Goal: Task Accomplishment & Management: Complete application form

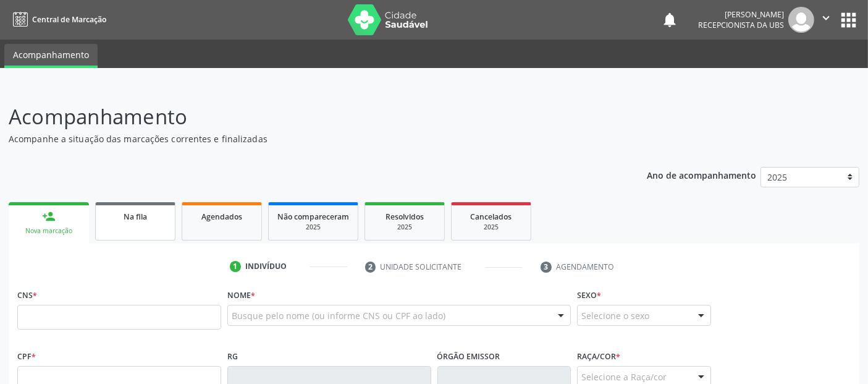
click at [156, 216] on div "Na fila" at bounding box center [135, 215] width 62 height 13
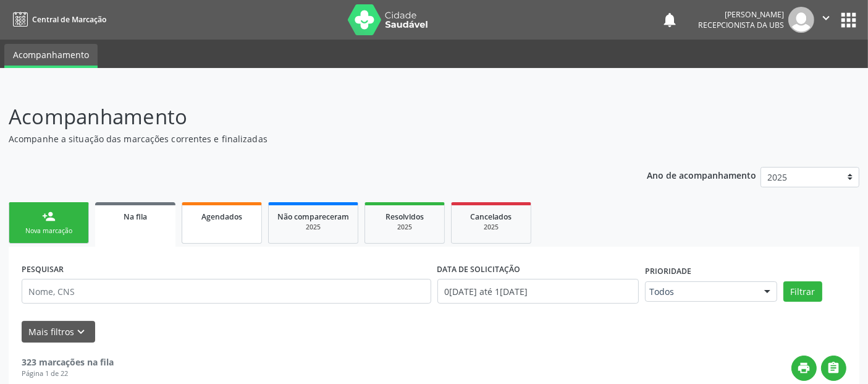
click at [246, 223] on link "Agendados" at bounding box center [222, 222] width 80 height 41
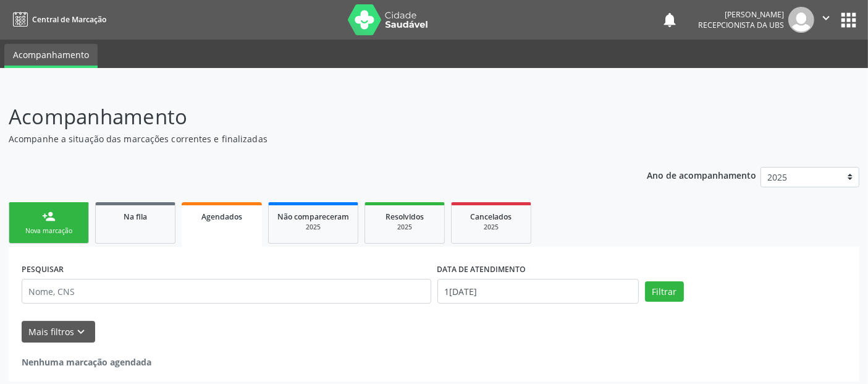
scroll to position [4, 0]
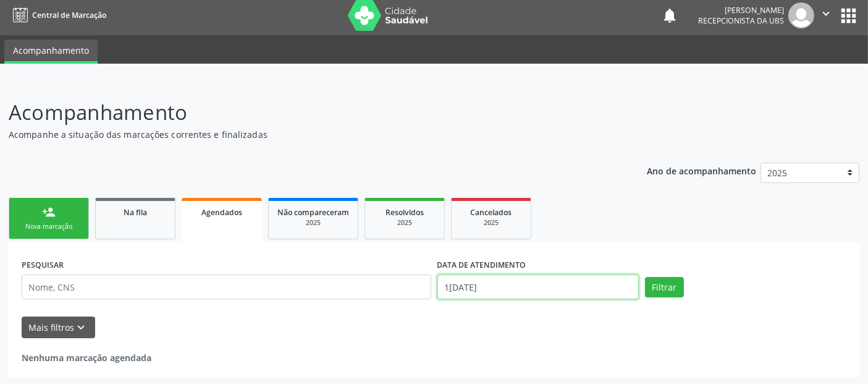
click at [515, 294] on input "1[DATE]" at bounding box center [538, 286] width 201 height 25
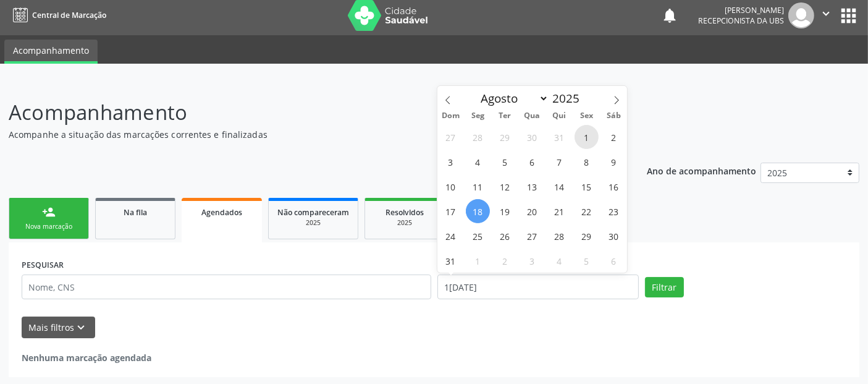
click at [583, 136] on span "1" at bounding box center [587, 137] width 24 height 24
type input "[DATE]"
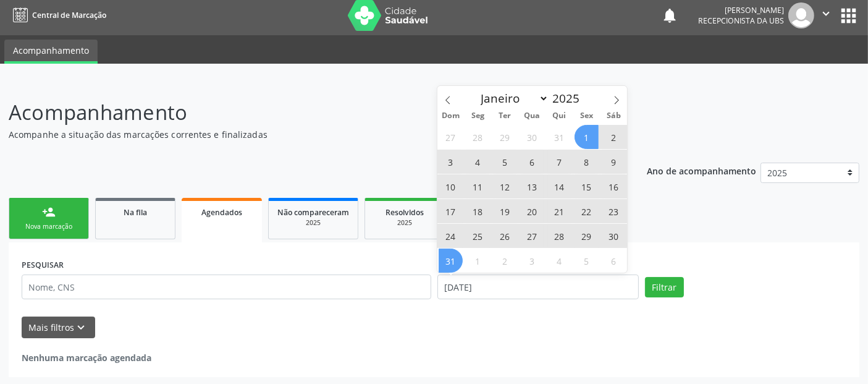
click at [457, 264] on span "31" at bounding box center [451, 260] width 24 height 24
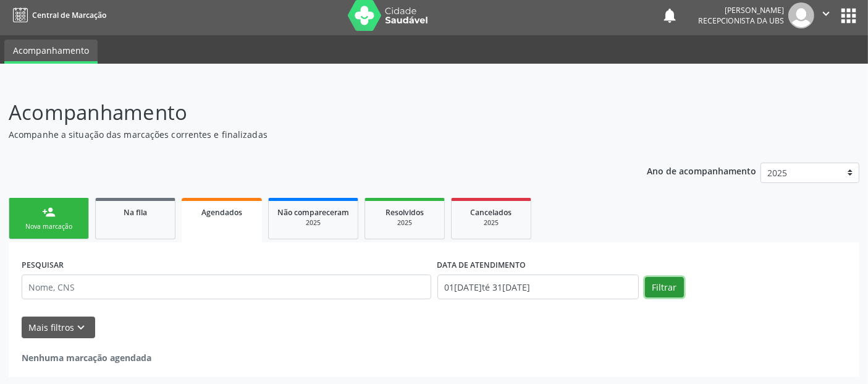
click at [661, 283] on button "Filtrar" at bounding box center [664, 287] width 39 height 21
click at [671, 287] on button "Filtrar" at bounding box center [664, 287] width 39 height 21
click at [666, 284] on button "Filtrar" at bounding box center [664, 287] width 39 height 21
click at [51, 224] on div "Nova marcação" at bounding box center [49, 226] width 62 height 9
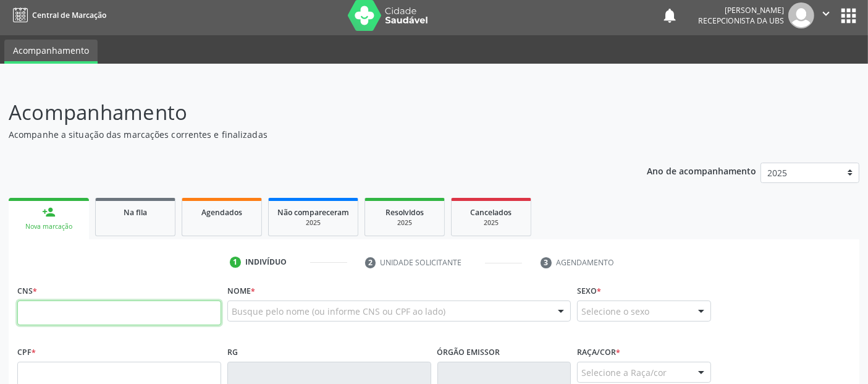
click at [140, 317] on input "text" at bounding box center [119, 312] width 204 height 25
type input "702 3011 5351 5316"
type input "662.873.914-72"
type input "17[DATE]"
type input "Elnice GonÇalves [PERSON_NAME]"
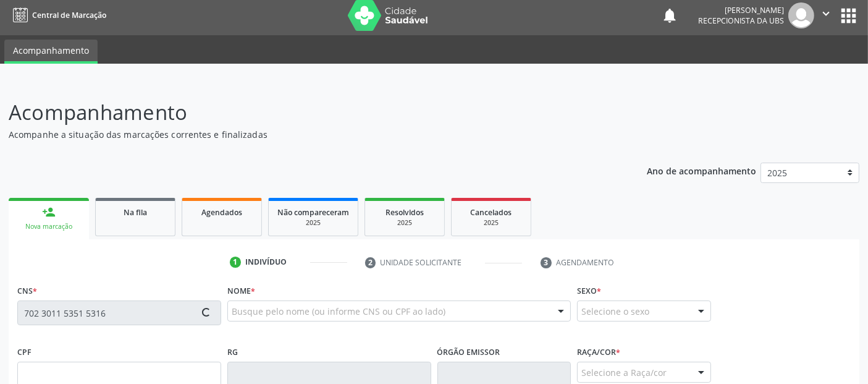
type input "[PHONE_NUMBER]"
type input "37"
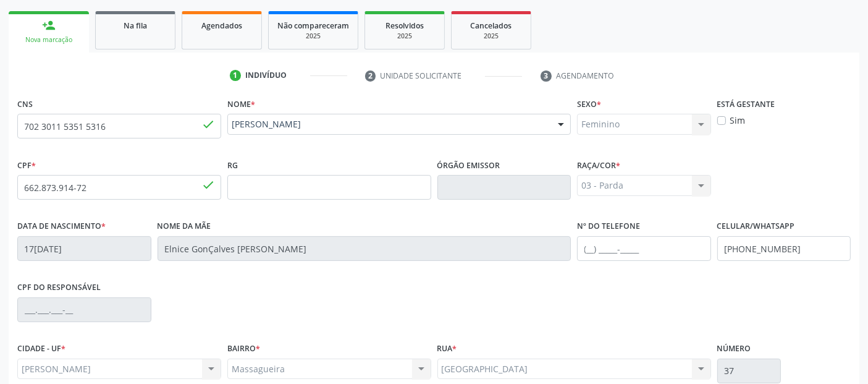
scroll to position [302, 0]
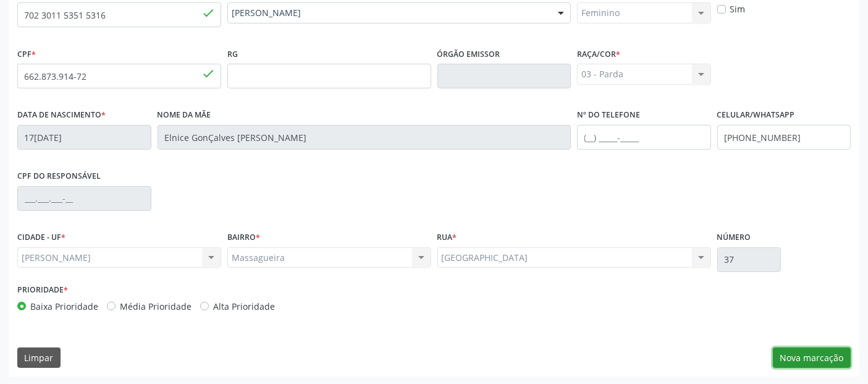
click at [803, 349] on button "Nova marcação" at bounding box center [812, 357] width 78 height 21
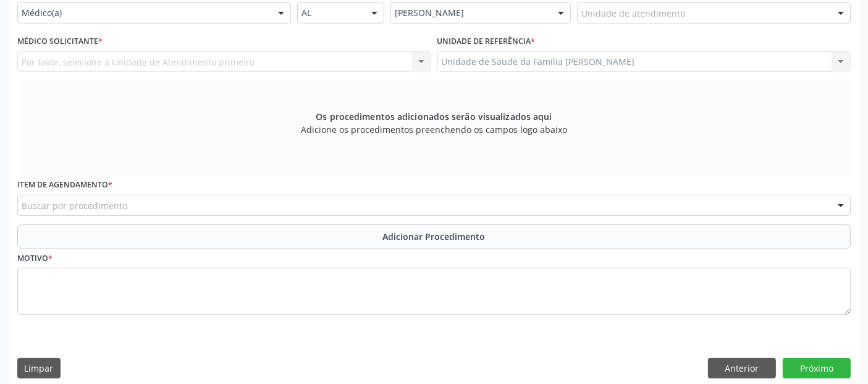
scroll to position [183, 0]
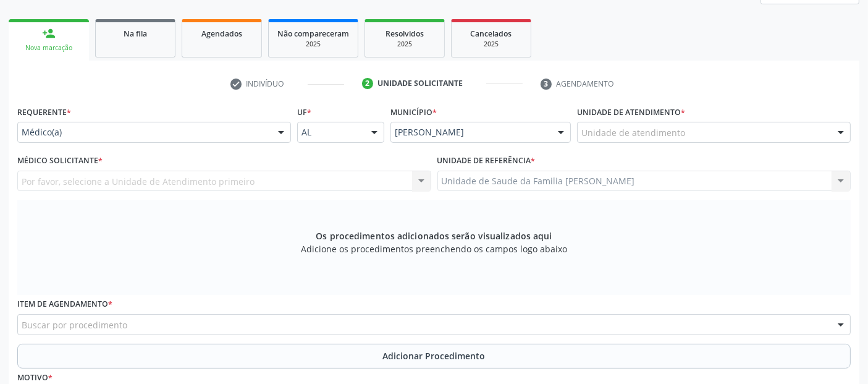
click at [665, 123] on div "Unidade de atendimento" at bounding box center [714, 132] width 274 height 21
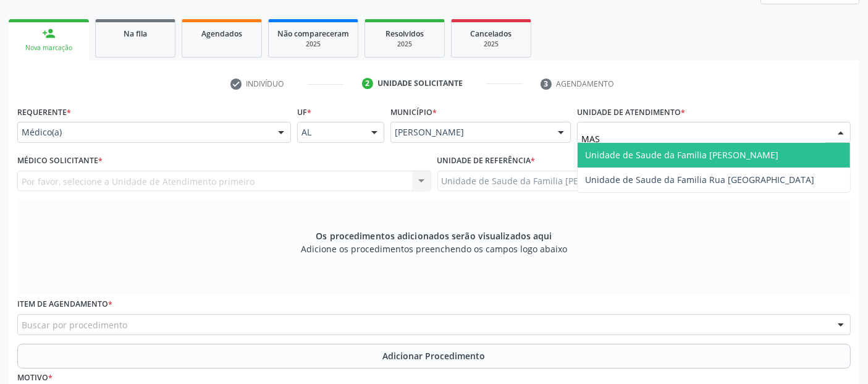
type input "MASS"
click at [646, 156] on span "Unidade de Saude da Familia [PERSON_NAME]" at bounding box center [681, 155] width 193 height 12
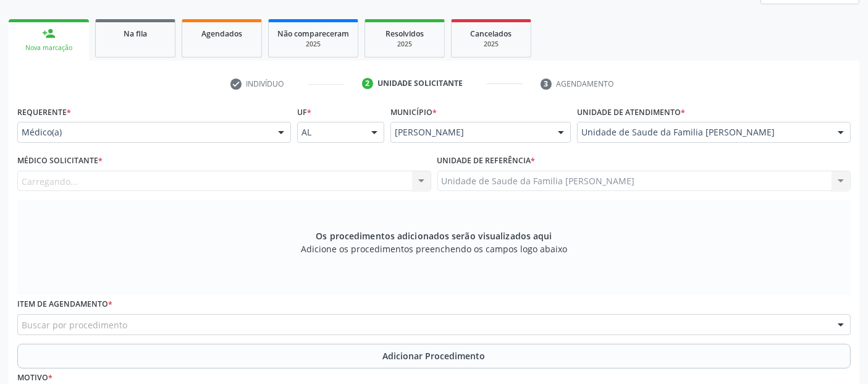
click at [296, 172] on div "Carregando... Nenhum resultado encontrado para: " " Não há nenhuma opção para s…" at bounding box center [224, 181] width 414 height 21
click at [281, 186] on div "Médico solicitante" at bounding box center [224, 181] width 414 height 21
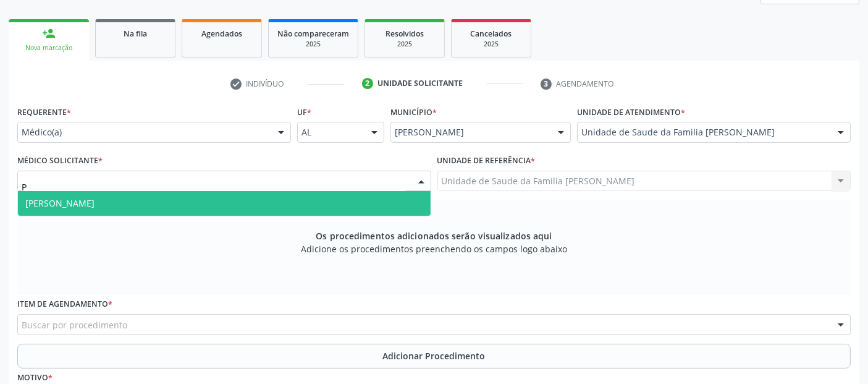
type input "PE"
click at [243, 200] on span "[PERSON_NAME]" at bounding box center [224, 203] width 413 height 25
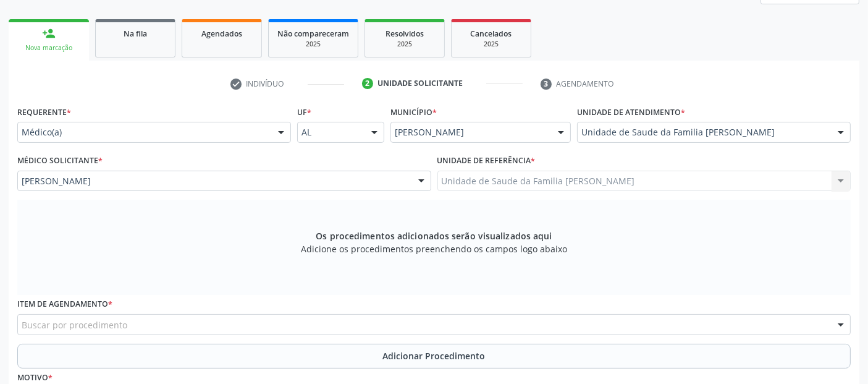
click at [787, 323] on div "Buscar por procedimento" at bounding box center [434, 324] width 834 height 21
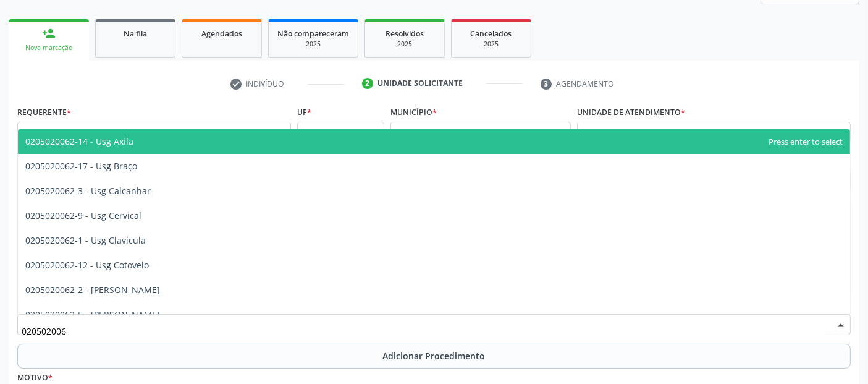
type input "0205020062"
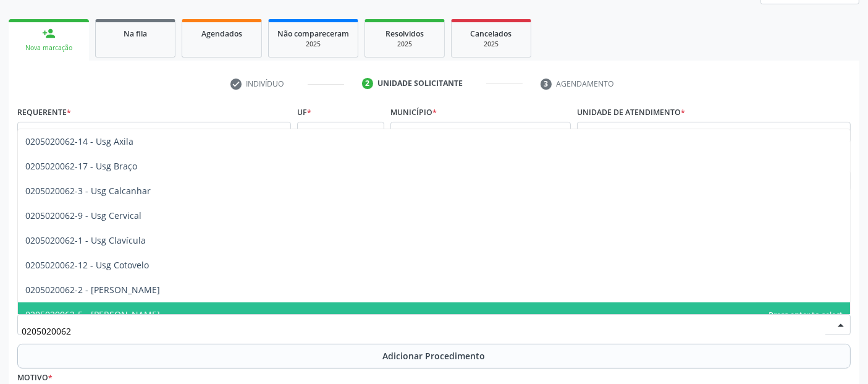
click at [661, 303] on span "0205020062-5 - [PERSON_NAME]" at bounding box center [434, 314] width 832 height 25
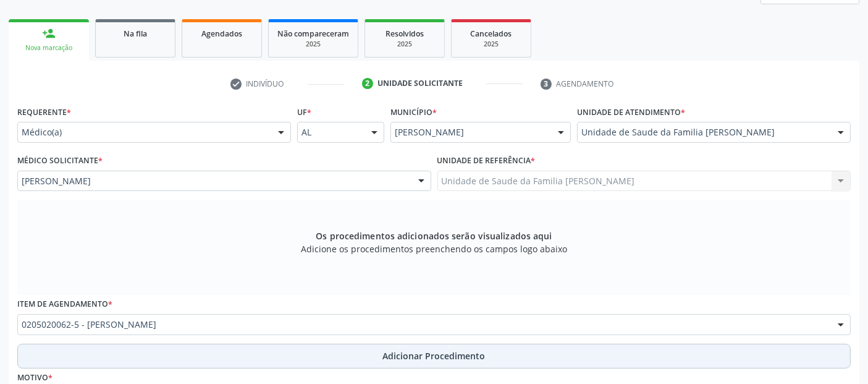
click at [378, 355] on button "Adicionar Procedimento" at bounding box center [434, 356] width 834 height 25
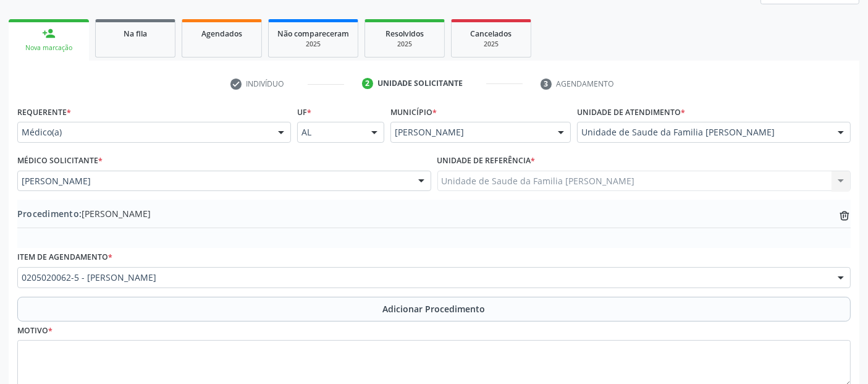
scroll to position [265, 0]
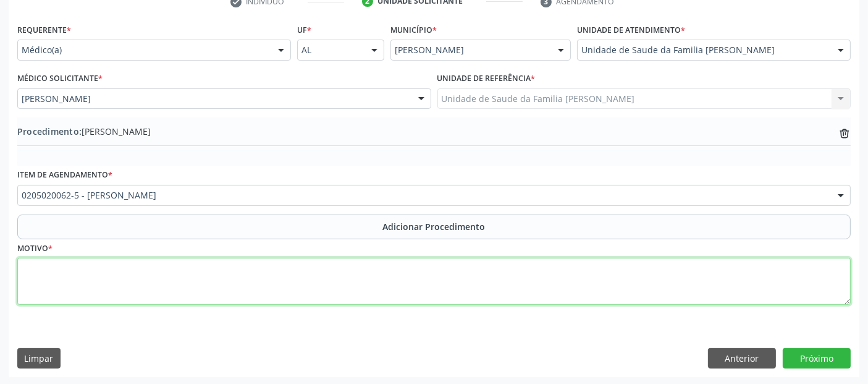
click at [282, 284] on textarea at bounding box center [434, 281] width 834 height 47
type textarea "JOELHO DIREITO- DOR EM REGIÃO LATERAL DO JOELHO."
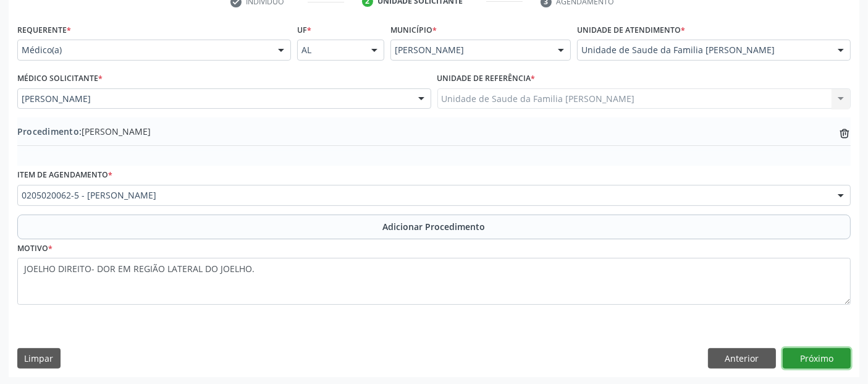
click at [798, 360] on button "Próximo" at bounding box center [817, 358] width 68 height 21
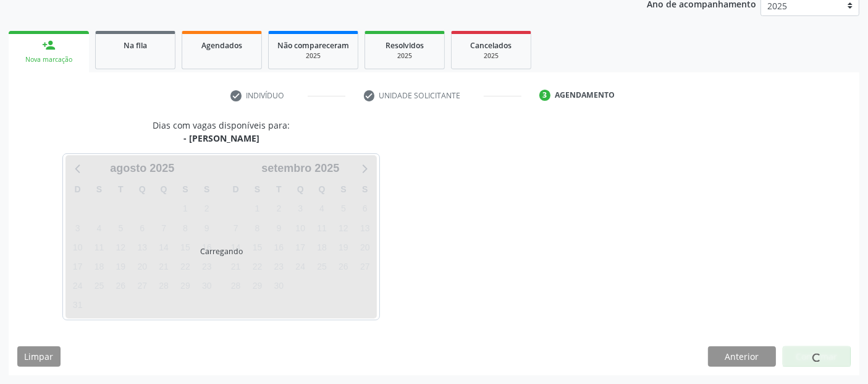
scroll to position [169, 0]
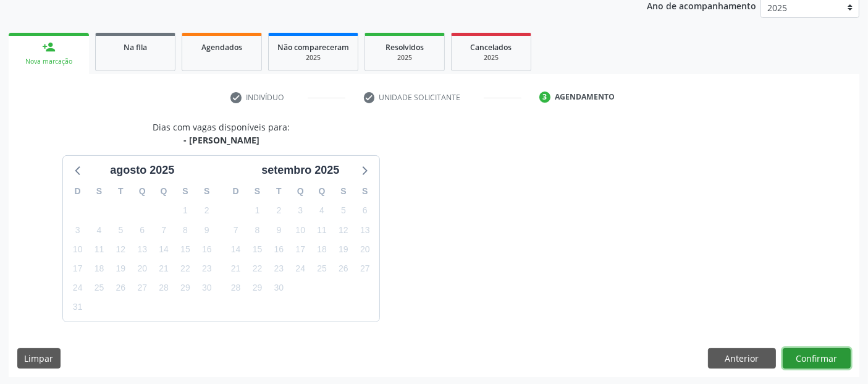
click at [798, 360] on button "Confirmar" at bounding box center [817, 358] width 68 height 21
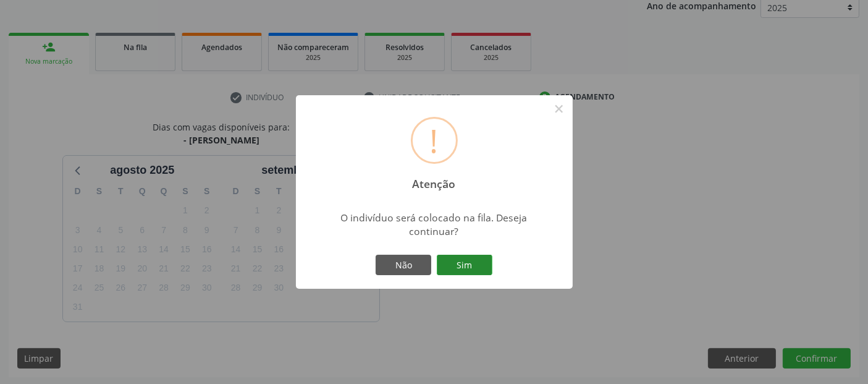
click at [476, 260] on button "Sim" at bounding box center [465, 265] width 56 height 21
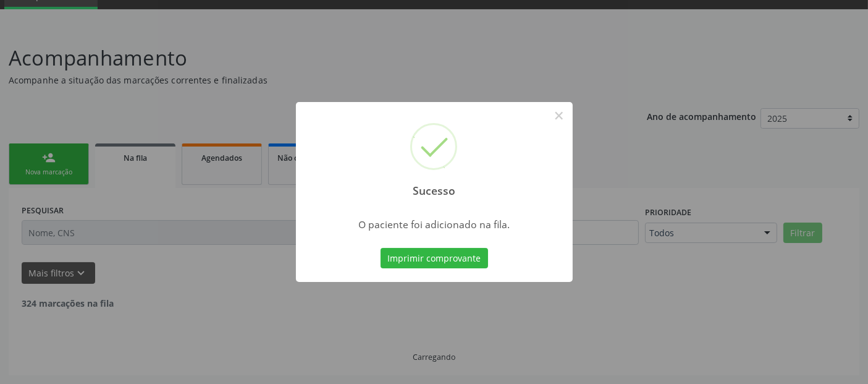
scroll to position [44, 0]
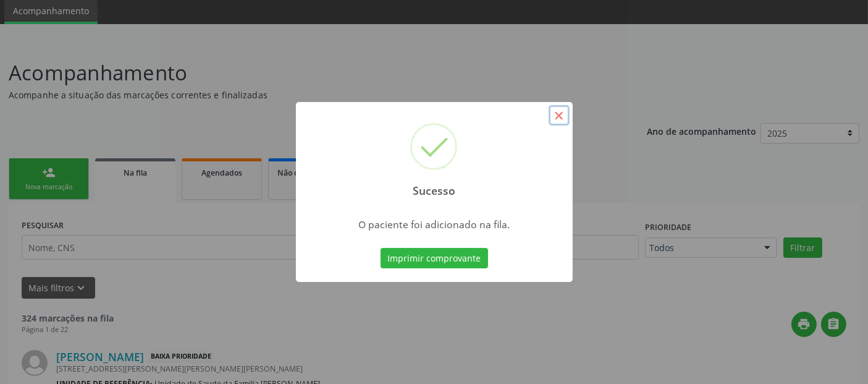
click at [559, 119] on button "×" at bounding box center [559, 115] width 21 height 21
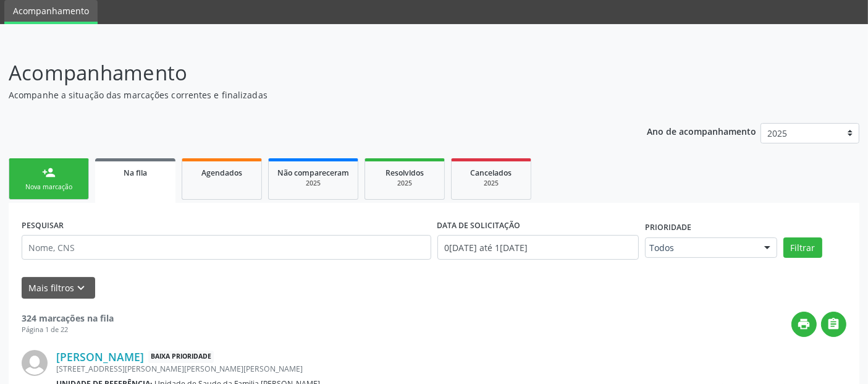
click at [43, 179] on link "person_add Nova marcação" at bounding box center [49, 178] width 80 height 41
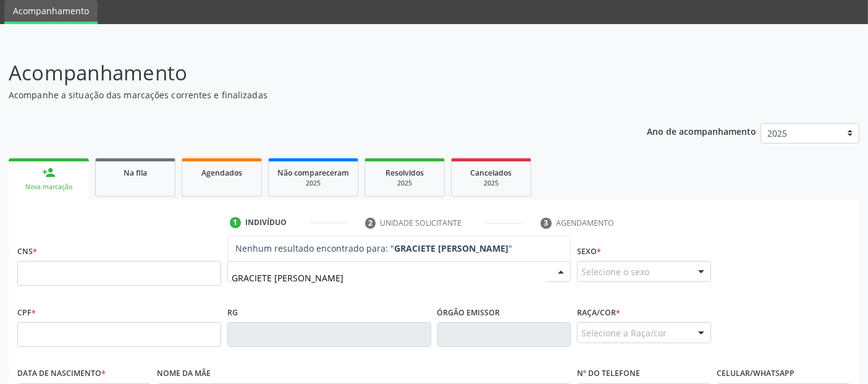
type input "GRACIETE [PERSON_NAME]"
click at [309, 274] on input "GRACIETE [PERSON_NAME]" at bounding box center [389, 277] width 314 height 25
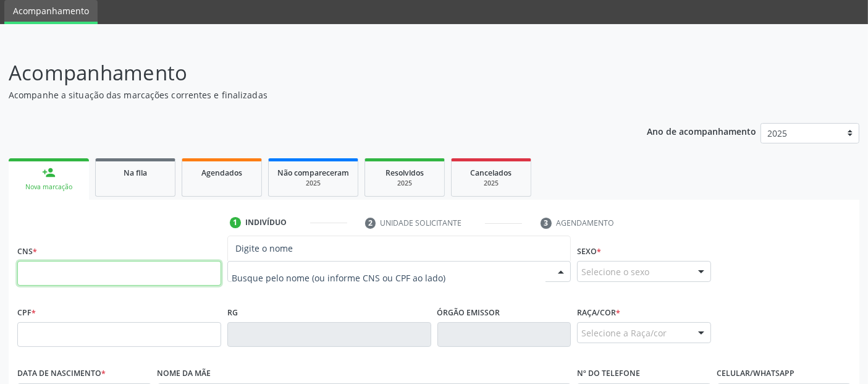
click at [192, 271] on input "text" at bounding box center [119, 273] width 204 height 25
type input "702 3011 5351 5316"
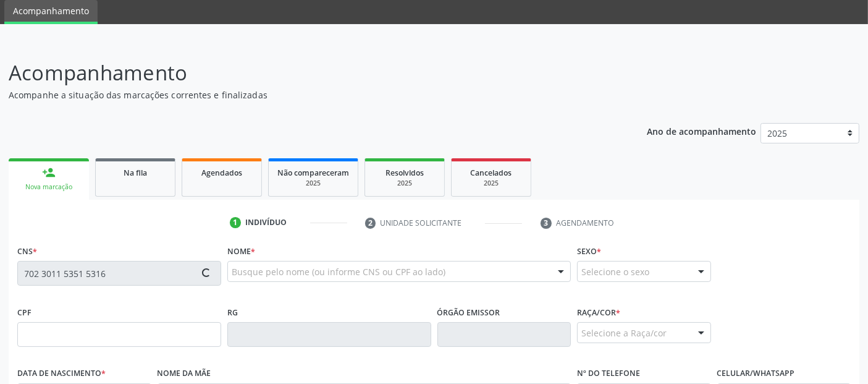
type input "662.873.914-72"
type input "17[DATE]"
type input "[PERSON_NAME]"
type input "[PHONE_NUMBER]"
type input "37"
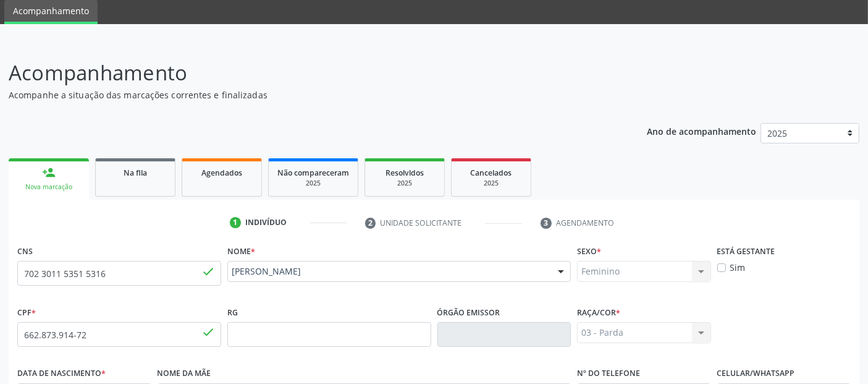
scroll to position [302, 0]
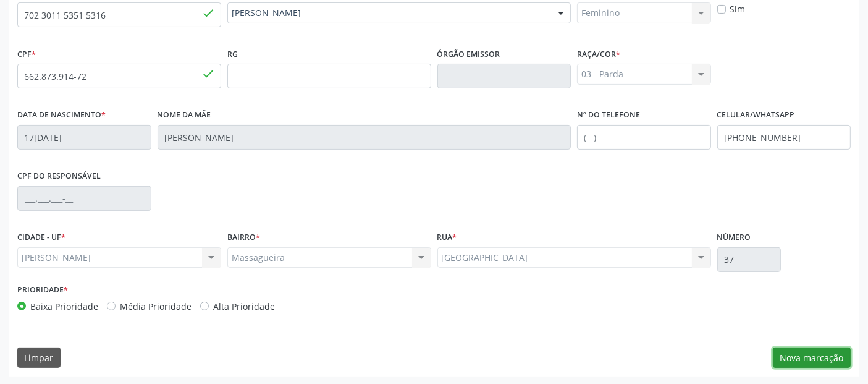
click at [816, 350] on button "Nova marcação" at bounding box center [812, 357] width 78 height 21
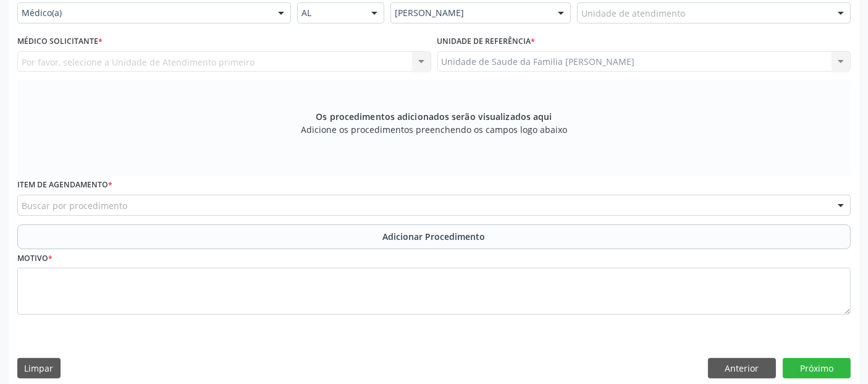
click at [683, 15] on div "Unidade de atendimento" at bounding box center [714, 12] width 274 height 21
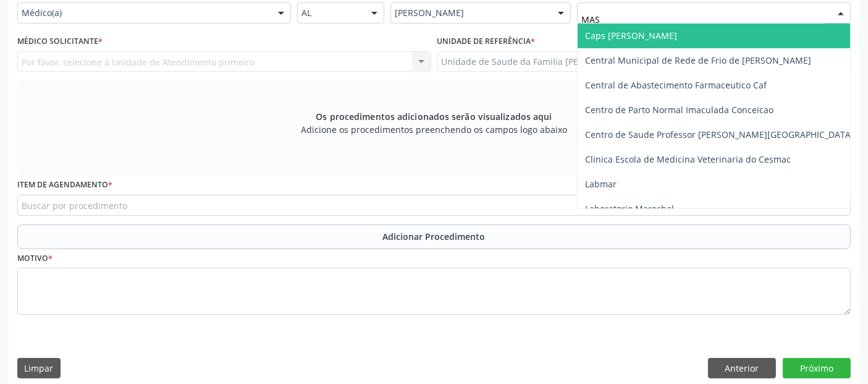
type input "MASS"
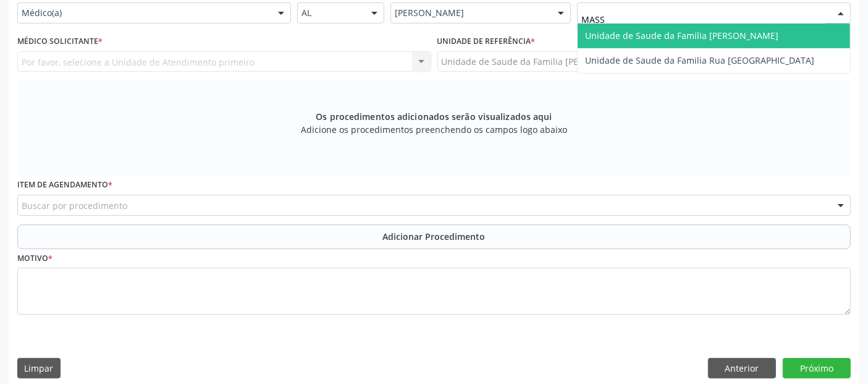
click at [674, 25] on span "Unidade de Saude da Familia [PERSON_NAME]" at bounding box center [714, 35] width 273 height 25
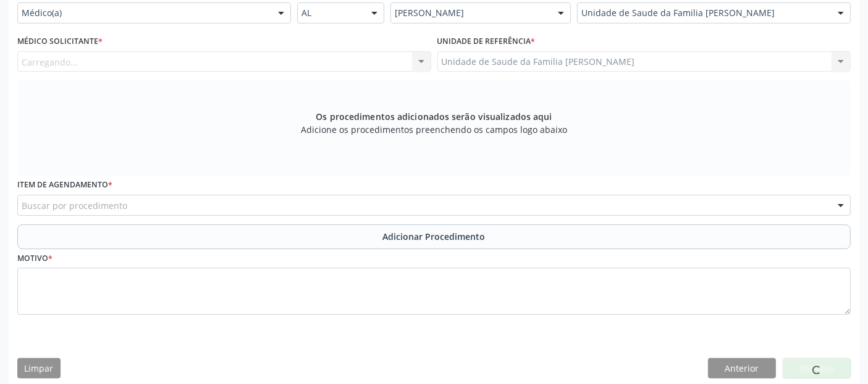
click at [316, 58] on div "Carregando... Nenhum resultado encontrado para: " " Não há nenhuma opção para s…" at bounding box center [224, 61] width 414 height 21
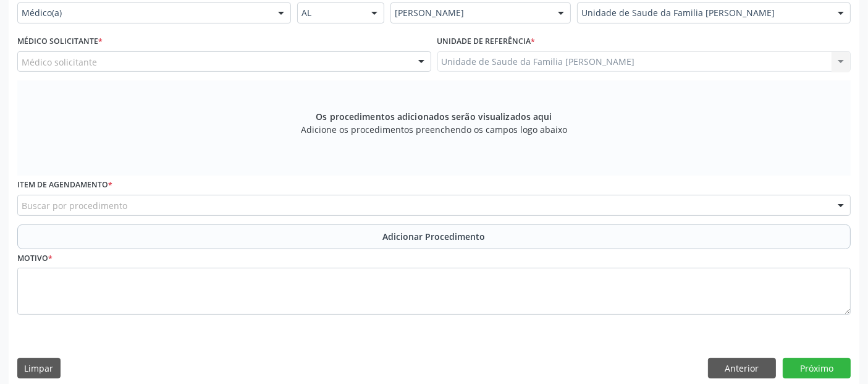
click at [316, 58] on div "Médico solicitante" at bounding box center [224, 61] width 414 height 21
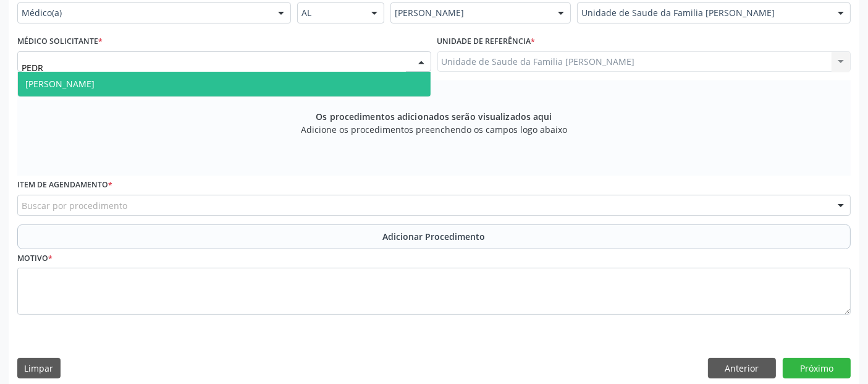
type input "[PERSON_NAME]"
click at [301, 75] on span "[PERSON_NAME]" at bounding box center [224, 84] width 413 height 25
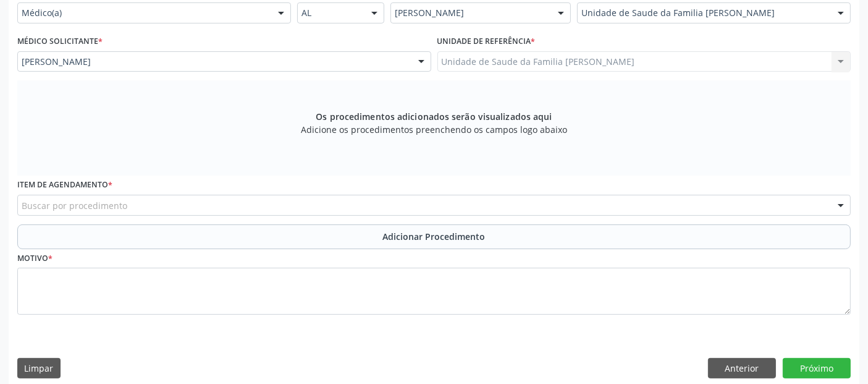
click at [213, 200] on div "Buscar por procedimento" at bounding box center [434, 205] width 834 height 21
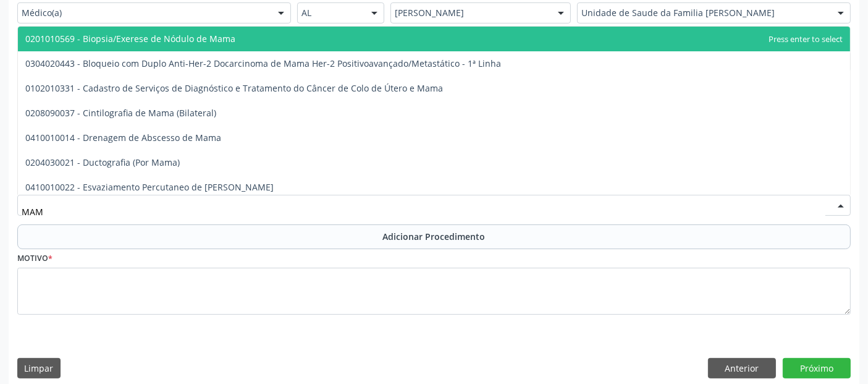
type input "MAMO"
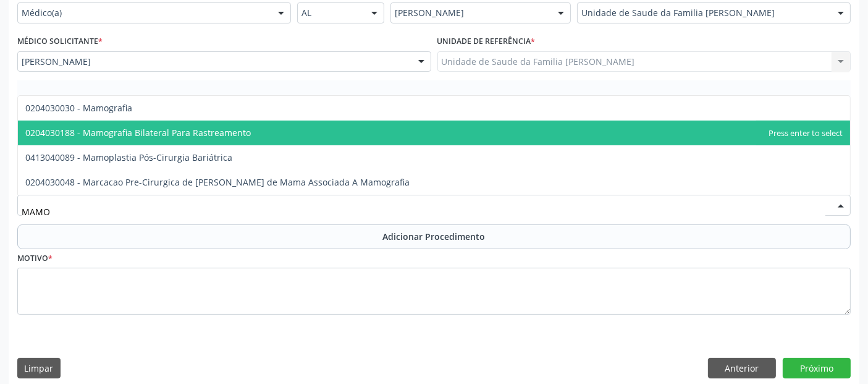
click at [167, 127] on span "0204030188 - Mamografia Bilateral Para Rastreamento" at bounding box center [138, 133] width 226 height 12
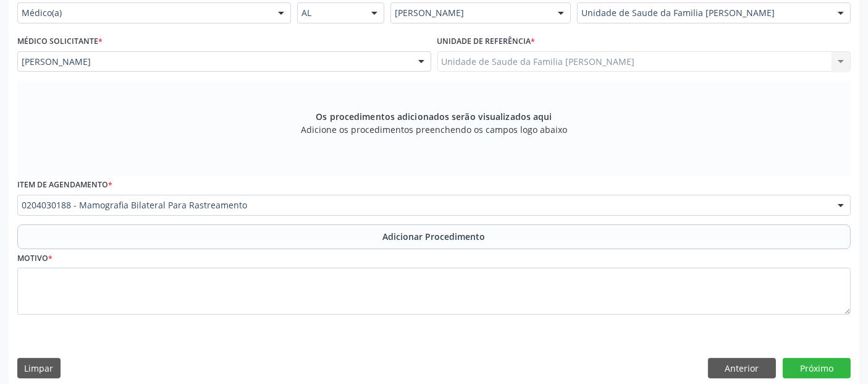
click at [151, 241] on button "Adicionar Procedimento" at bounding box center [434, 236] width 834 height 25
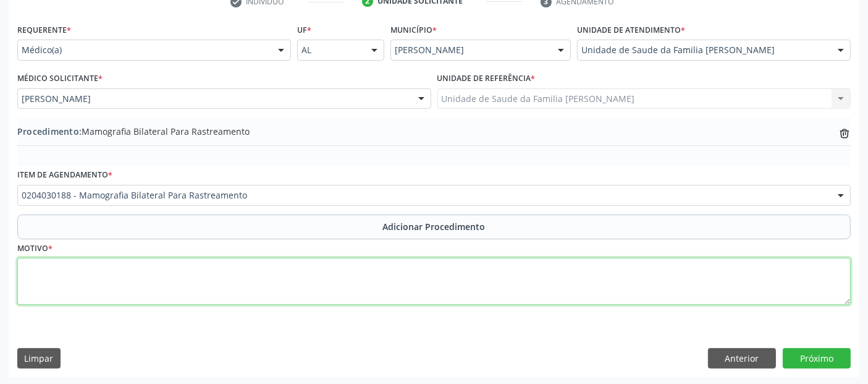
click at [138, 274] on textarea at bounding box center [434, 281] width 834 height 47
type textarea "ROTINA."
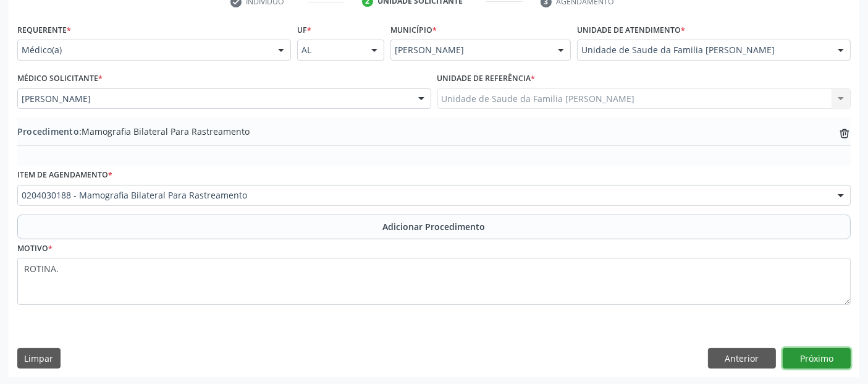
click at [824, 357] on button "Próximo" at bounding box center [817, 358] width 68 height 21
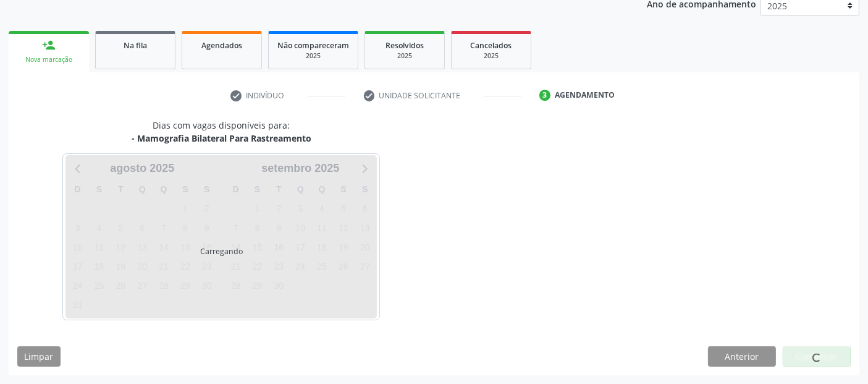
scroll to position [169, 0]
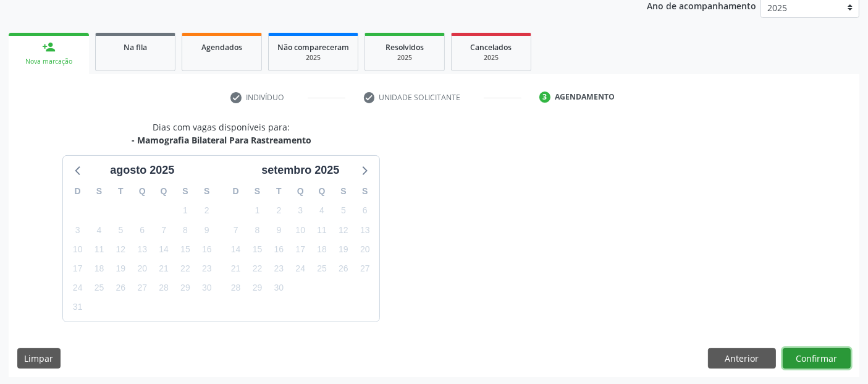
click at [824, 357] on button "Confirmar" at bounding box center [817, 358] width 68 height 21
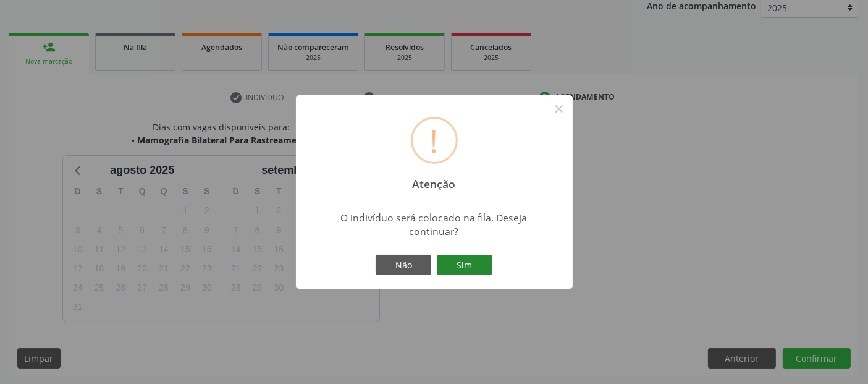
click at [459, 255] on button "Sim" at bounding box center [465, 265] width 56 height 21
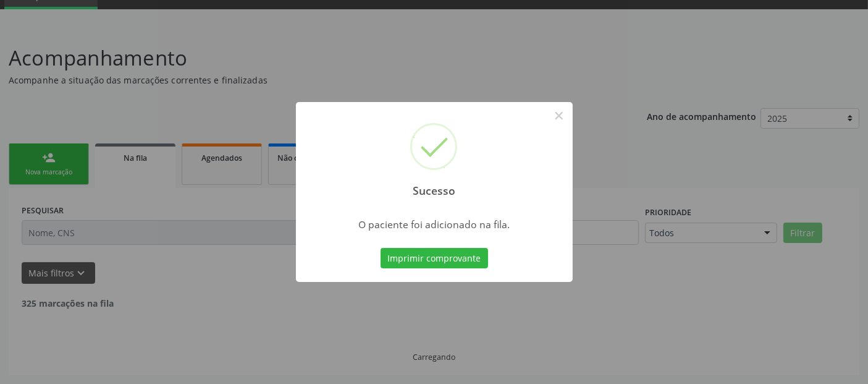
scroll to position [44, 0]
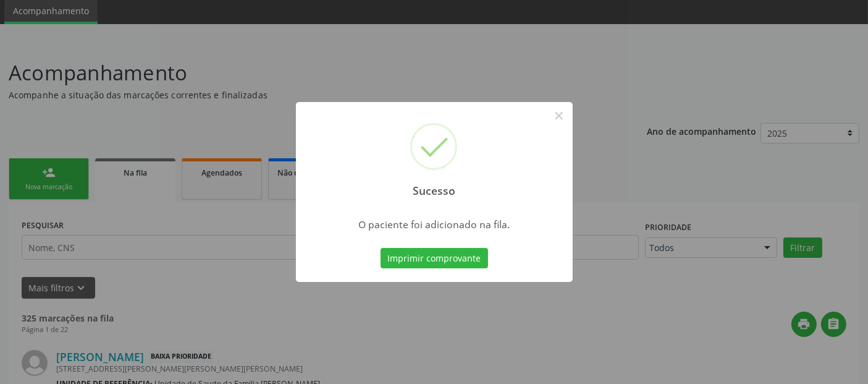
click at [459, 254] on button "Imprimir comprovante" at bounding box center [435, 258] width 108 height 21
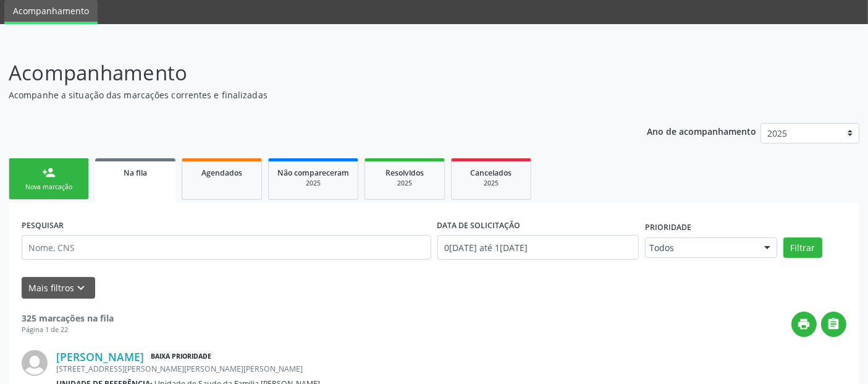
click at [69, 185] on div "Nova marcação" at bounding box center [49, 186] width 62 height 9
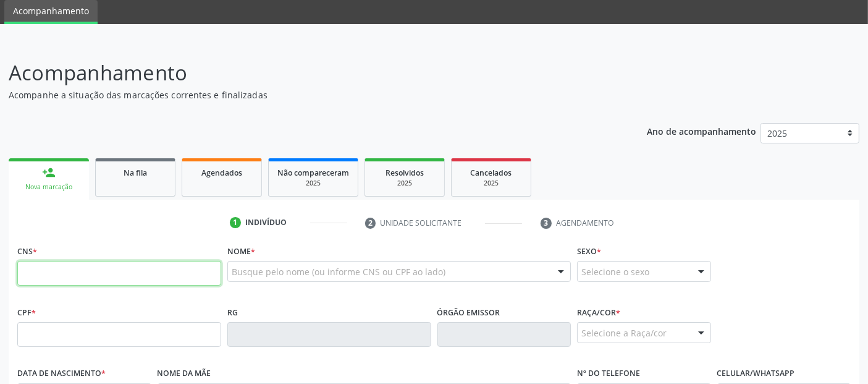
click at [198, 276] on input "text" at bounding box center [119, 273] width 204 height 25
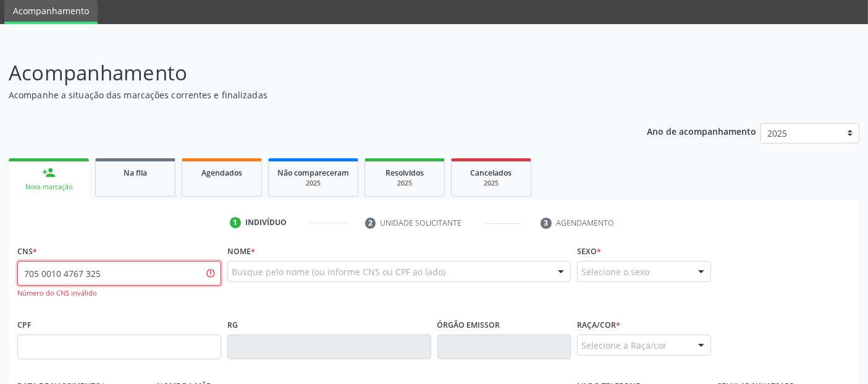
click at [198, 276] on input "705 0010 4767 325" at bounding box center [119, 273] width 204 height 25
type input "705 0010 4767 3253"
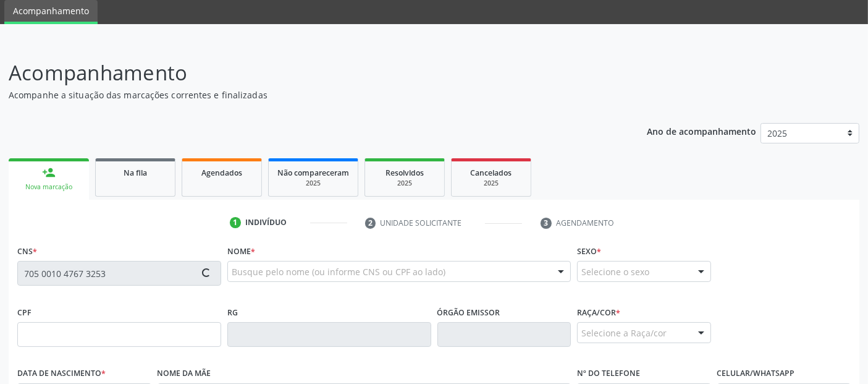
type input "453.829.994-49"
type input "1[DATE]"
type input "Noemia [PERSON_NAME] de Messias"
type input "[PHONE_NUMBER]"
type input "12"
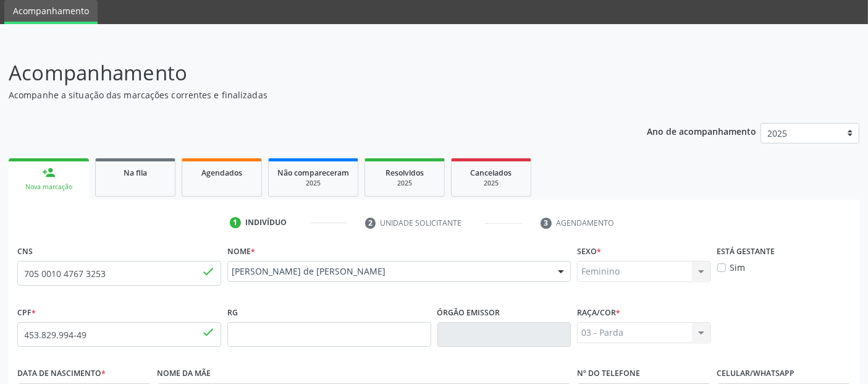
scroll to position [302, 0]
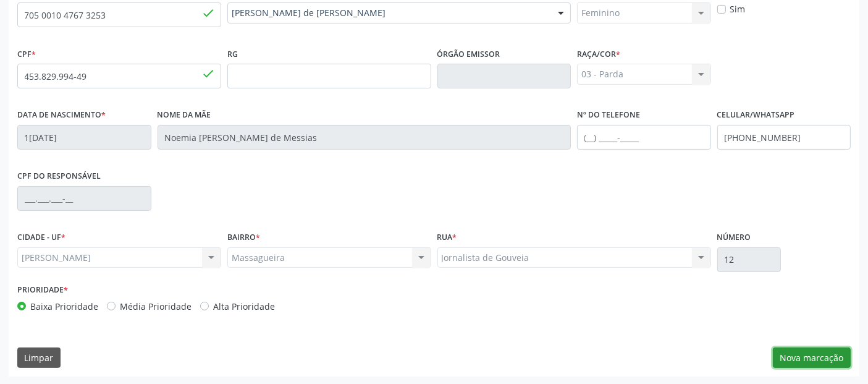
click at [808, 348] on button "Nova marcação" at bounding box center [812, 357] width 78 height 21
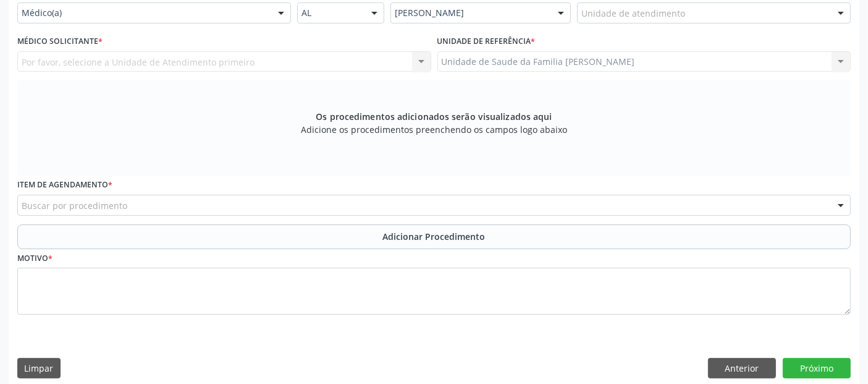
click at [657, 203] on div "Buscar por procedimento" at bounding box center [434, 205] width 834 height 21
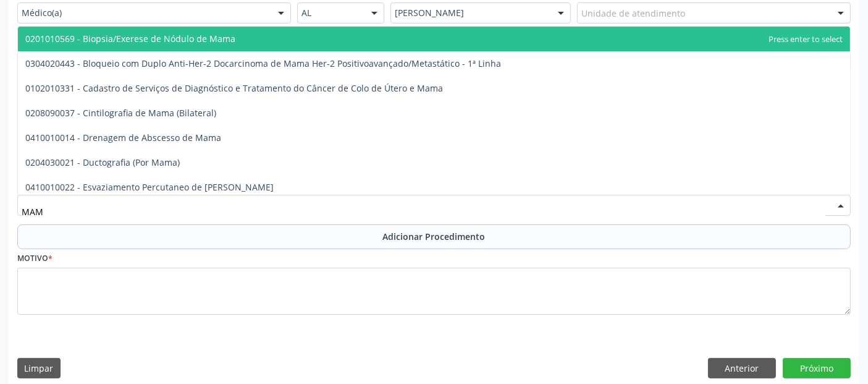
type input "MAMO"
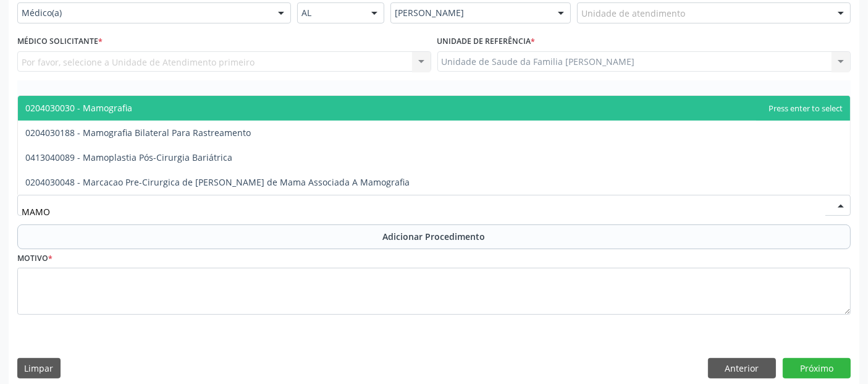
click at [258, 109] on span "0204030030 - Mamografia" at bounding box center [434, 108] width 832 height 25
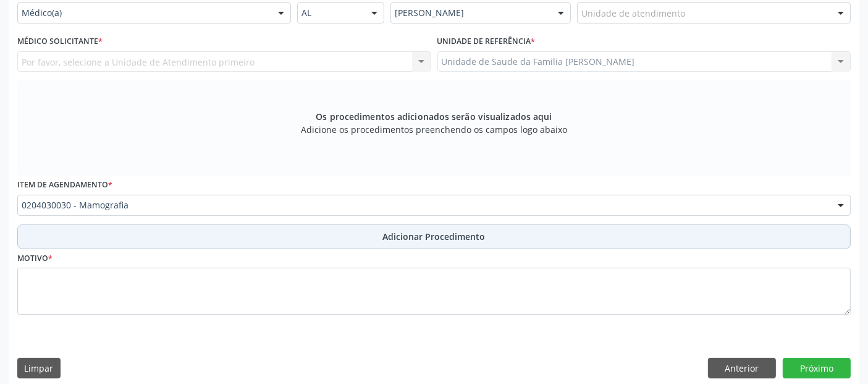
click at [284, 239] on button "Adicionar Procedimento" at bounding box center [434, 236] width 834 height 25
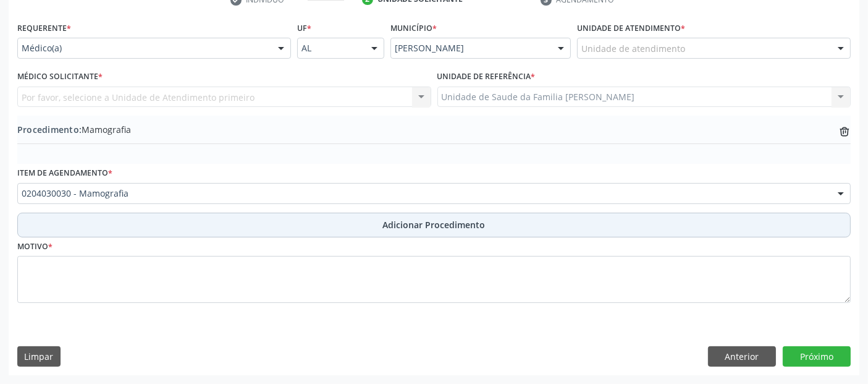
scroll to position [265, 0]
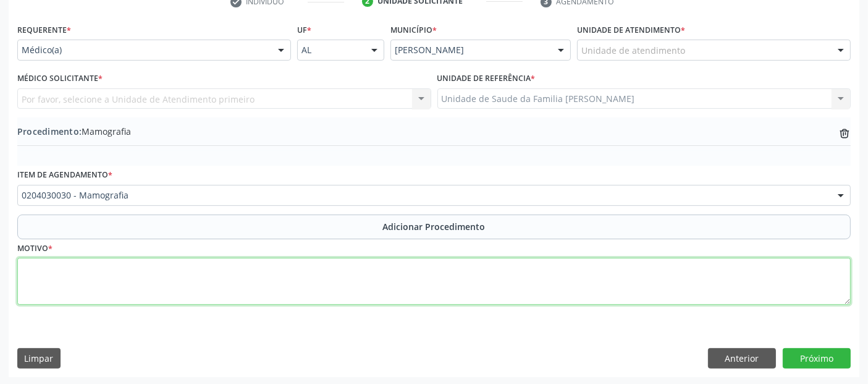
click at [258, 281] on textarea at bounding box center [434, 281] width 834 height 47
type textarea "ROTINA."
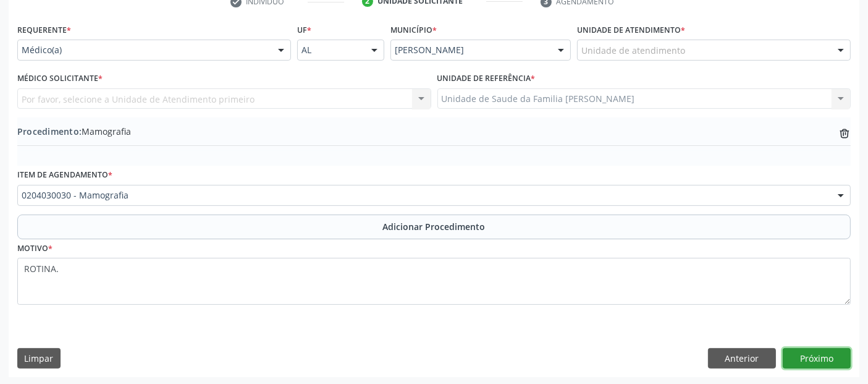
click at [835, 355] on button "Próximo" at bounding box center [817, 358] width 68 height 21
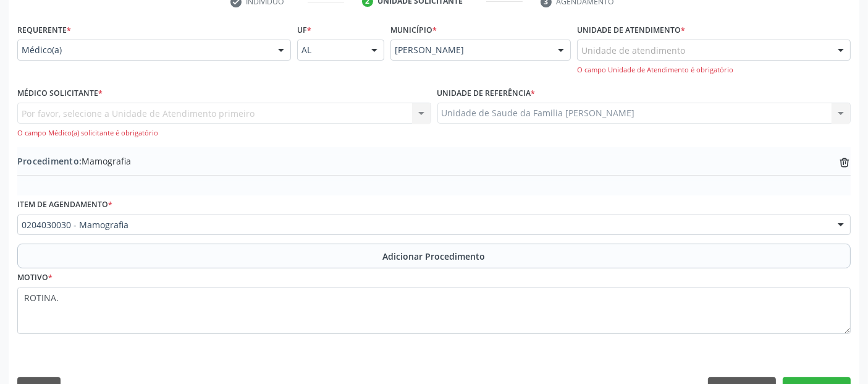
click at [712, 55] on div "Unidade de atendimento" at bounding box center [714, 50] width 274 height 21
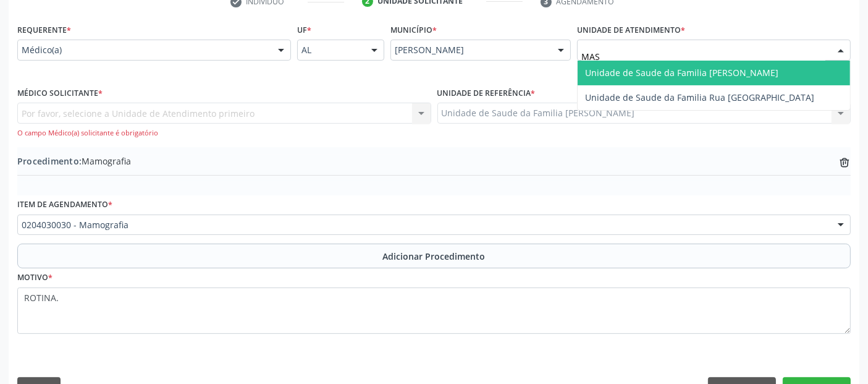
type input "MASS"
click at [689, 76] on span "Unidade de Saude da Familia [PERSON_NAME]" at bounding box center [681, 73] width 193 height 12
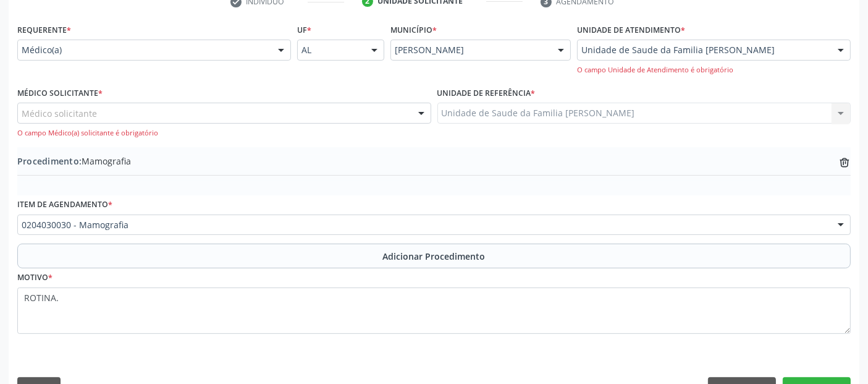
click at [308, 110] on div "Médico solicitante" at bounding box center [224, 113] width 414 height 21
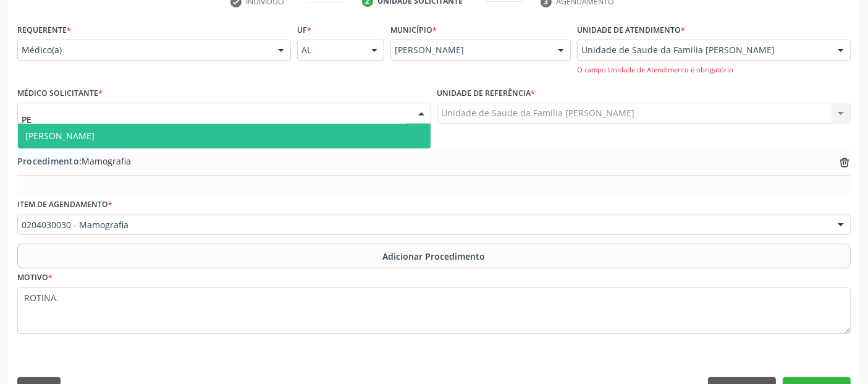
type input "PED"
click at [287, 135] on span "[PERSON_NAME]" at bounding box center [224, 136] width 413 height 25
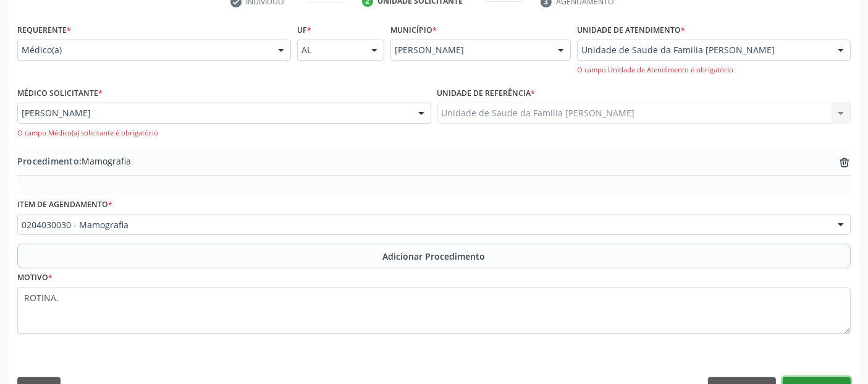
click at [825, 378] on button "Próximo" at bounding box center [817, 387] width 68 height 21
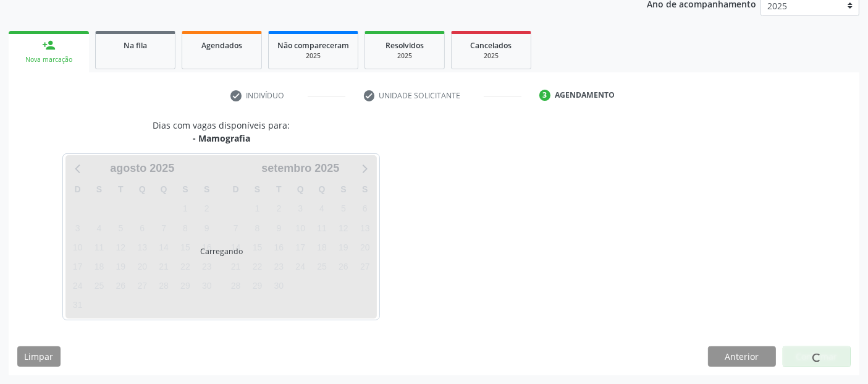
scroll to position [169, 0]
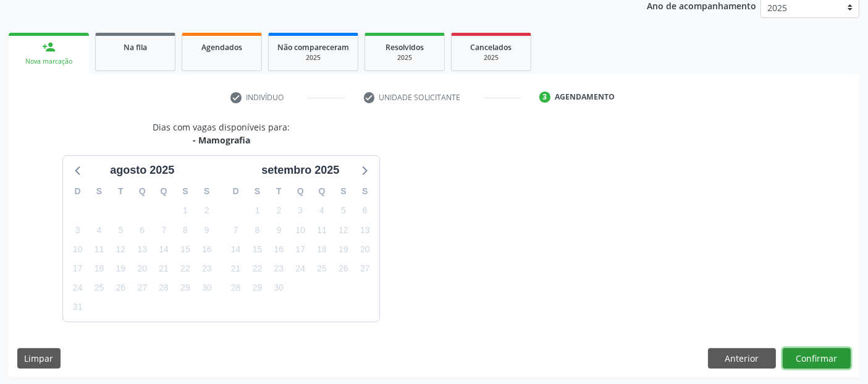
click at [831, 352] on button "Confirmar" at bounding box center [817, 358] width 68 height 21
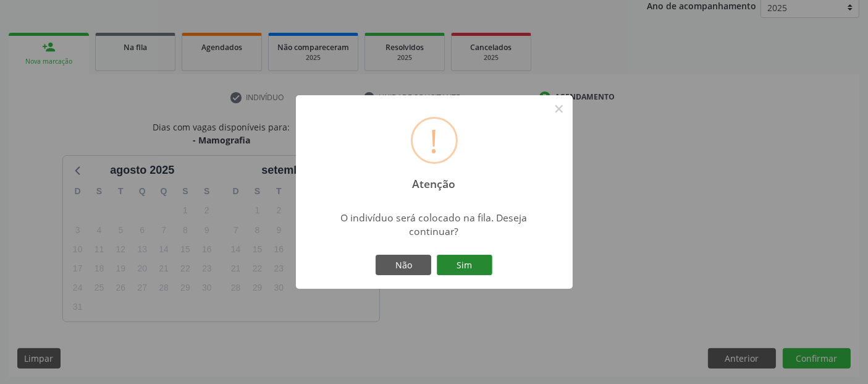
click at [471, 255] on button "Sim" at bounding box center [465, 265] width 56 height 21
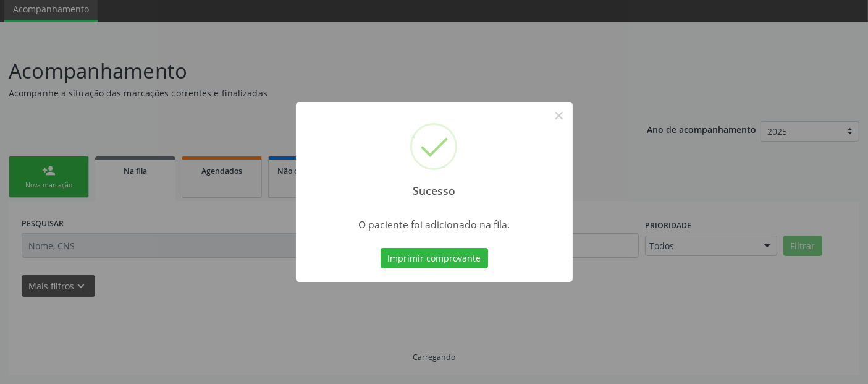
scroll to position [44, 0]
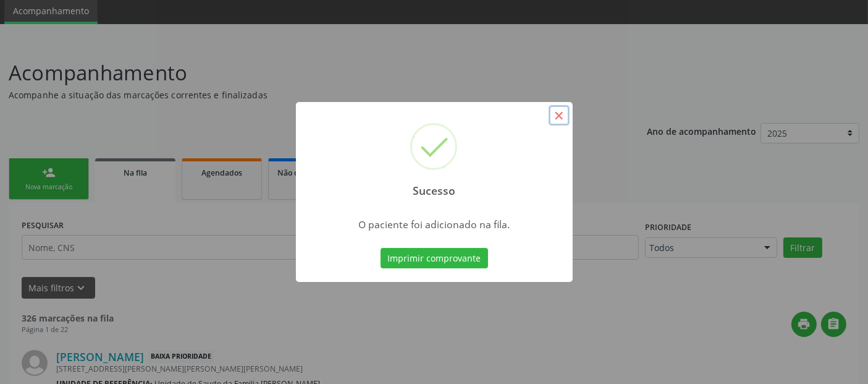
click at [561, 116] on button "×" at bounding box center [559, 115] width 21 height 21
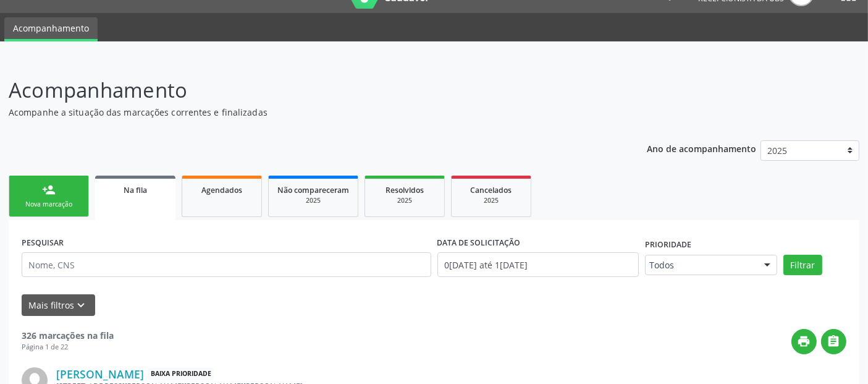
scroll to position [0, 0]
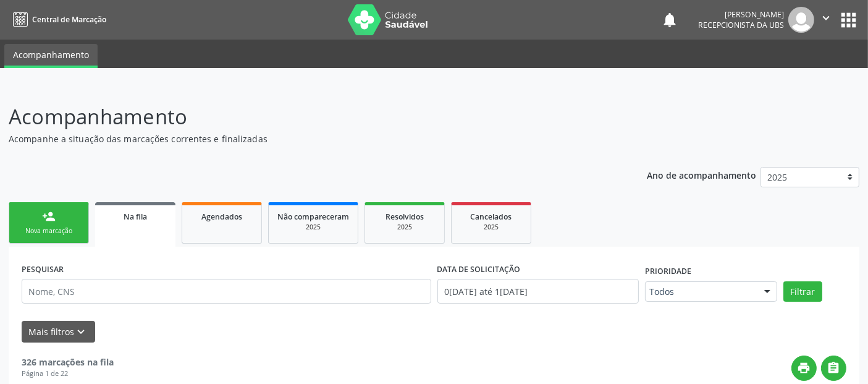
click at [32, 221] on link "person_add Nova marcação" at bounding box center [49, 222] width 80 height 41
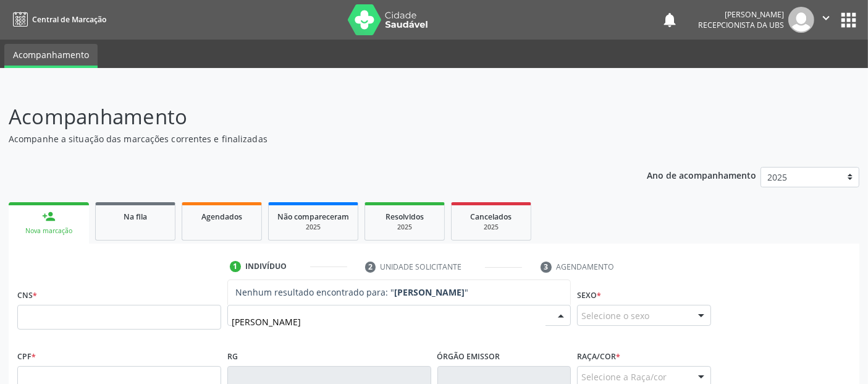
type input "[PERSON_NAME]"
click at [439, 321] on input "[PERSON_NAME]" at bounding box center [389, 321] width 314 height 25
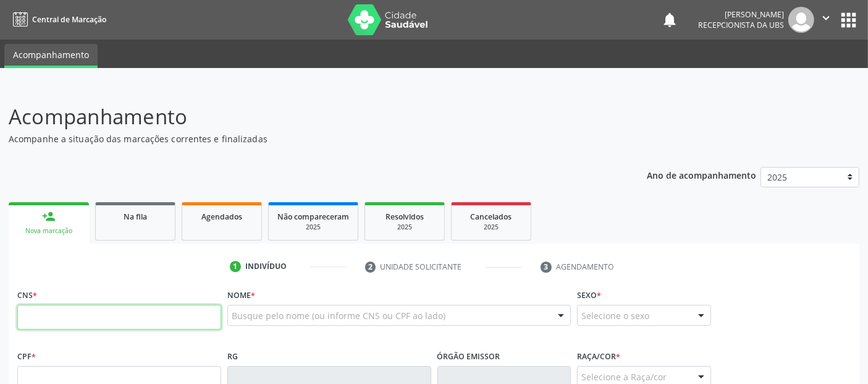
click at [196, 310] on input "text" at bounding box center [119, 317] width 204 height 25
paste input "702 5053 1621 9135"
type input "702 5053 1621 9135"
type input "894.722.504-59"
type input "2[DATE]"
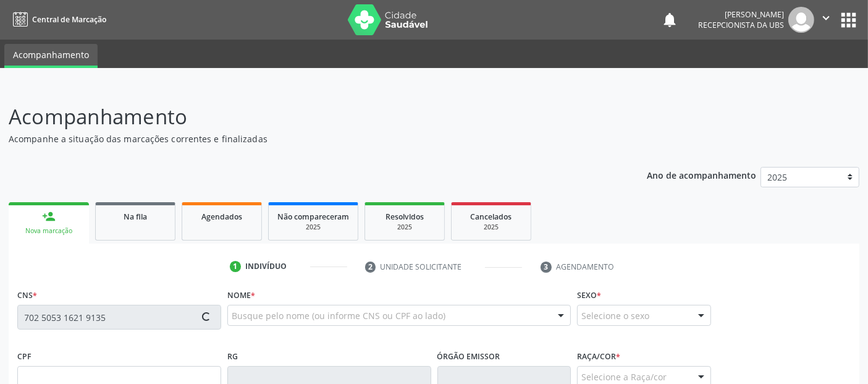
type input "[PERSON_NAME]"
type input "[PHONE_NUMBER]"
type input "1"
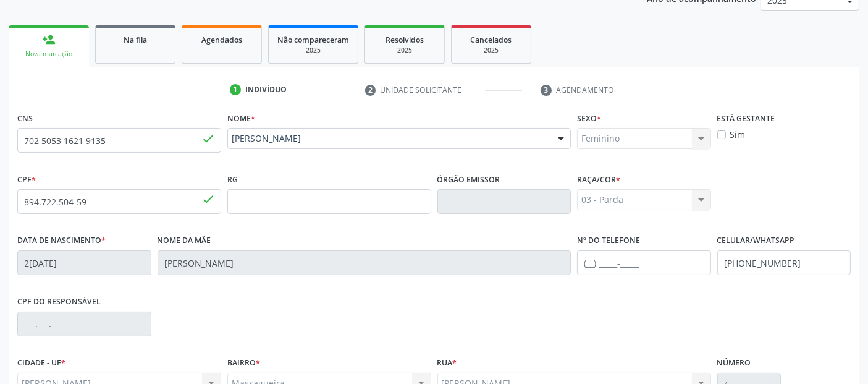
scroll to position [302, 0]
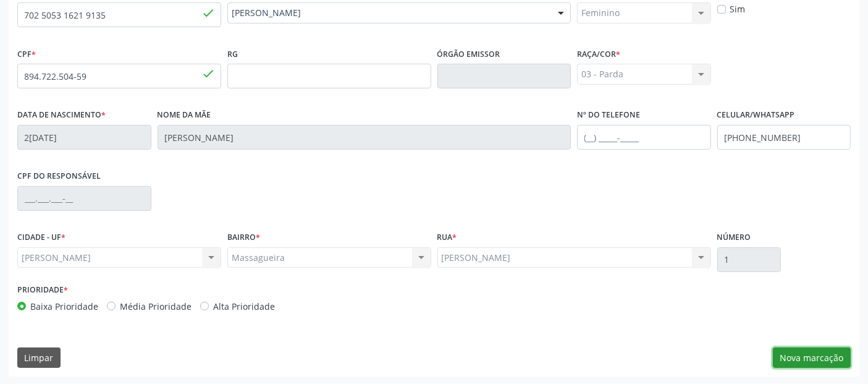
click at [796, 352] on button "Nova marcação" at bounding box center [812, 357] width 78 height 21
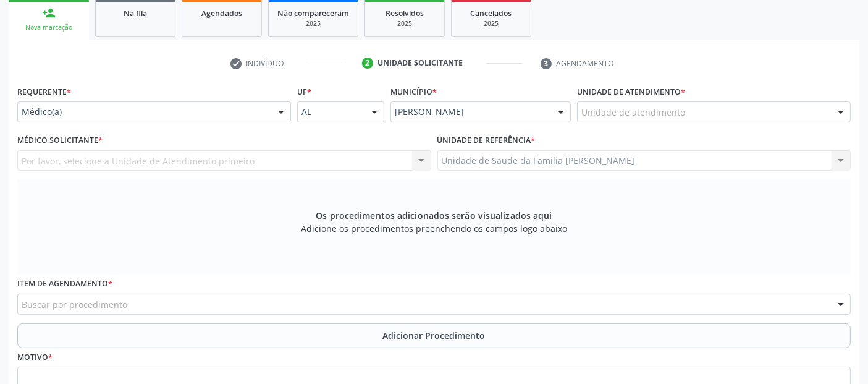
scroll to position [189, 0]
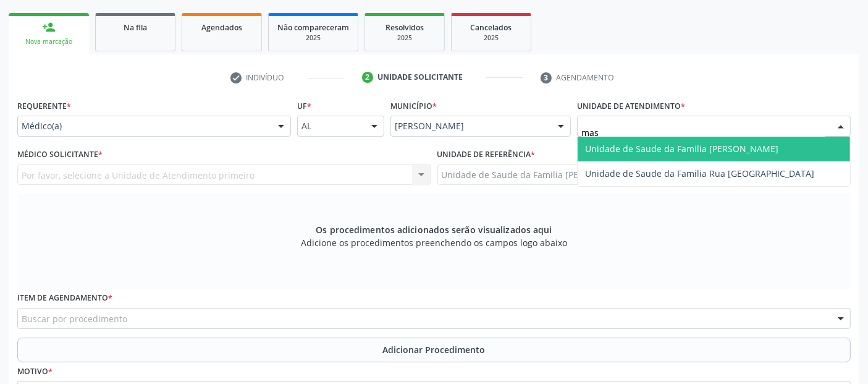
type input "mass"
click at [656, 144] on span "Unidade de Saude da Familia [PERSON_NAME]" at bounding box center [681, 149] width 193 height 12
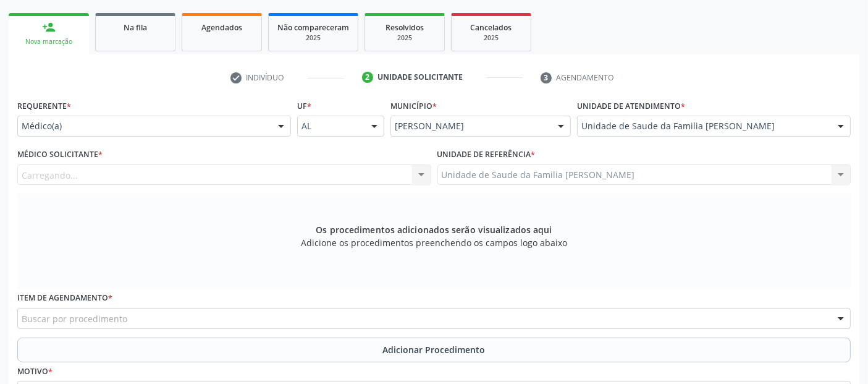
click at [124, 176] on div "Carregando..." at bounding box center [224, 174] width 414 height 21
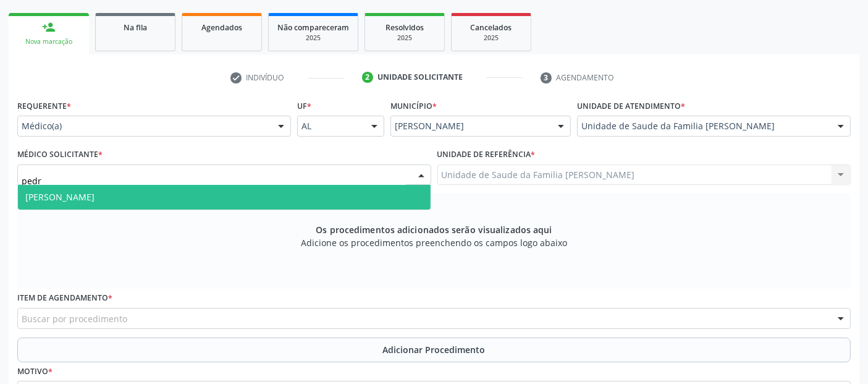
type input "[PERSON_NAME]"
click at [94, 205] on span "[PERSON_NAME]" at bounding box center [224, 197] width 413 height 25
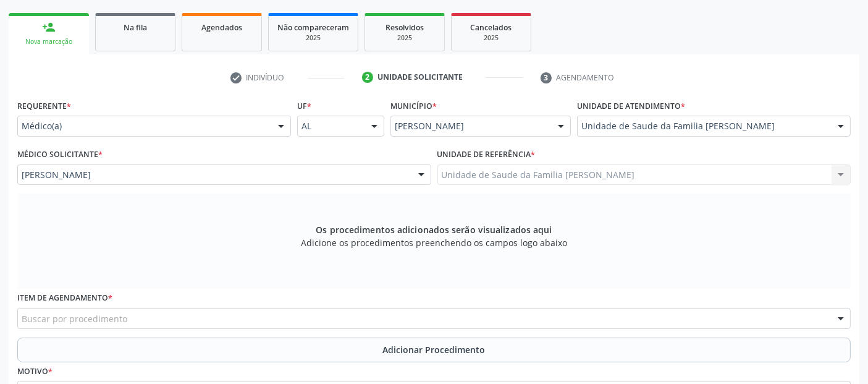
click at [119, 308] on div "Buscar por procedimento" at bounding box center [434, 318] width 834 height 21
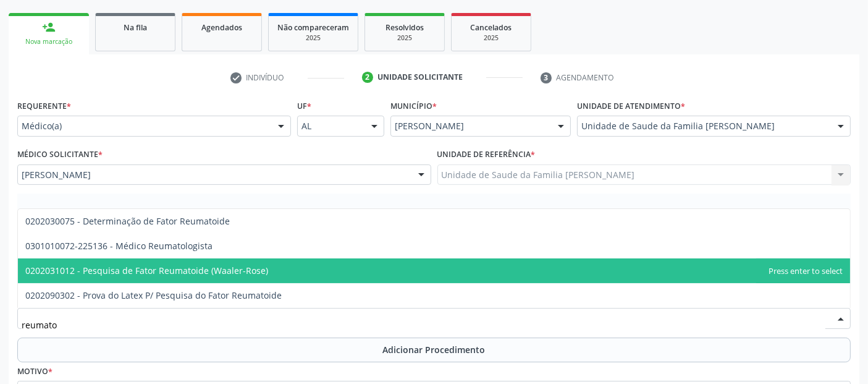
type input "reumato"
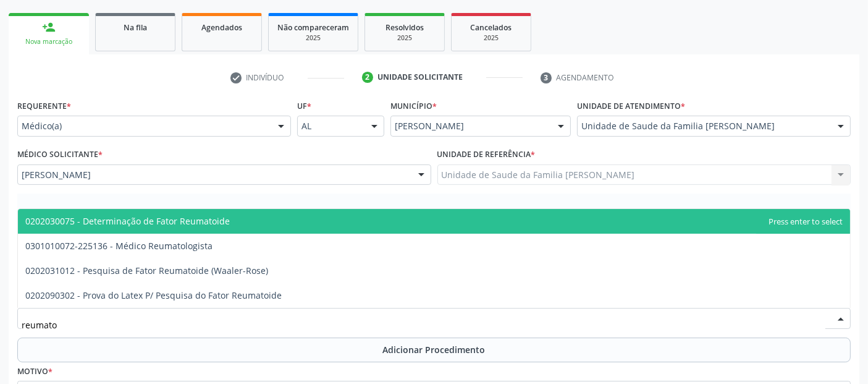
drag, startPoint x: 164, startPoint y: 31, endPoint x: 171, endPoint y: 46, distance: 17.1
click at [163, 31] on div "Na fila" at bounding box center [135, 26] width 62 height 13
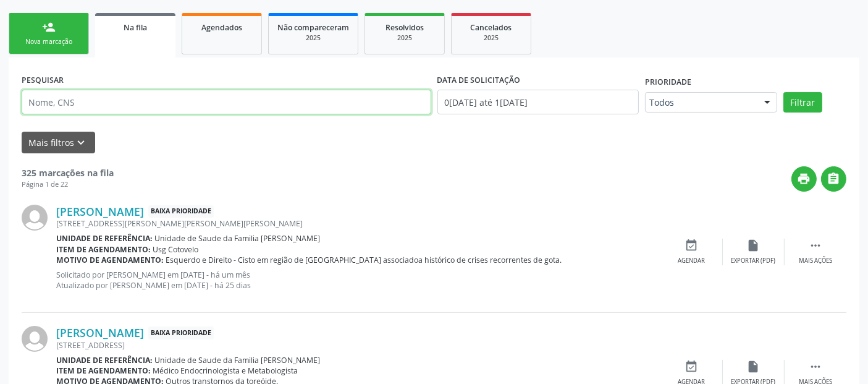
click at [151, 97] on input "text" at bounding box center [227, 102] width 410 height 25
type input "sayuri"
click at [784, 92] on button "Filtrar" at bounding box center [803, 102] width 39 height 21
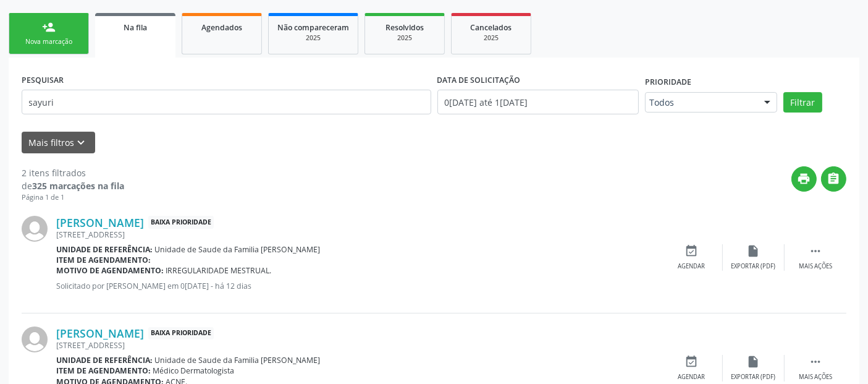
scroll to position [248, 0]
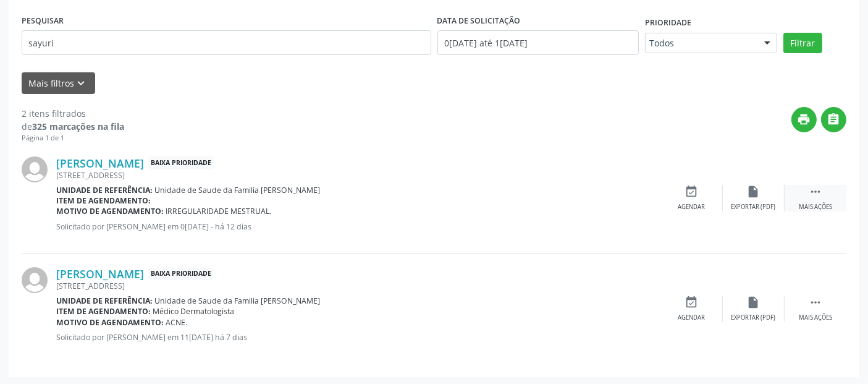
click at [831, 195] on div " Mais ações" at bounding box center [816, 198] width 62 height 27
click at [768, 188] on div "edit Editar" at bounding box center [754, 198] width 62 height 27
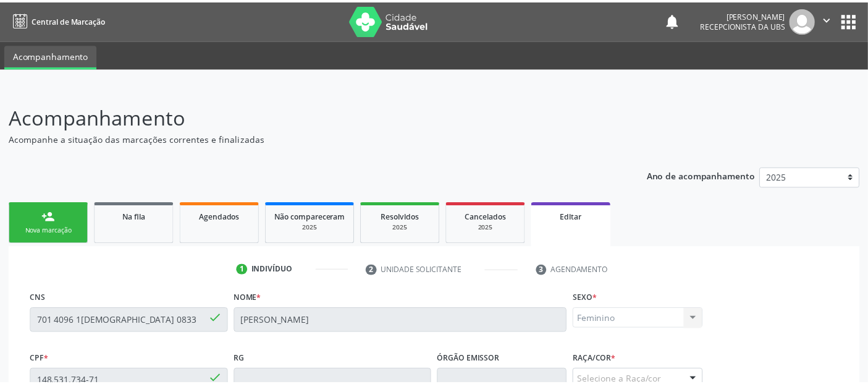
scroll to position [318, 0]
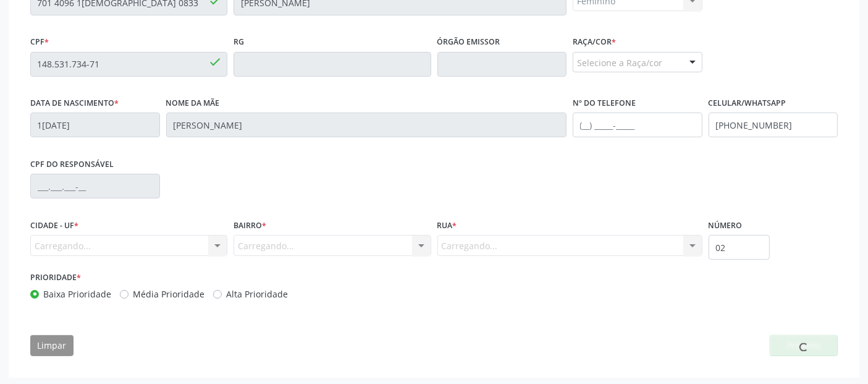
click at [645, 49] on div "Raça/cor * Selecione a Raça/cor 01 - Branca 02 - Preta 04 - [GEOGRAPHIC_DATA] 0…" at bounding box center [638, 53] width 130 height 40
click at [632, 56] on div "Selecione a Raça/cor" at bounding box center [638, 62] width 130 height 21
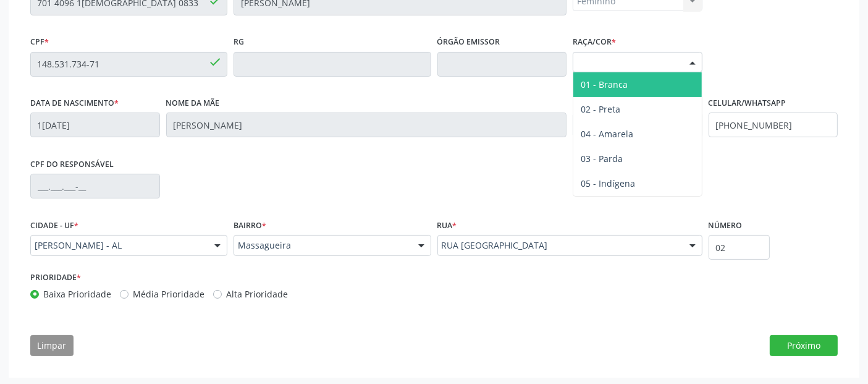
click at [598, 84] on span "01 - Branca" at bounding box center [604, 84] width 47 height 12
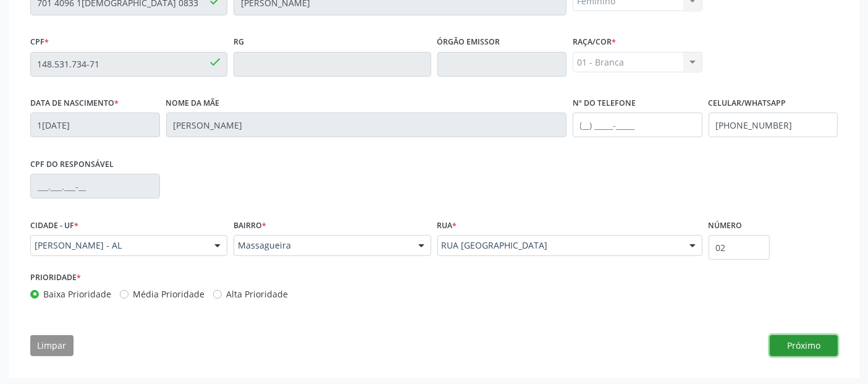
click at [802, 344] on button "Próximo" at bounding box center [804, 345] width 68 height 21
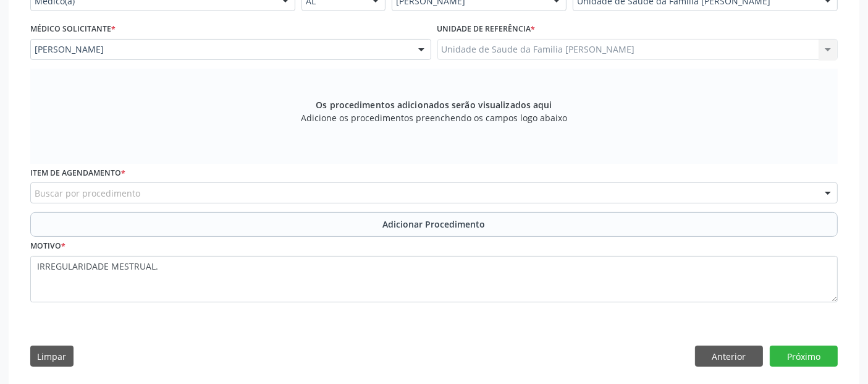
scroll to position [225, 0]
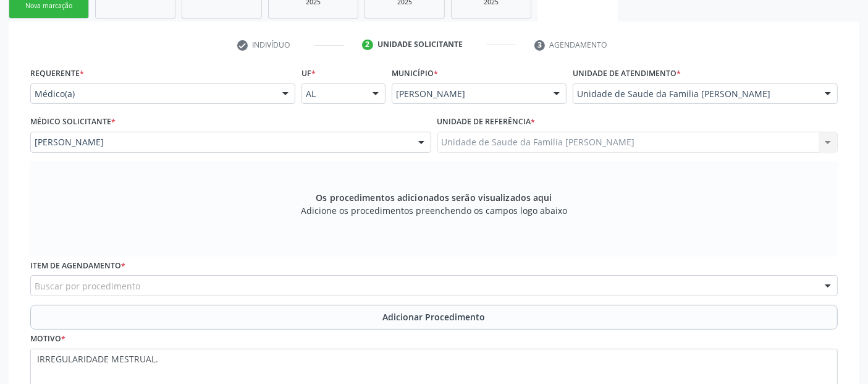
click at [543, 284] on div "Buscar por procedimento" at bounding box center [434, 285] width 808 height 21
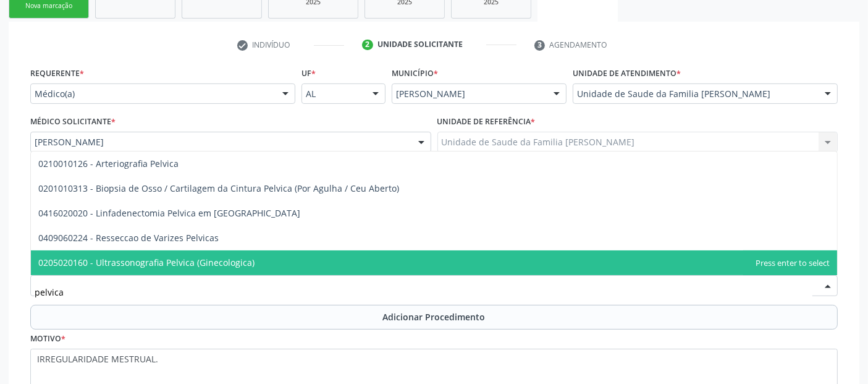
click at [324, 264] on span "0205020160 - Ultrassonografia Pelvica (Ginecologica)" at bounding box center [434, 262] width 806 height 25
type input "pelvica"
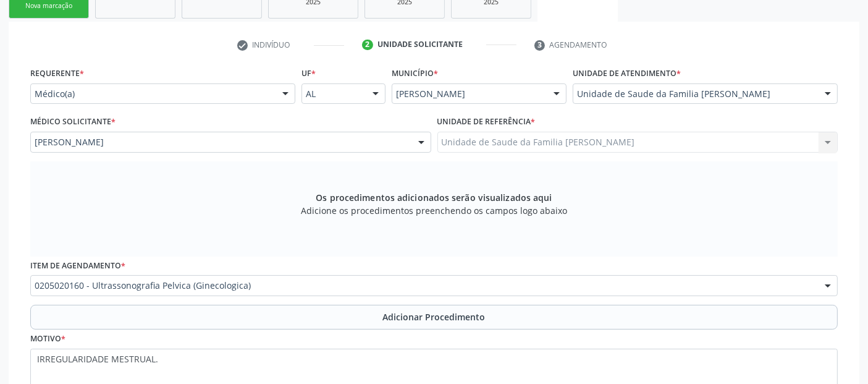
click at [273, 307] on button "Adicionar Procedimento" at bounding box center [434, 317] width 808 height 25
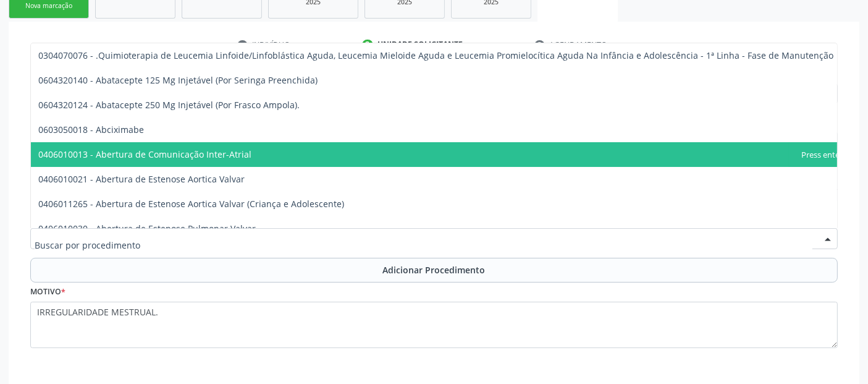
click at [269, 241] on input "text" at bounding box center [424, 244] width 778 height 25
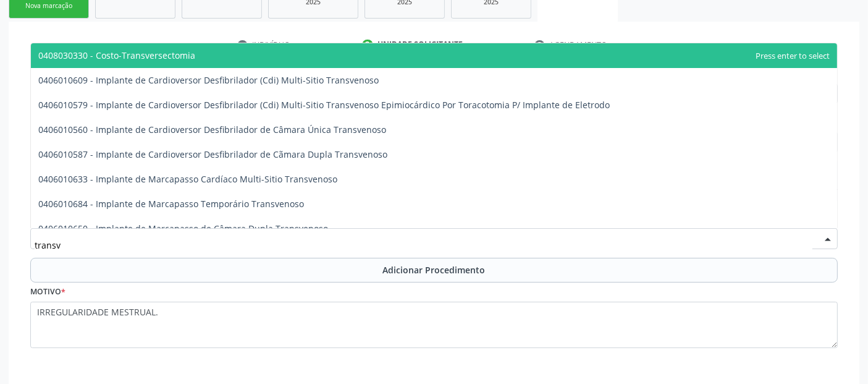
type input "transva"
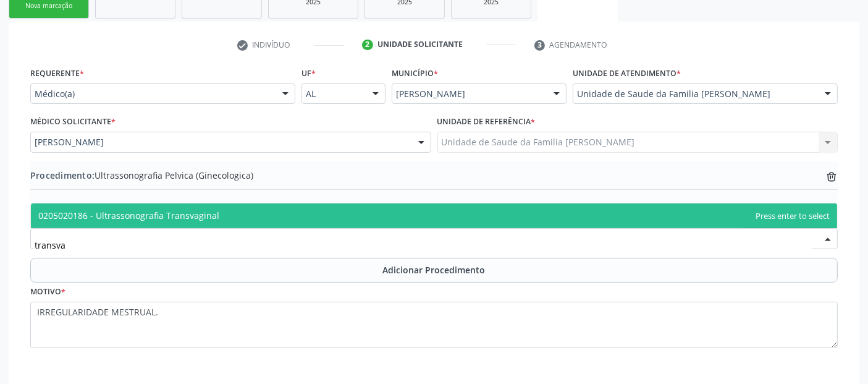
click at [289, 222] on span "0205020186 - Ultrassonografia Transvaginal" at bounding box center [434, 215] width 806 height 25
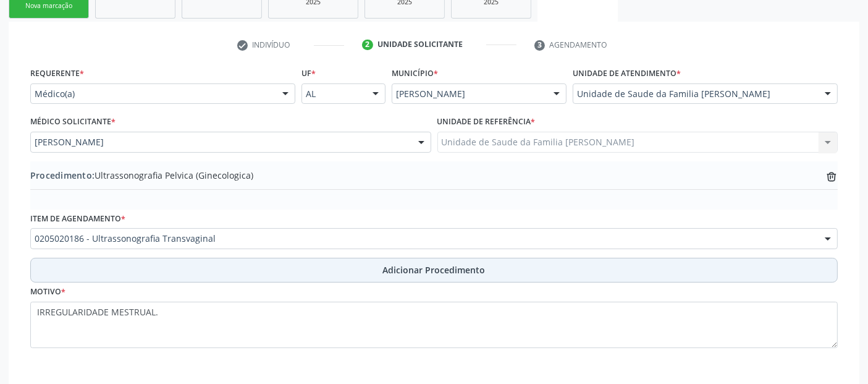
click at [331, 271] on button "Adicionar Procedimento" at bounding box center [434, 270] width 808 height 25
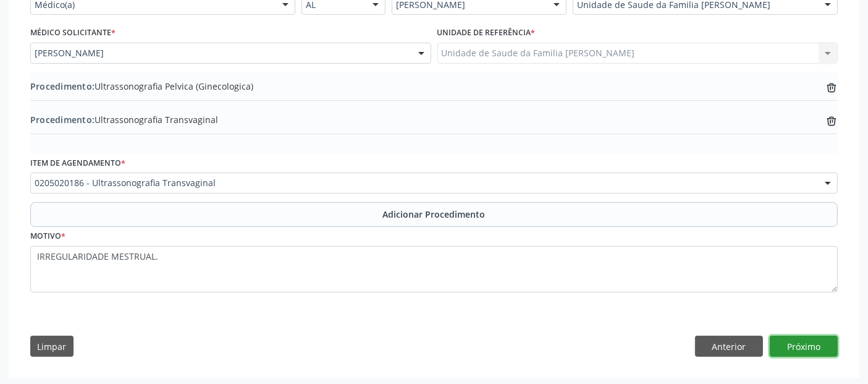
click at [810, 345] on button "Próximo" at bounding box center [804, 346] width 68 height 21
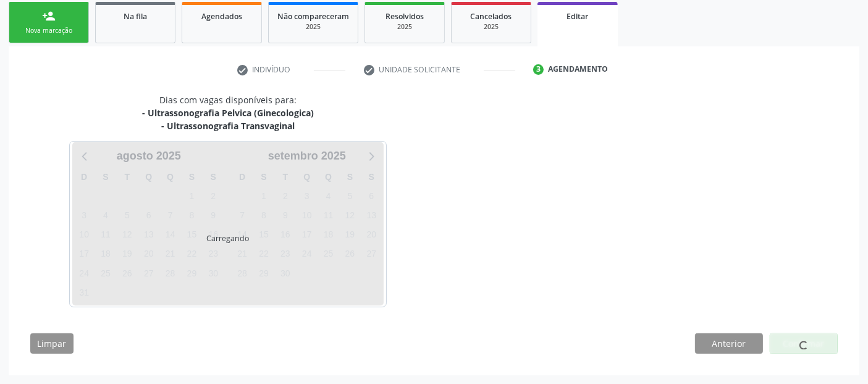
scroll to position [198, 0]
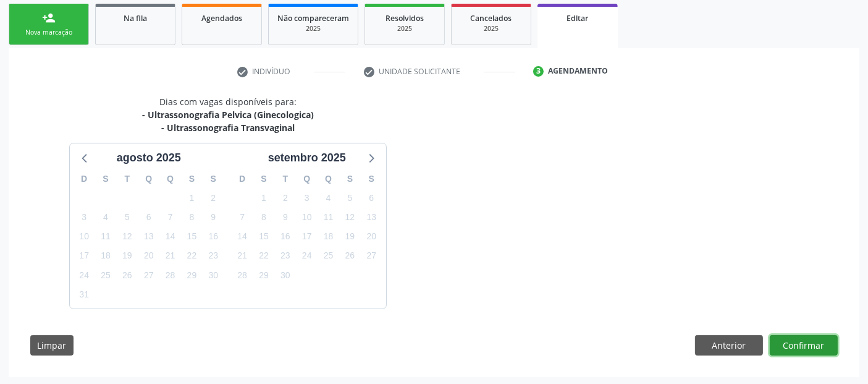
click at [796, 342] on button "Confirmar" at bounding box center [804, 345] width 68 height 21
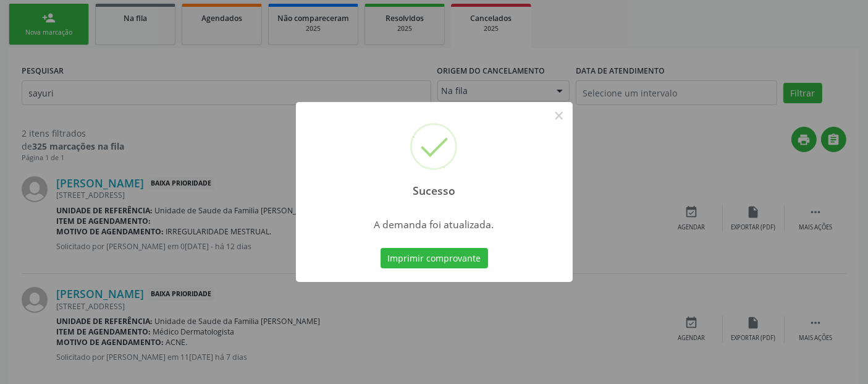
scroll to position [0, 0]
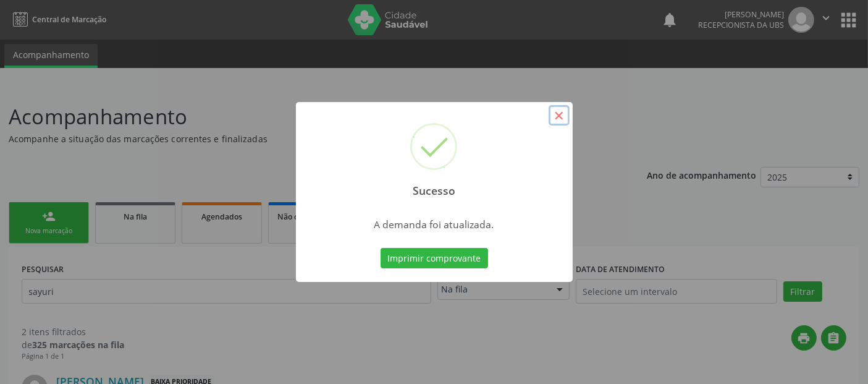
click at [555, 119] on button "×" at bounding box center [559, 115] width 21 height 21
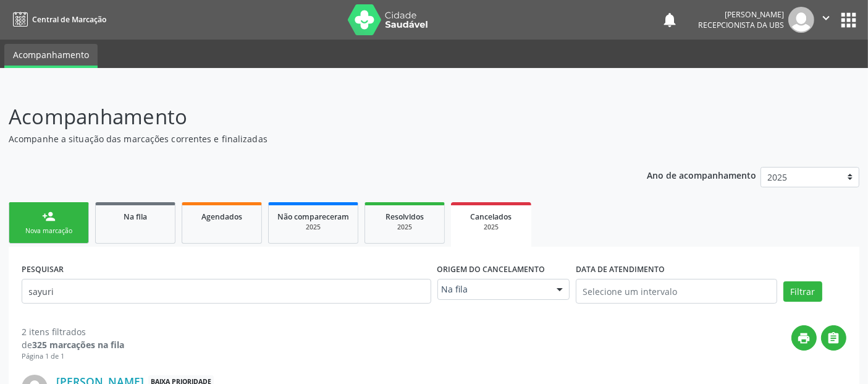
click at [40, 219] on link "person_add Nova marcação" at bounding box center [49, 222] width 80 height 41
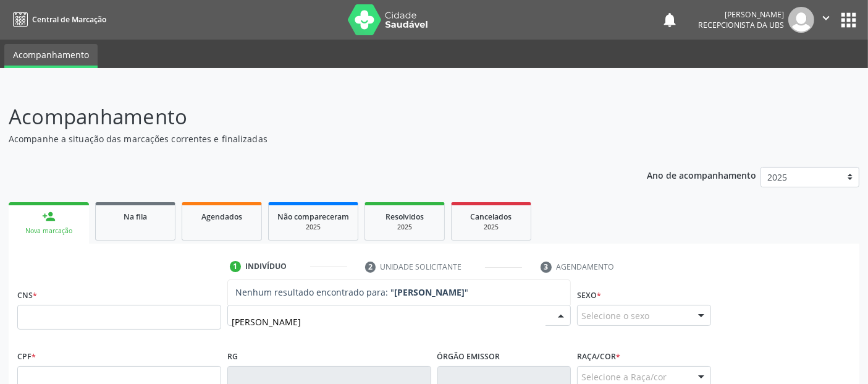
type input "[PERSON_NAME]"
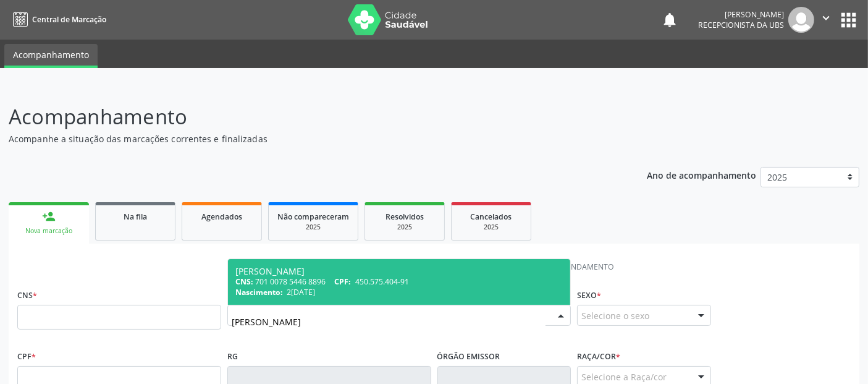
click at [380, 287] on div "Nascimento: [DATE]" at bounding box center [399, 292] width 328 height 11
type input "701 0078 5446 8896"
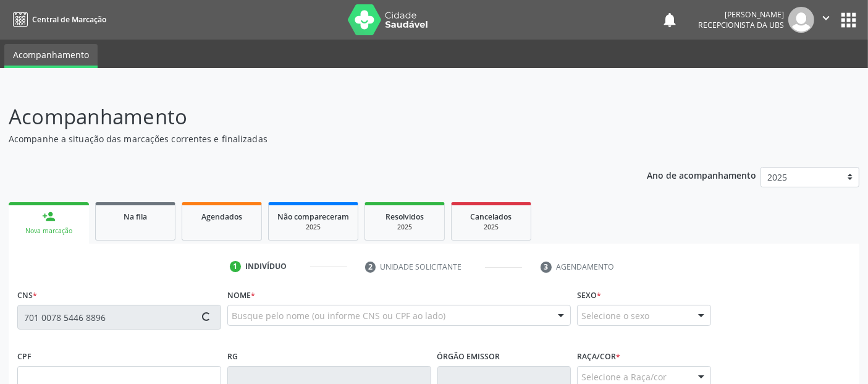
type input "450.575.404-91"
type input "2[DATE]"
type input "[PERSON_NAME]"
type input "[PHONE_NUMBER]"
type input "917"
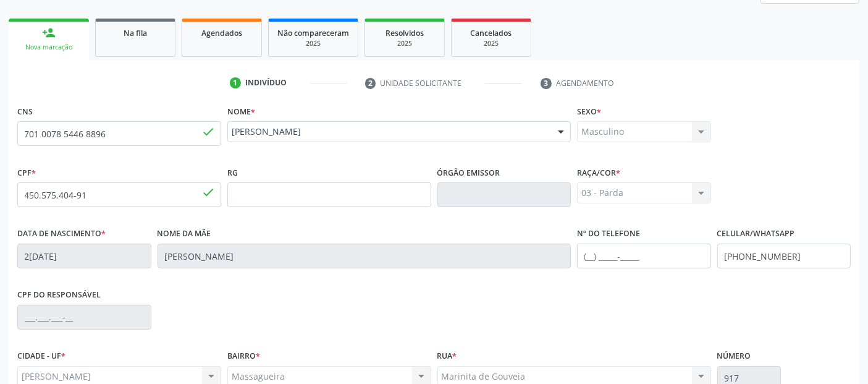
scroll to position [302, 0]
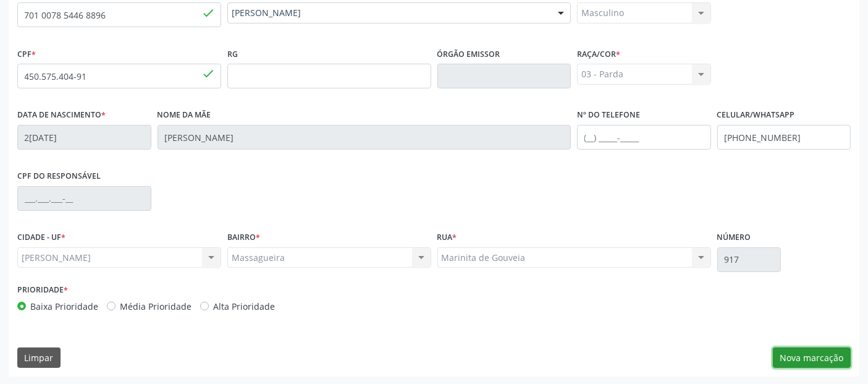
click at [823, 351] on button "Nova marcação" at bounding box center [812, 357] width 78 height 21
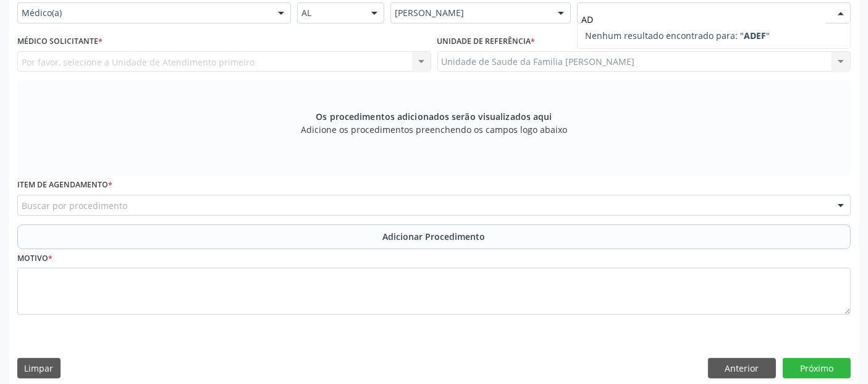
type input "A"
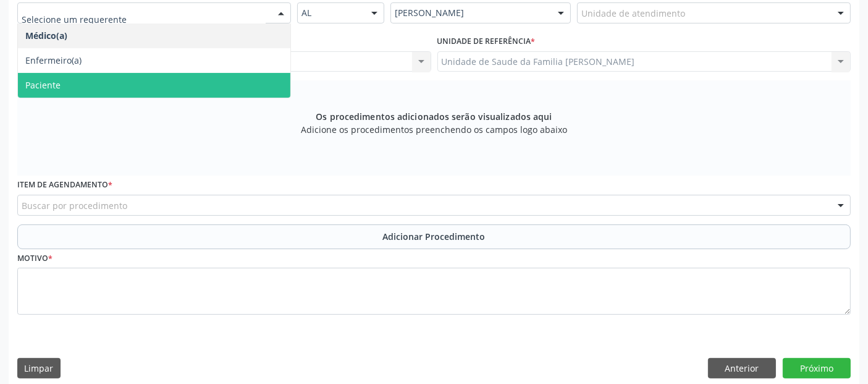
click at [91, 89] on span "Paciente" at bounding box center [154, 85] width 273 height 25
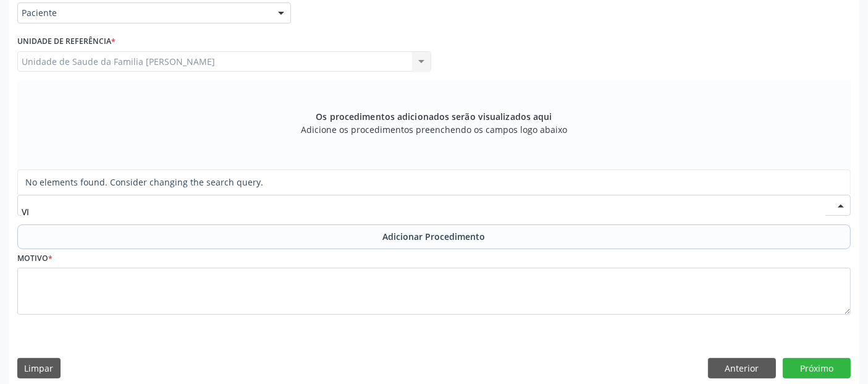
type input "V"
click at [132, 208] on div "Buscar por procedimento" at bounding box center [434, 205] width 834 height 21
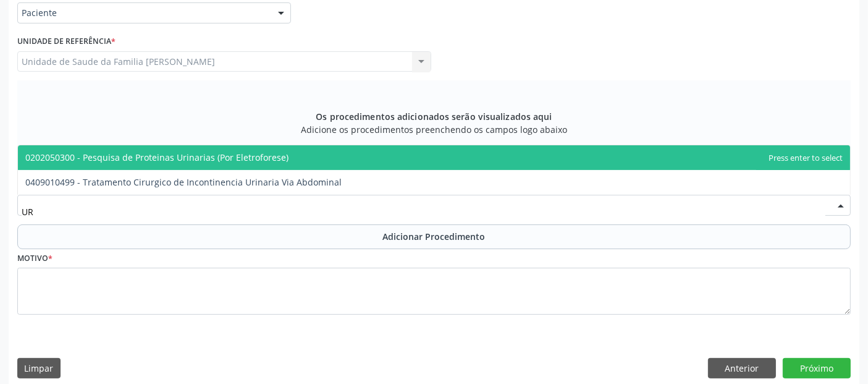
type input "U"
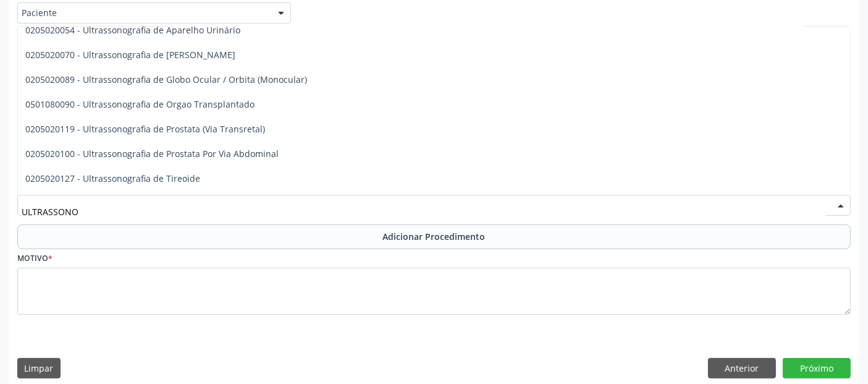
scroll to position [350, 0]
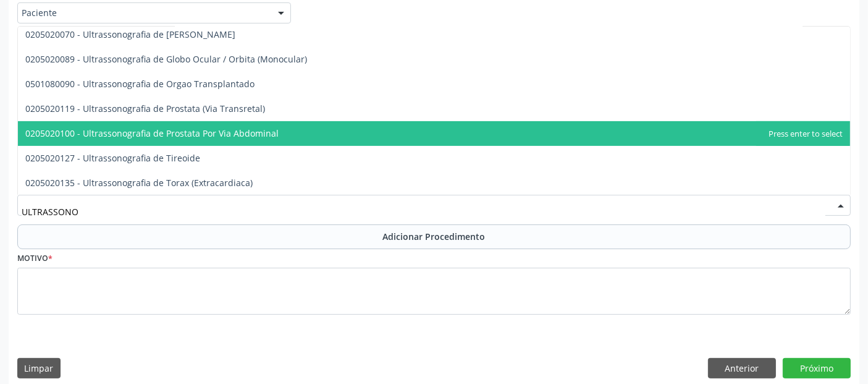
click at [237, 138] on span "0205020100 - Ultrassonografia de Prostata Por Via Abdominal" at bounding box center [434, 133] width 832 height 25
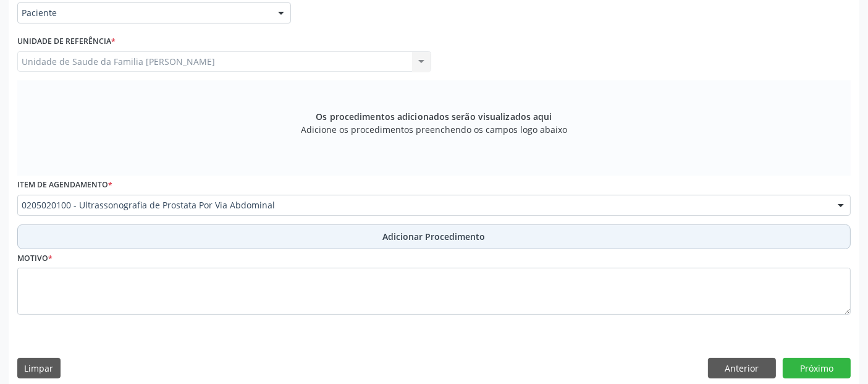
click at [409, 240] on span "Adicionar Procedimento" at bounding box center [434, 236] width 103 height 13
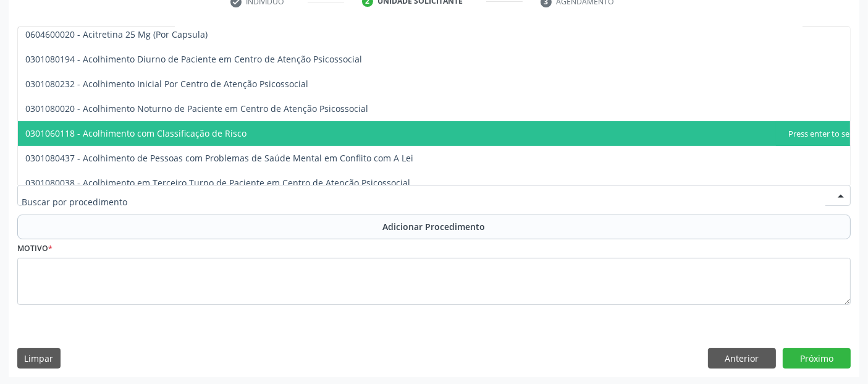
click at [342, 197] on input "text" at bounding box center [424, 201] width 804 height 25
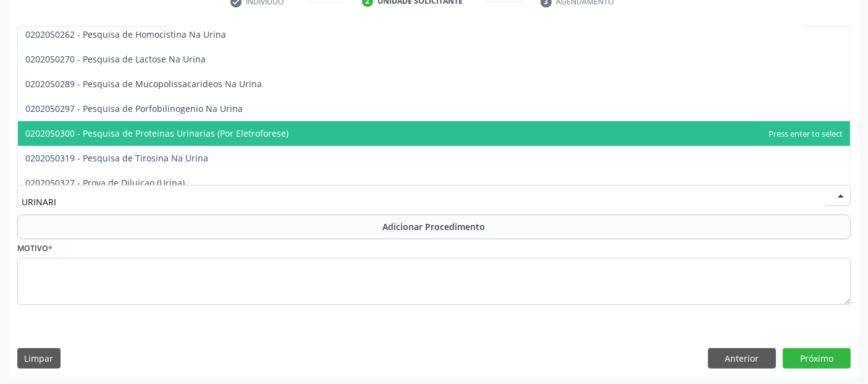
scroll to position [0, 0]
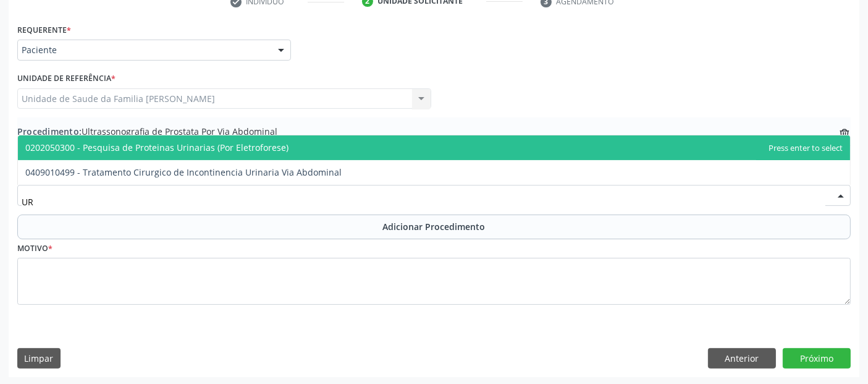
type input "U"
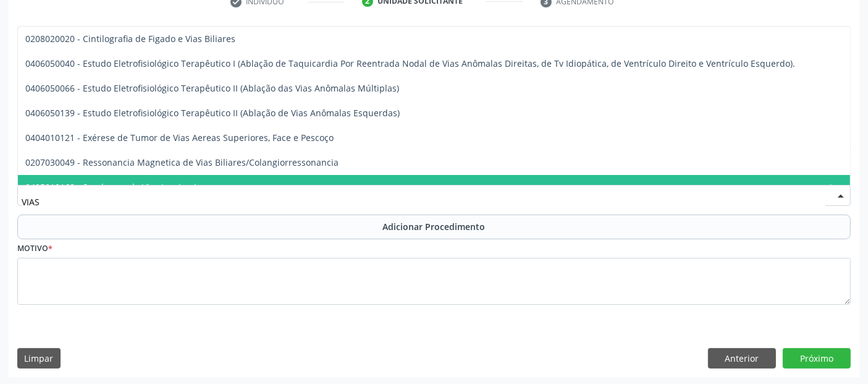
click at [182, 204] on input "VIAS" at bounding box center [424, 201] width 804 height 25
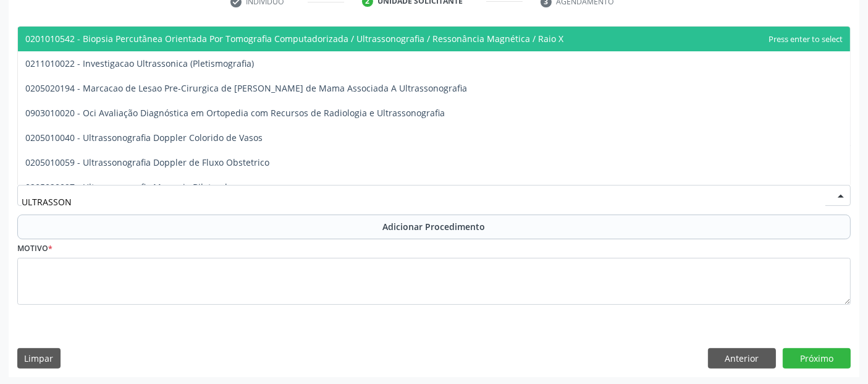
type input "ULTRASSONO"
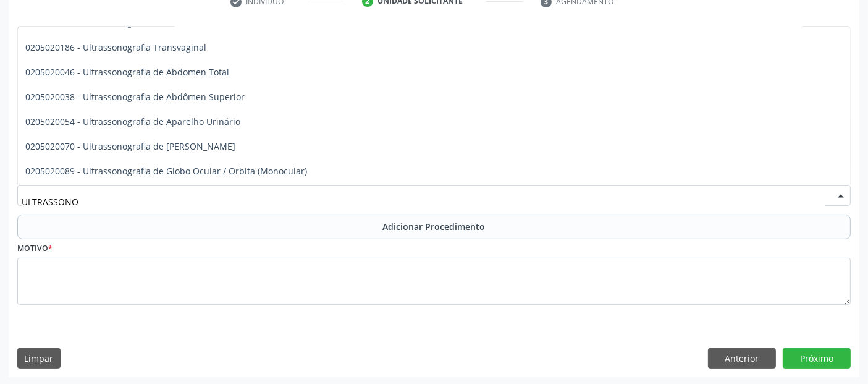
scroll to position [249, 0]
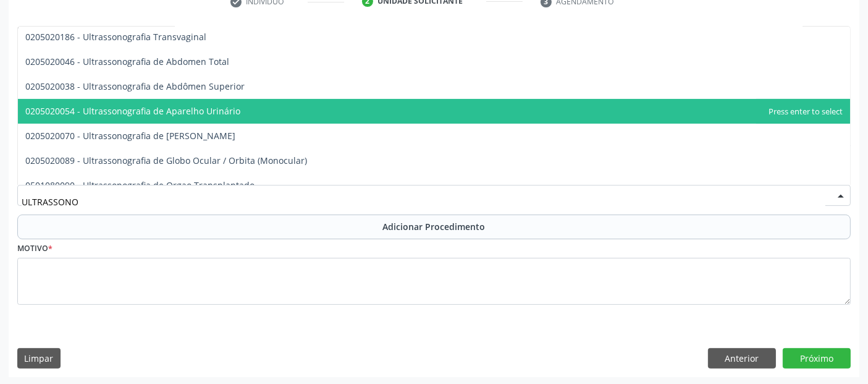
click at [229, 112] on span "0205020054 - Ultrassonografia de Aparelho Urinário" at bounding box center [132, 111] width 215 height 12
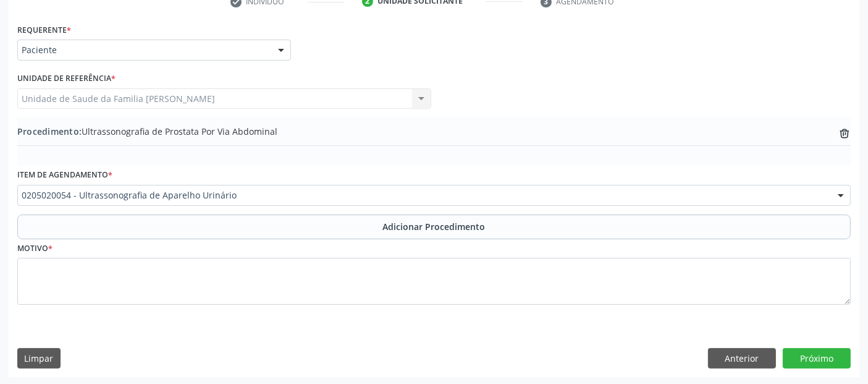
click at [268, 220] on button "Adicionar Procedimento" at bounding box center [434, 226] width 834 height 25
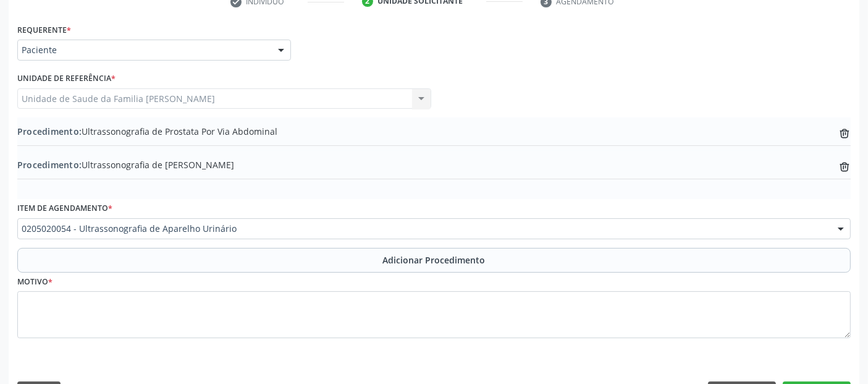
click at [240, 287] on div "Motivo *" at bounding box center [434, 306] width 834 height 66
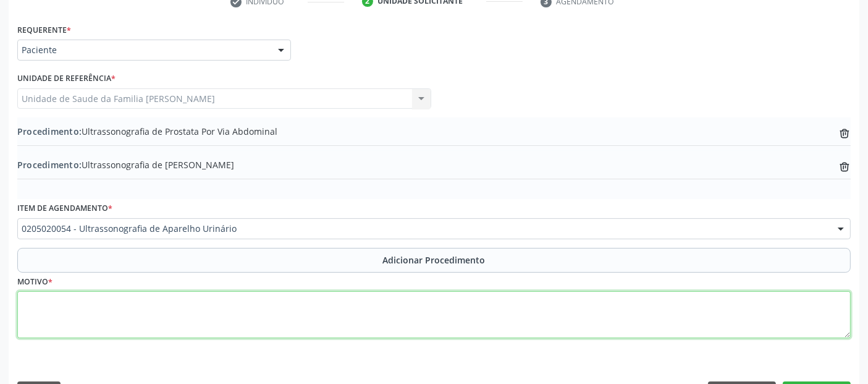
click at [231, 308] on textarea at bounding box center [434, 314] width 834 height 47
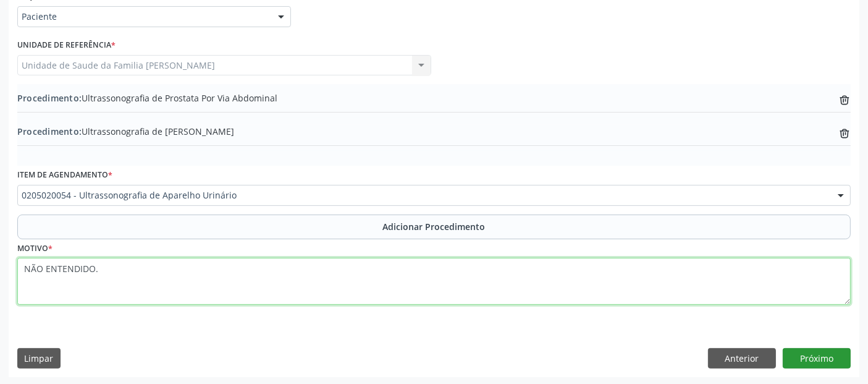
type textarea "NÃO ENTENDIDO."
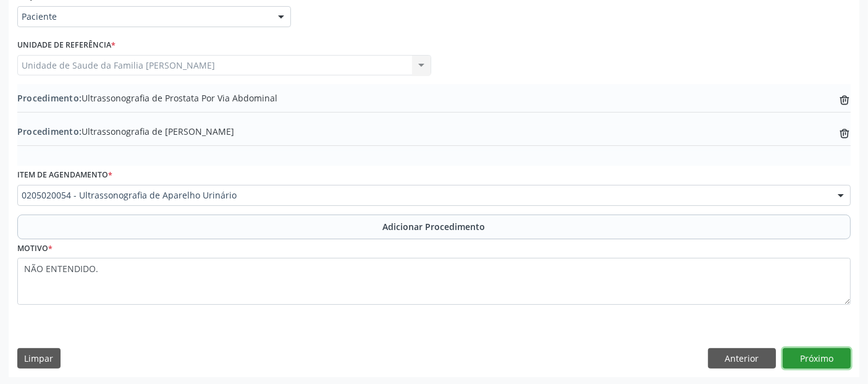
click at [814, 362] on button "Próximo" at bounding box center [817, 358] width 68 height 21
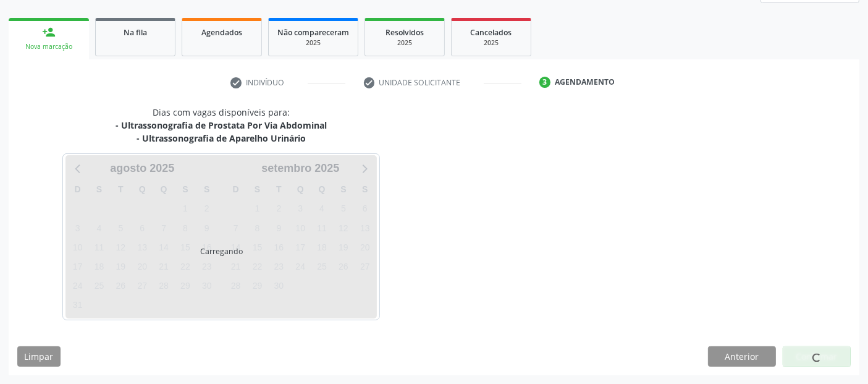
scroll to position [183, 0]
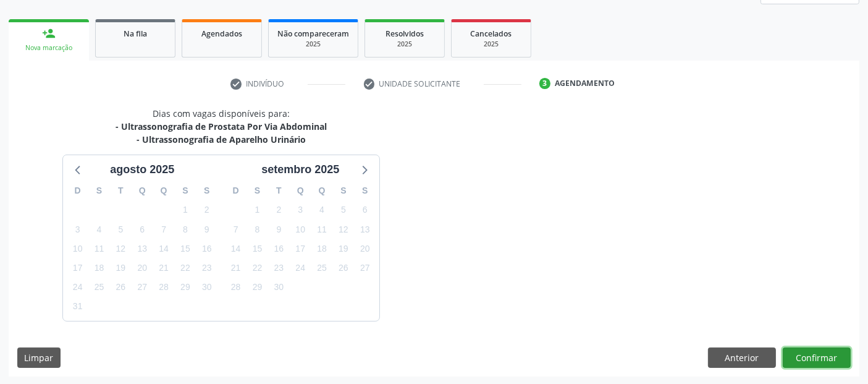
click at [803, 357] on button "Confirmar" at bounding box center [817, 357] width 68 height 21
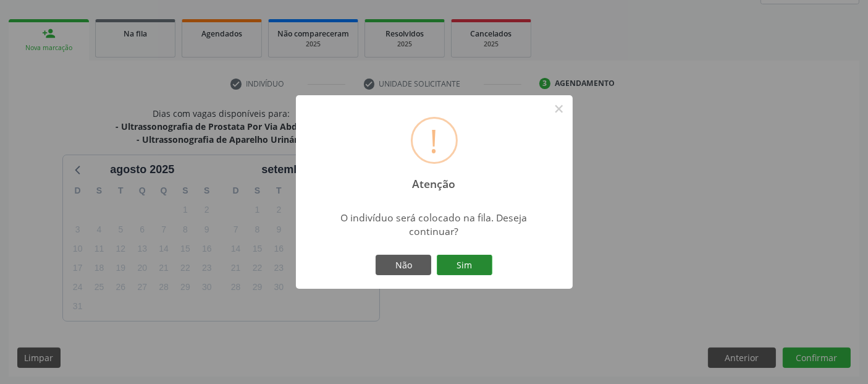
click at [490, 260] on button "Sim" at bounding box center [465, 265] width 56 height 21
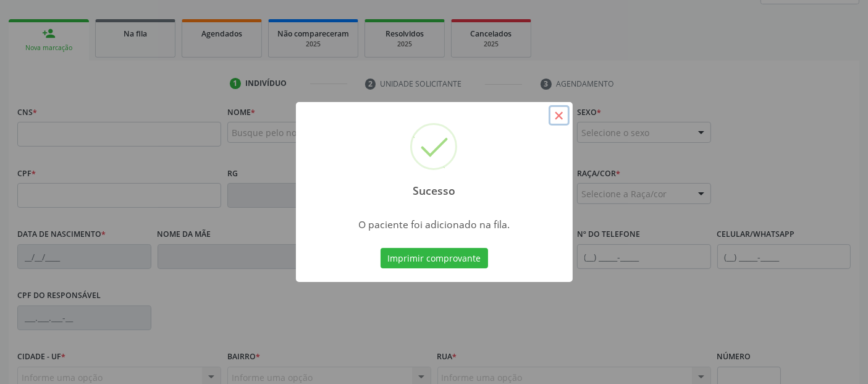
click at [561, 120] on button "×" at bounding box center [559, 115] width 21 height 21
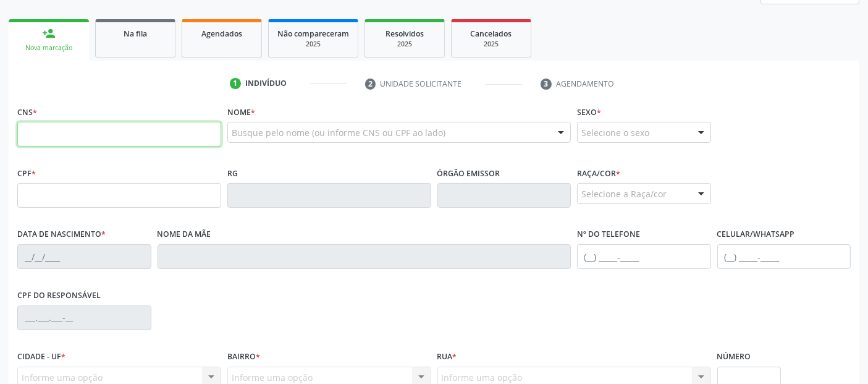
click at [51, 135] on input "text" at bounding box center [119, 134] width 204 height 25
type input "702 0098 1467 1186"
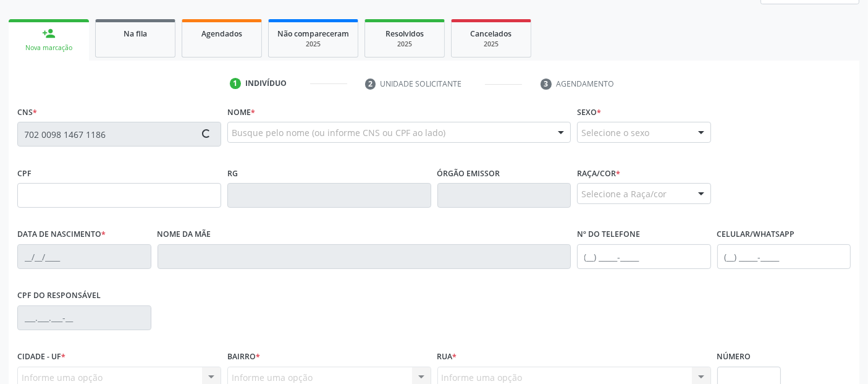
type input "051.468.924-23"
type input "[DATE]"
type input "[PERSON_NAME]"
type input "[PHONE_NUMBER]"
type input "S/N"
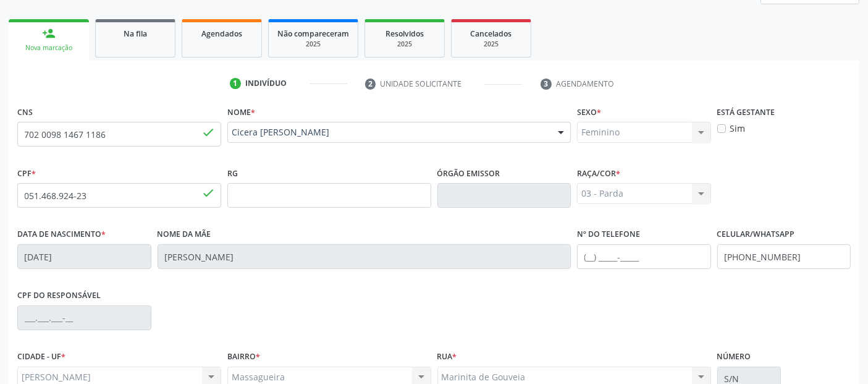
scroll to position [302, 0]
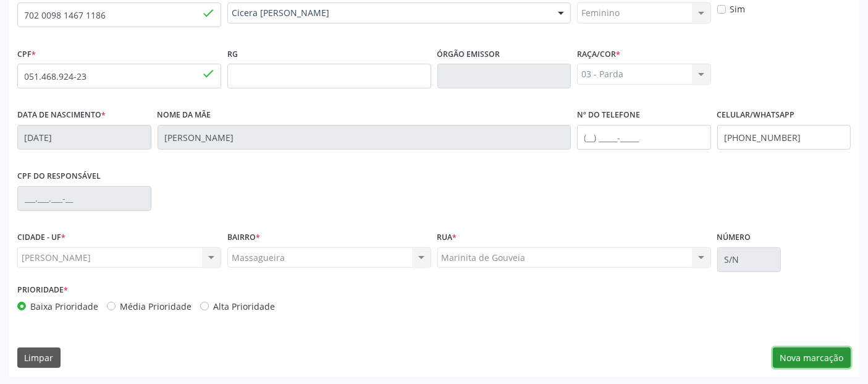
click at [818, 354] on button "Nova marcação" at bounding box center [812, 357] width 78 height 21
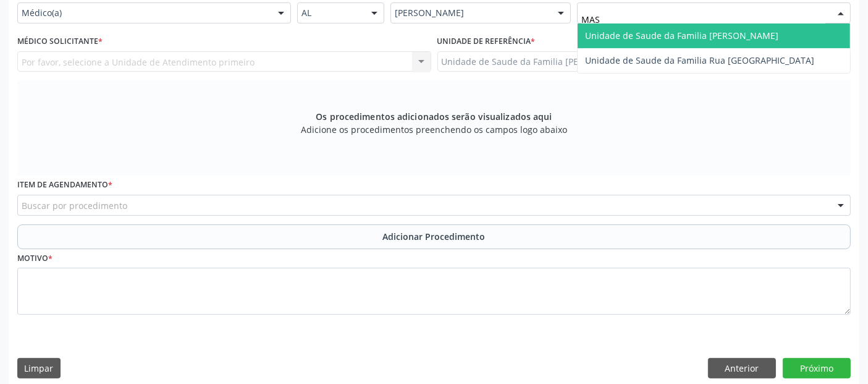
type input "MASS"
click at [658, 30] on span "Unidade de Saude da Familia [PERSON_NAME]" at bounding box center [681, 36] width 193 height 12
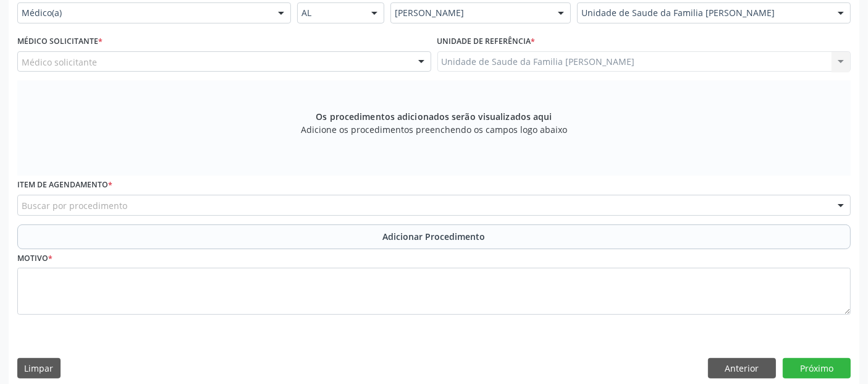
click at [281, 67] on div "Médico solicitante" at bounding box center [224, 61] width 414 height 21
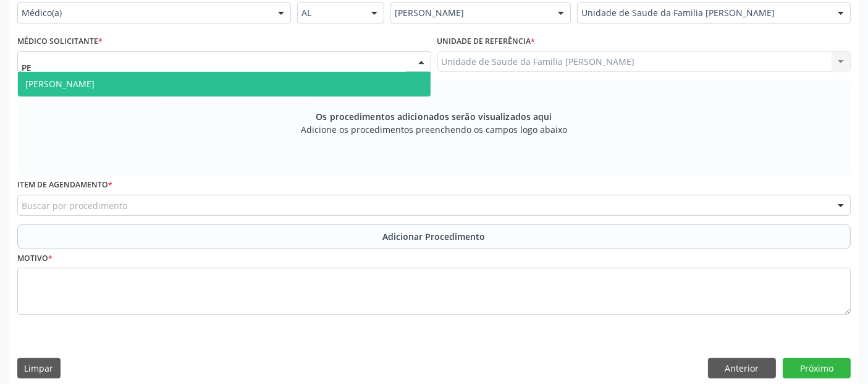
type input "PED"
click at [247, 75] on span "[PERSON_NAME]" at bounding box center [224, 84] width 413 height 25
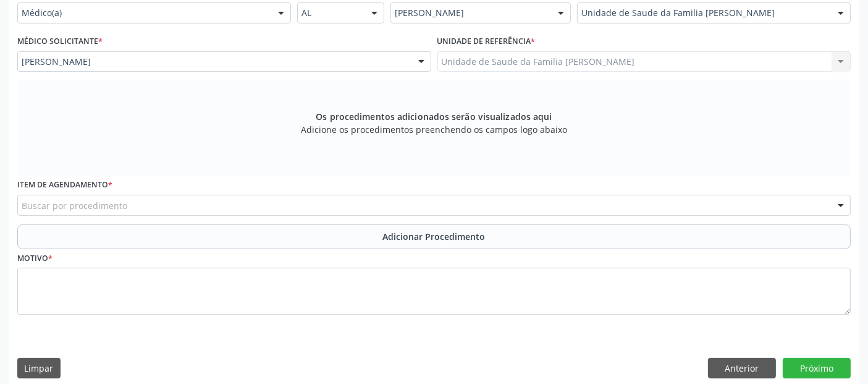
click at [163, 199] on div "Buscar por procedimento" at bounding box center [434, 205] width 834 height 21
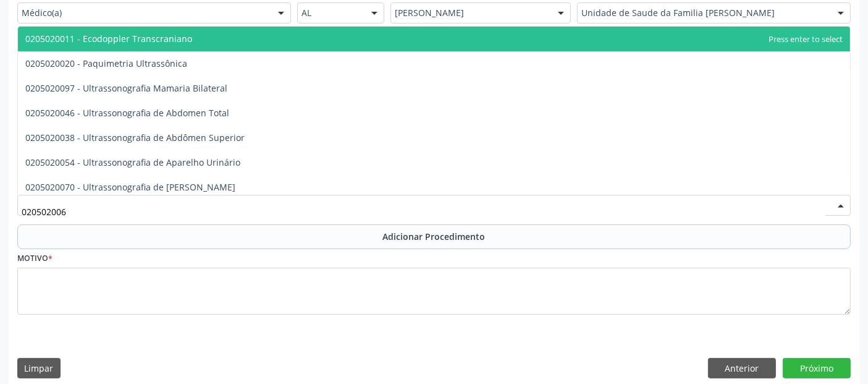
type input "0205020062"
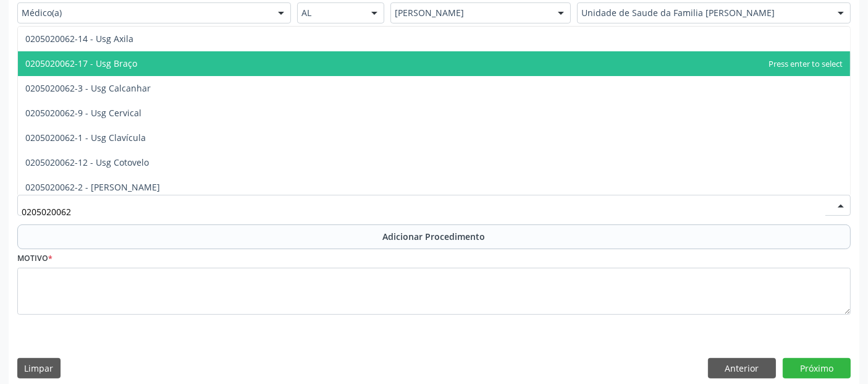
click at [387, 59] on span "0205020062-17 - Usg Braço" at bounding box center [434, 63] width 832 height 25
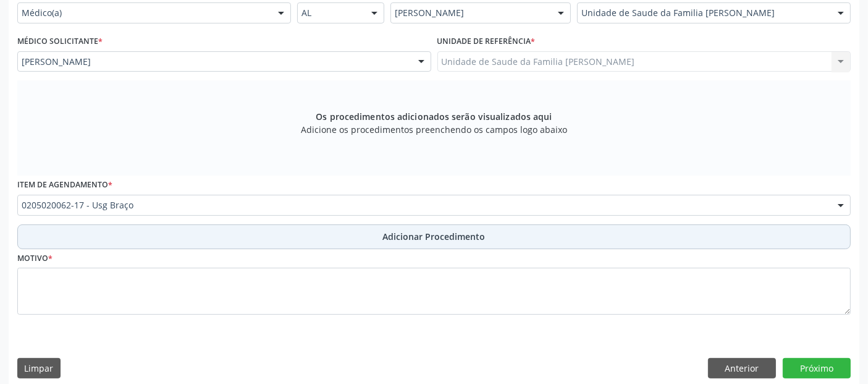
click at [182, 235] on button "Adicionar Procedimento" at bounding box center [434, 236] width 834 height 25
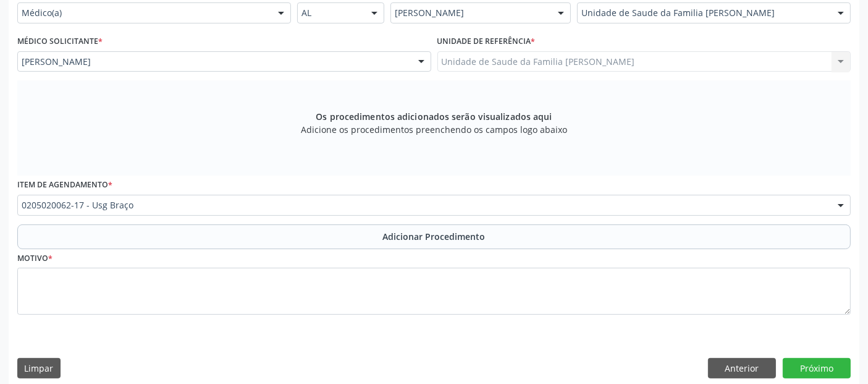
scroll to position [265, 0]
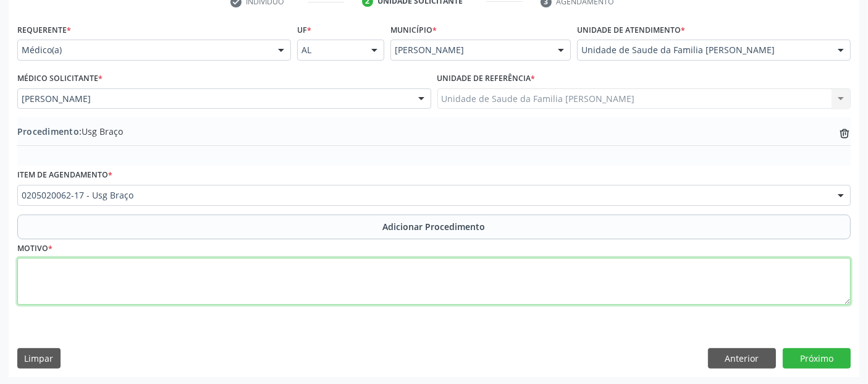
click at [158, 269] on textarea at bounding box center [434, 281] width 834 height 47
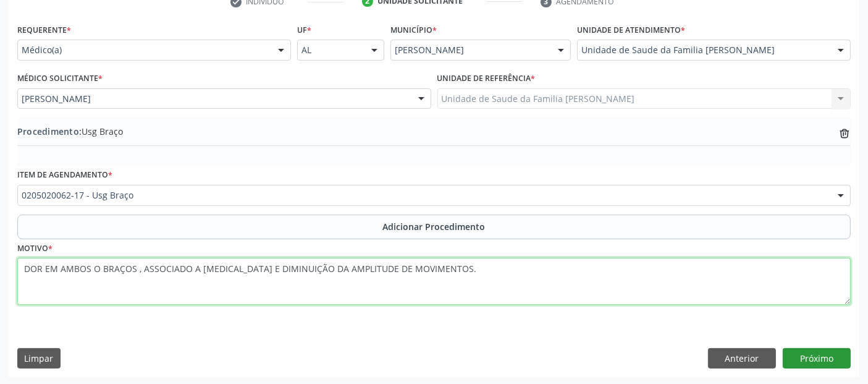
type textarea "DOR EM AMBOS O BRAÇOS , ASSOCIADO A [MEDICAL_DATA] E DIMINUIÇÃO DA AMPLITUDE DE…"
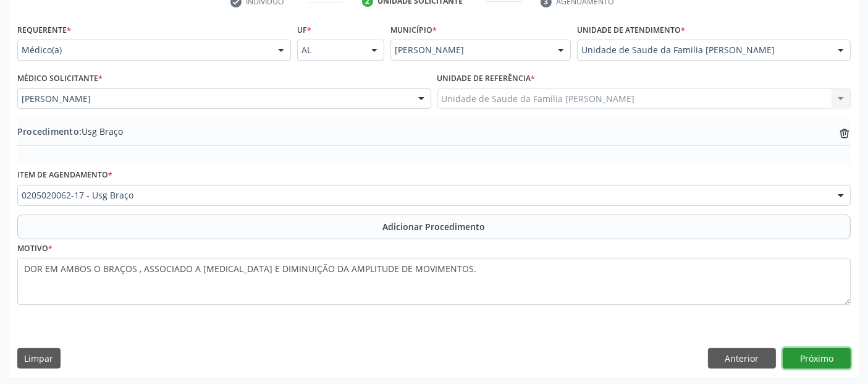
click at [831, 351] on button "Próximo" at bounding box center [817, 358] width 68 height 21
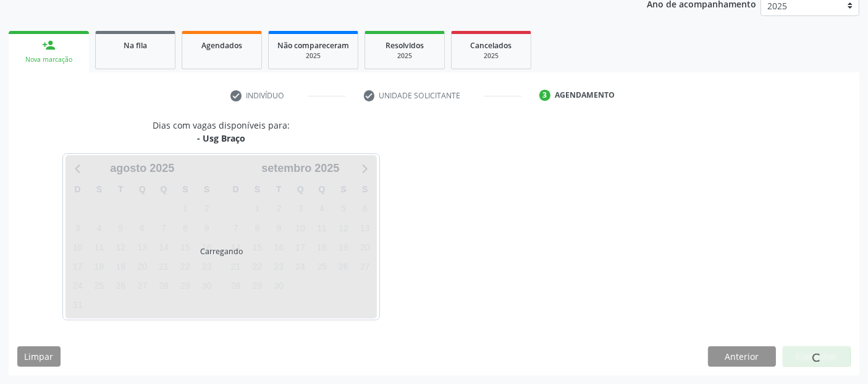
scroll to position [169, 0]
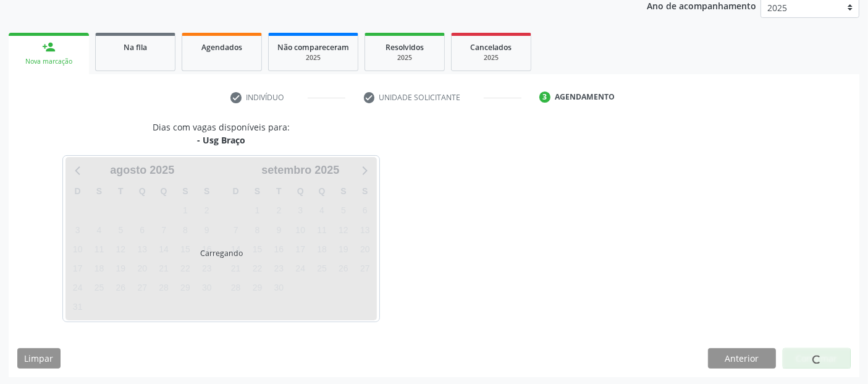
click at [831, 351] on div at bounding box center [817, 358] width 68 height 21
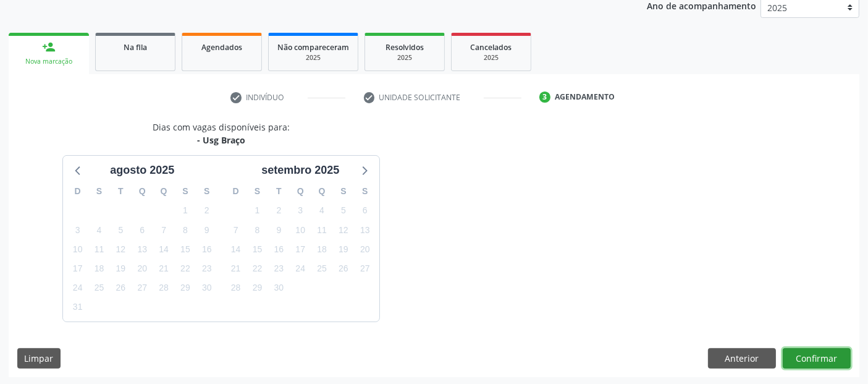
click at [831, 351] on button "Confirmar" at bounding box center [817, 358] width 68 height 21
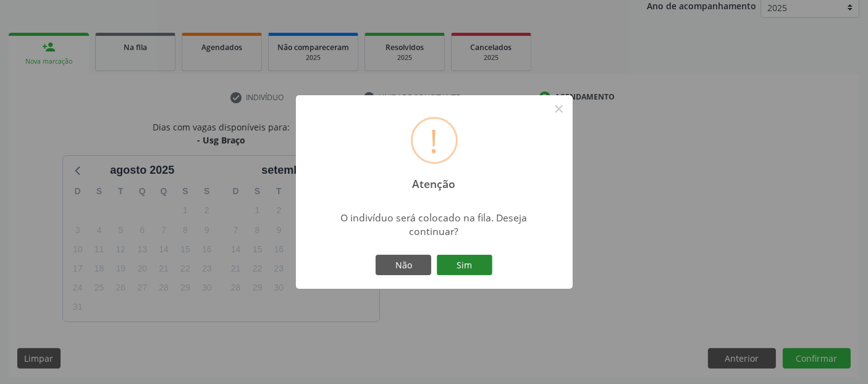
click at [478, 258] on button "Sim" at bounding box center [465, 265] width 56 height 21
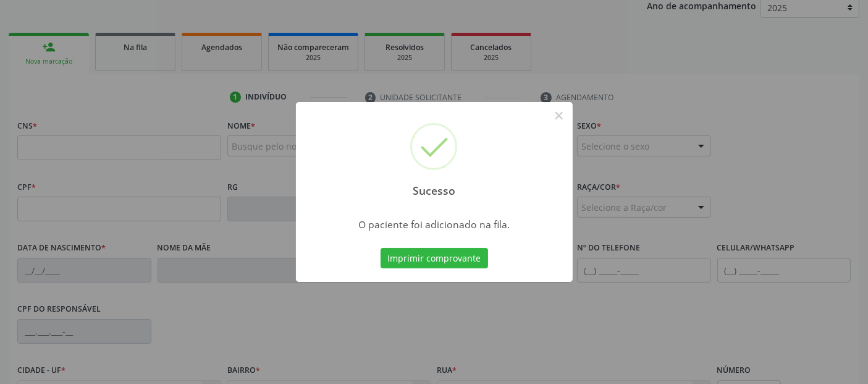
click at [478, 258] on button "Imprimir comprovante" at bounding box center [435, 258] width 108 height 21
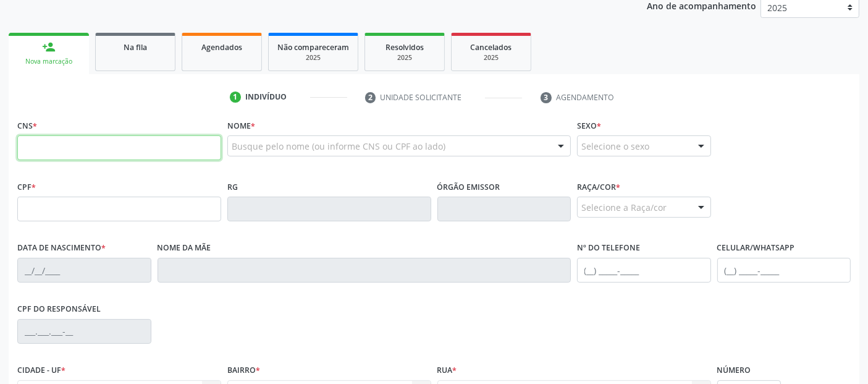
click at [145, 143] on input "text" at bounding box center [119, 147] width 204 height 25
type input "700 5019 3172 5152"
type input "150.147.194-57"
type input "[DATE]"
type input "[PERSON_NAME] da Conceicao"
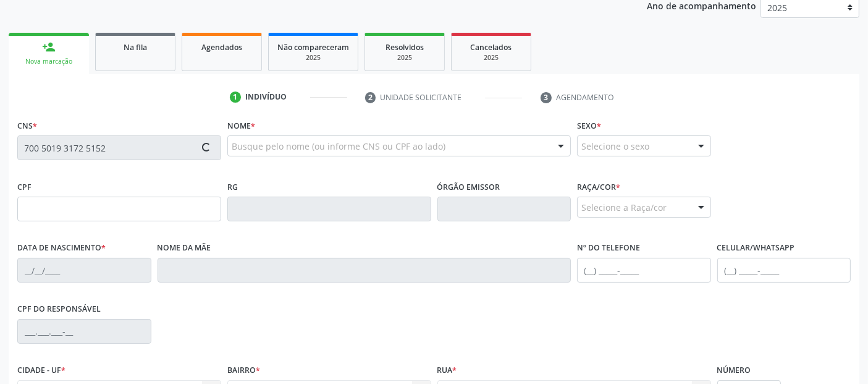
type input "[PHONE_NUMBER]"
type input "41"
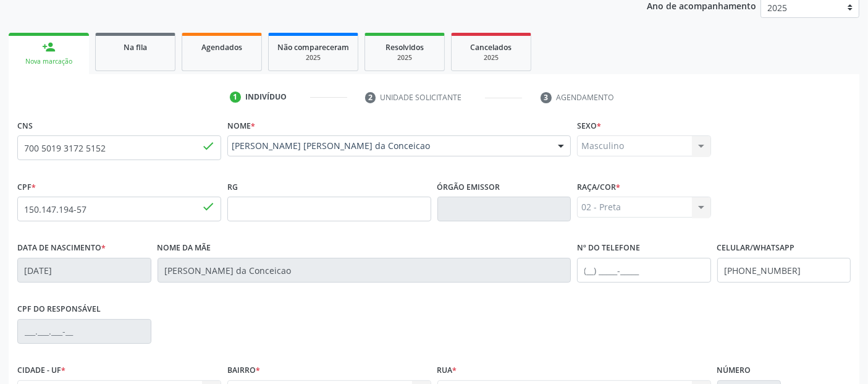
scroll to position [302, 0]
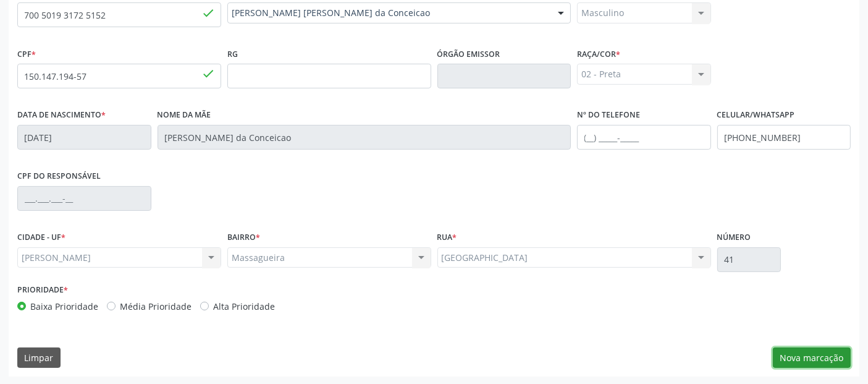
click at [799, 352] on button "Nova marcação" at bounding box center [812, 357] width 78 height 21
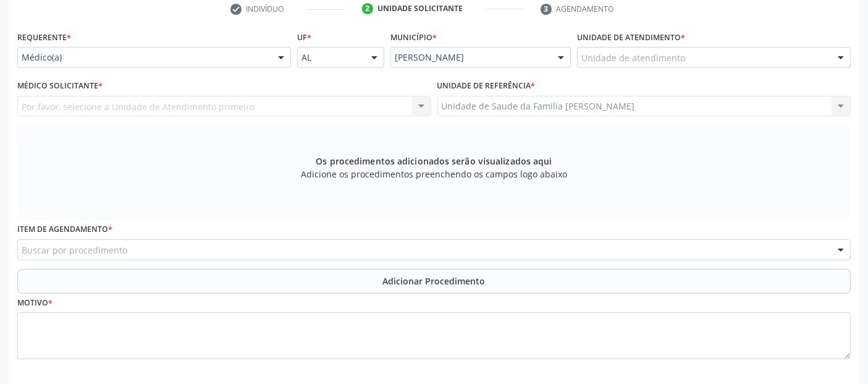
scroll to position [234, 0]
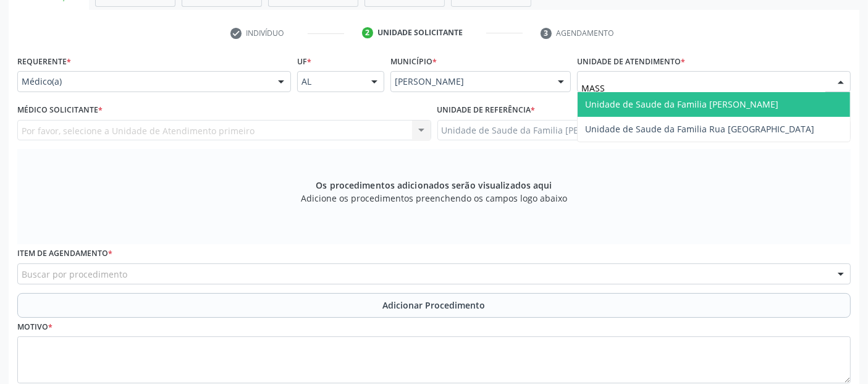
type input "MASSA"
click at [640, 98] on span "Unidade de Saude da Familia [PERSON_NAME]" at bounding box center [681, 104] width 193 height 12
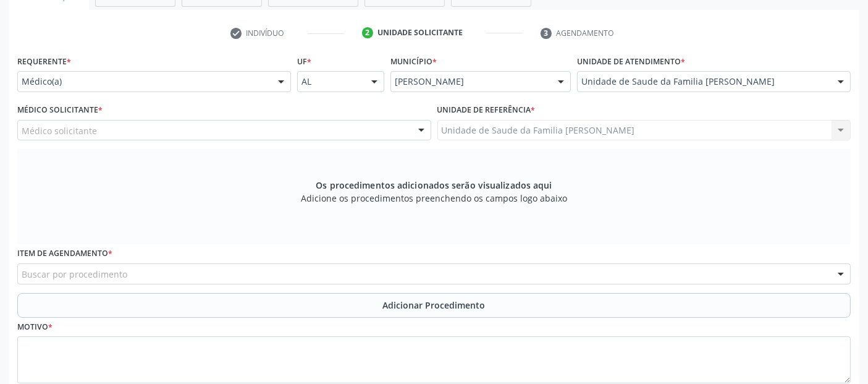
click at [233, 125] on div "Médico solicitante" at bounding box center [224, 130] width 414 height 21
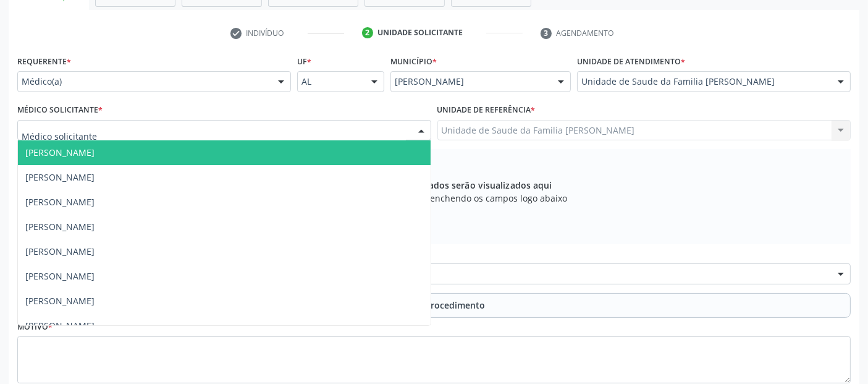
type input "P"
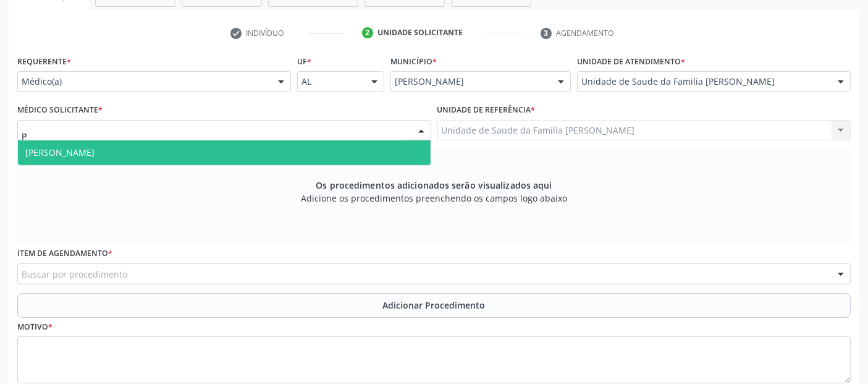
click at [213, 148] on span "[PERSON_NAME]" at bounding box center [224, 152] width 413 height 25
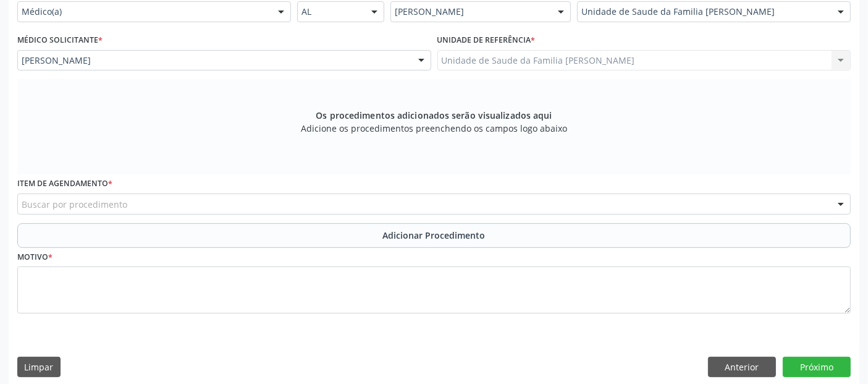
scroll to position [312, 0]
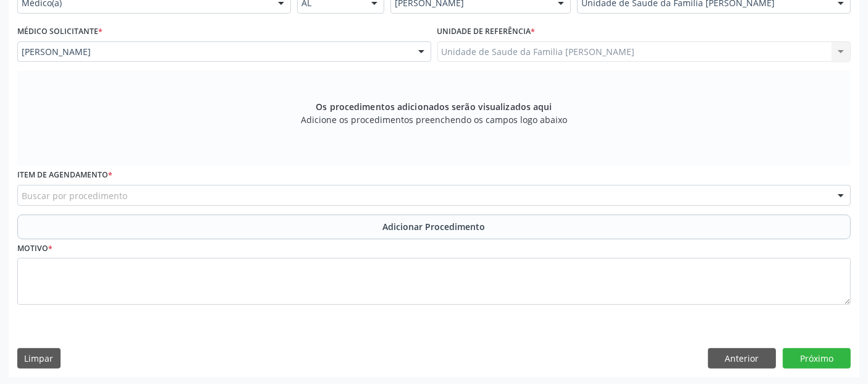
click at [326, 193] on div "Buscar por procedimento" at bounding box center [434, 195] width 834 height 21
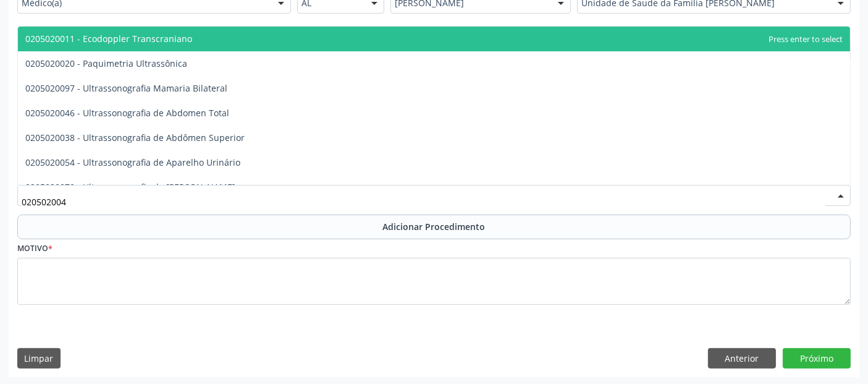
type input "0205020046"
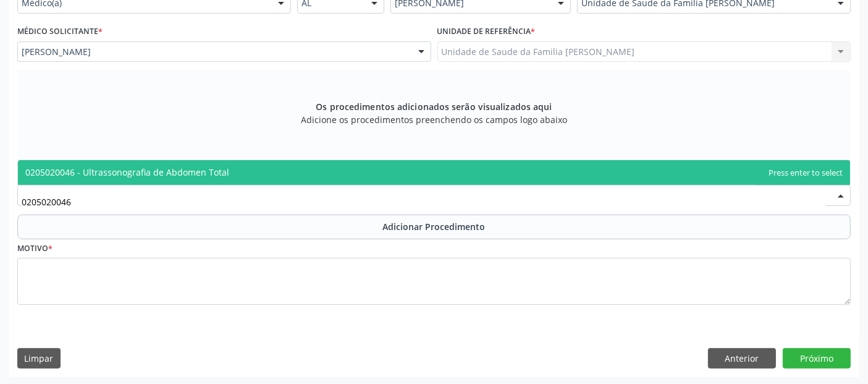
click at [224, 176] on span "0205020046 - Ultrassonografia de Abdomen Total" at bounding box center [127, 172] width 204 height 12
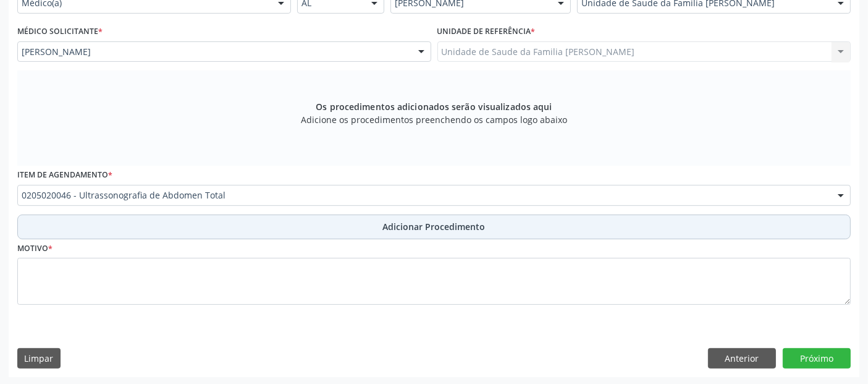
click at [183, 222] on button "Adicionar Procedimento" at bounding box center [434, 226] width 834 height 25
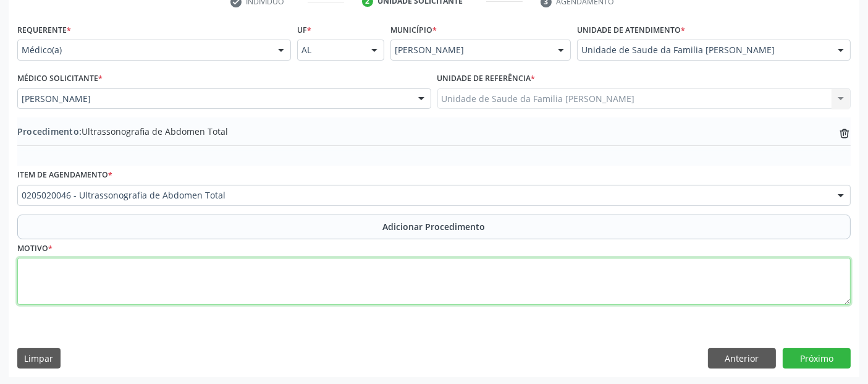
click at [151, 277] on textarea at bounding box center [434, 281] width 834 height 47
type textarea "F"
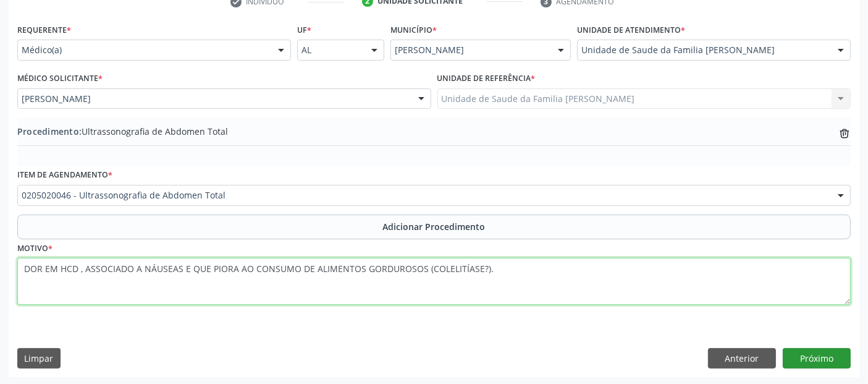
type textarea "DOR EM HCD , ASSOCIADO A NÁUSEAS E QUE PIORA AO CONSUMO DE ALIMENTOS GORDUROSOS…"
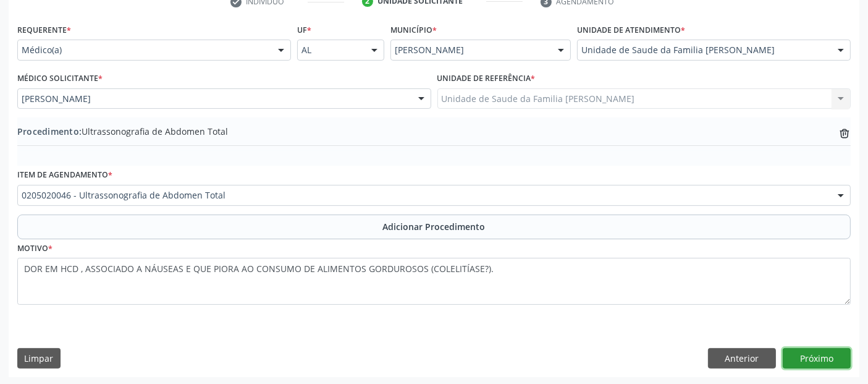
click at [821, 358] on button "Próximo" at bounding box center [817, 358] width 68 height 21
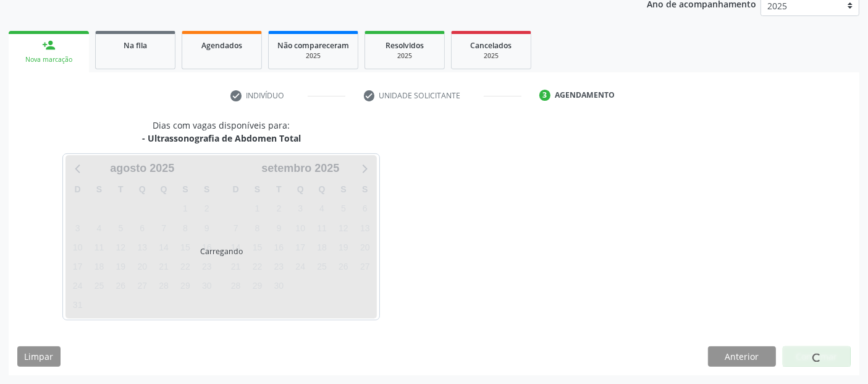
scroll to position [169, 0]
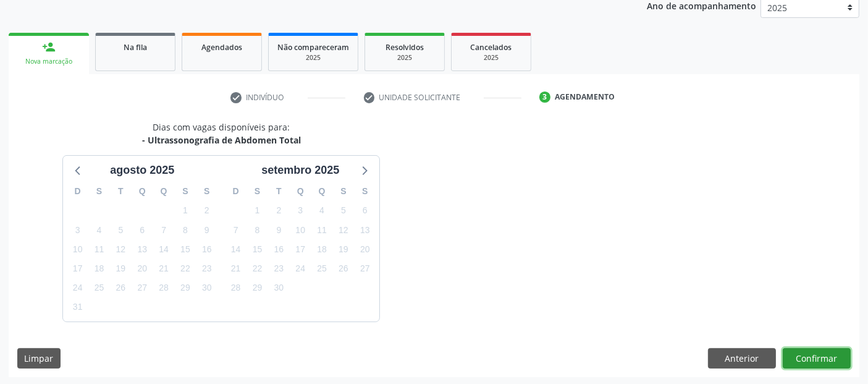
click at [815, 365] on button "Confirmar" at bounding box center [817, 358] width 68 height 21
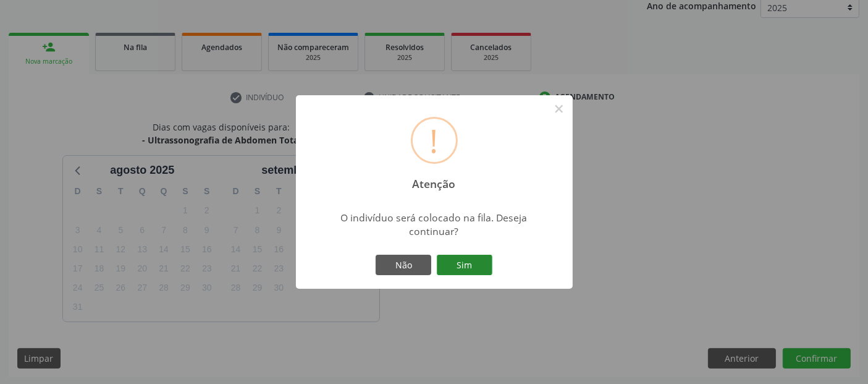
click at [455, 269] on button "Sim" at bounding box center [465, 265] width 56 height 21
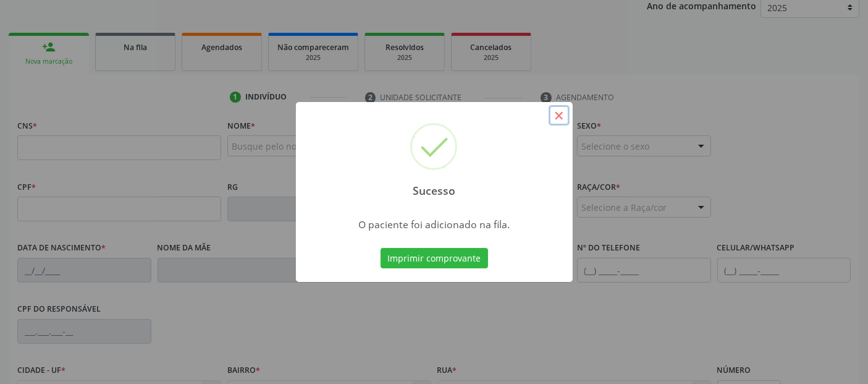
click at [560, 115] on button "×" at bounding box center [559, 115] width 21 height 21
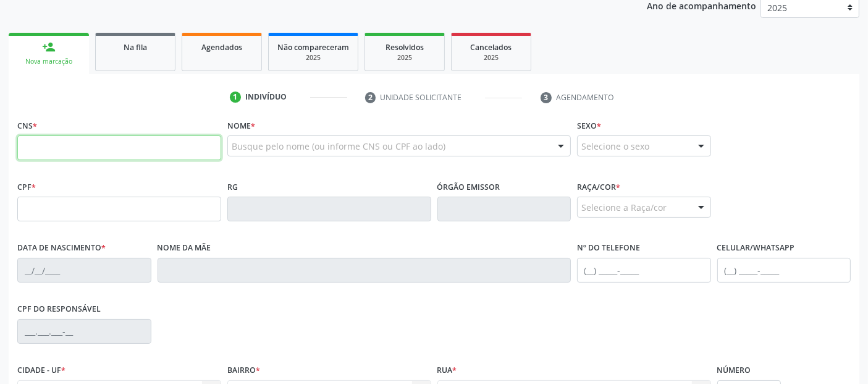
click at [109, 145] on input "text" at bounding box center [119, 147] width 204 height 25
type input "707 0058 3550 1333"
type input "122.996.584-08"
type input "2[DATE]"
type input "Judite [PERSON_NAME]"
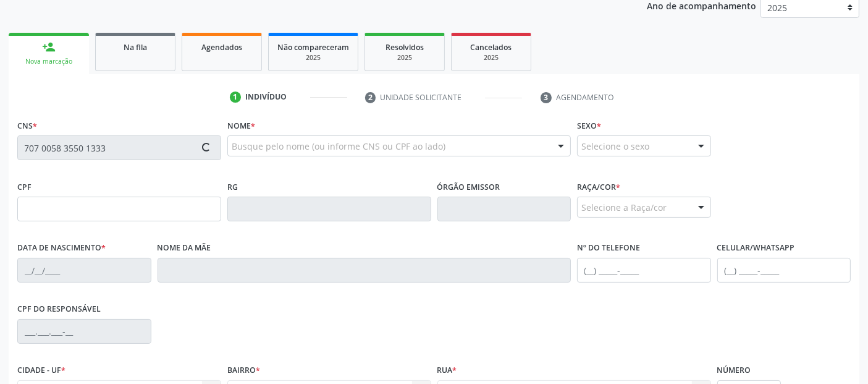
type input "[PHONE_NUMBER]"
type input "76SMS"
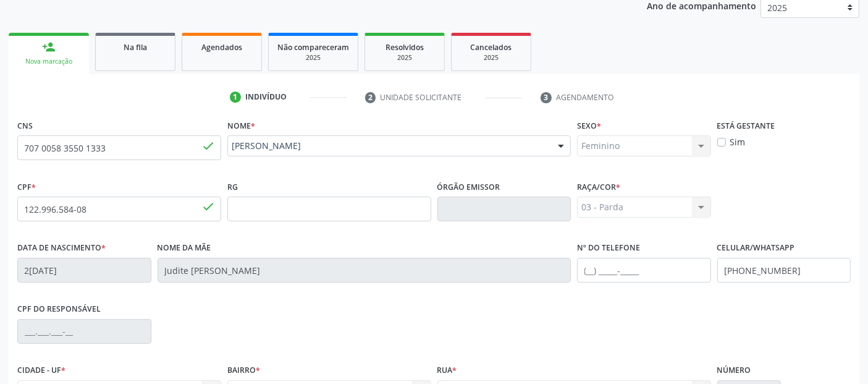
scroll to position [302, 0]
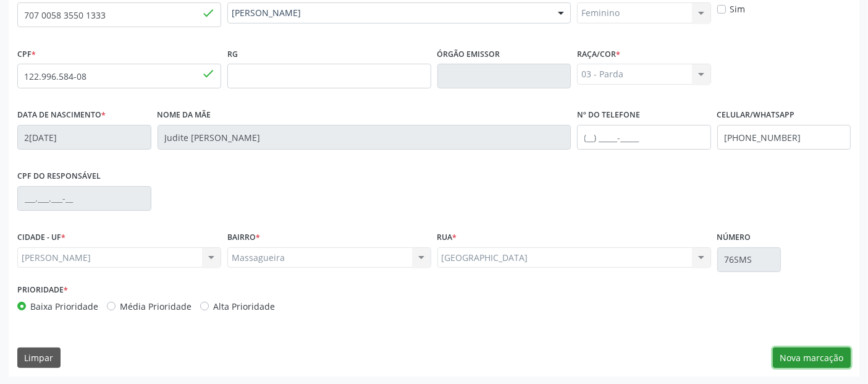
click at [832, 359] on button "Nova marcação" at bounding box center [812, 357] width 78 height 21
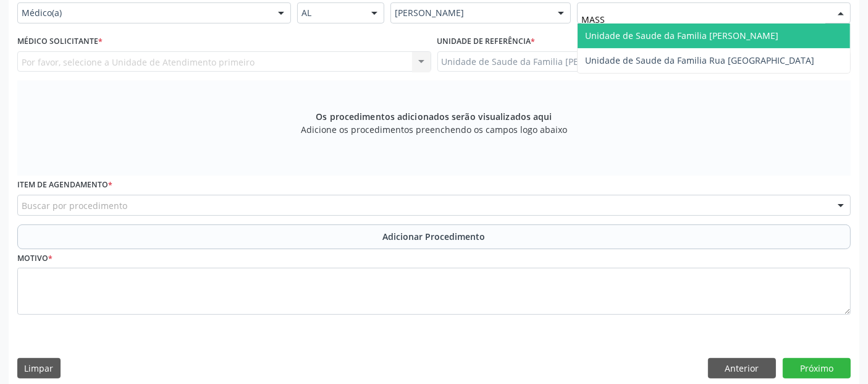
type input "MASSA"
click at [621, 30] on span "Unidade de Saude da Familia [PERSON_NAME]" at bounding box center [681, 36] width 193 height 12
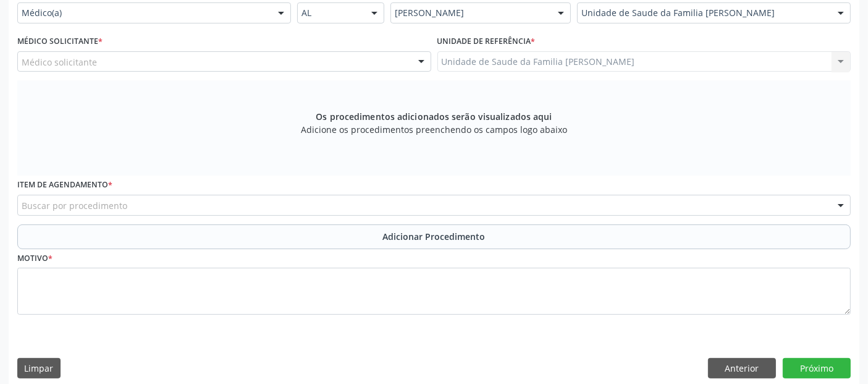
click at [261, 56] on div "Médico solicitante" at bounding box center [224, 61] width 414 height 21
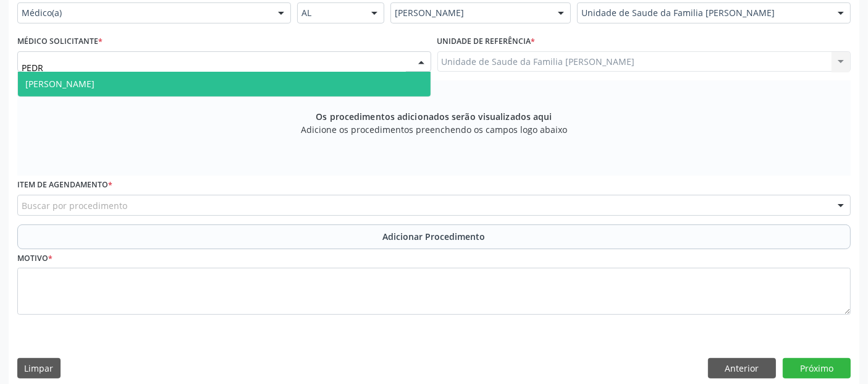
type input "[PERSON_NAME]"
click at [237, 78] on span "[PERSON_NAME]" at bounding box center [224, 84] width 413 height 25
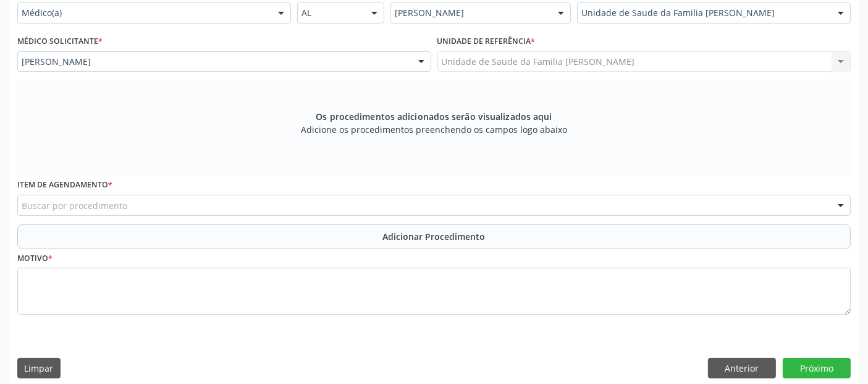
click at [724, 206] on div "Buscar por procedimento" at bounding box center [434, 205] width 834 height 21
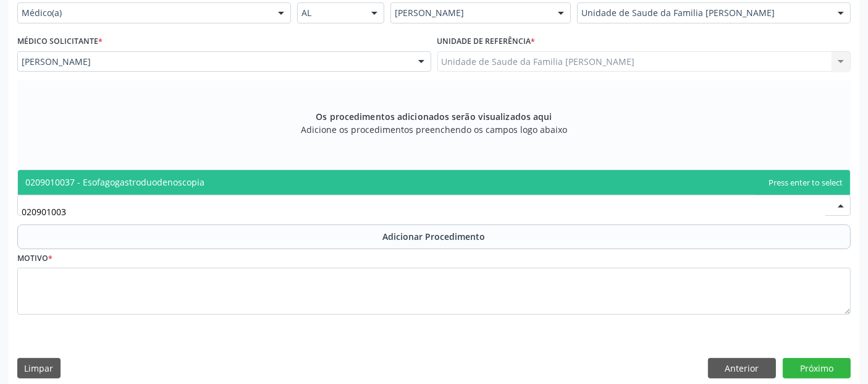
type input "0209010037"
click at [661, 176] on span "0209010037 - Esofagogastroduodenoscopia" at bounding box center [434, 182] width 832 height 25
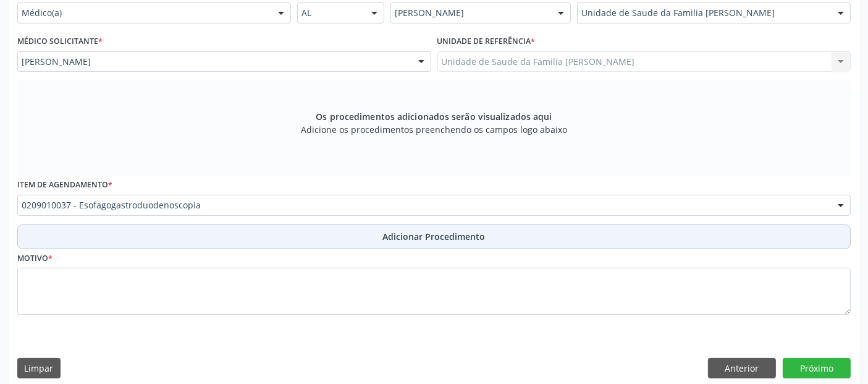
click at [499, 229] on button "Adicionar Procedimento" at bounding box center [434, 236] width 834 height 25
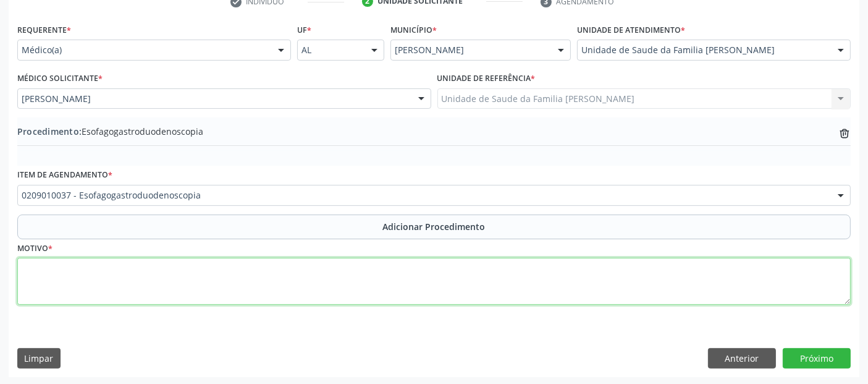
click at [421, 282] on textarea at bounding box center [434, 281] width 834 height 47
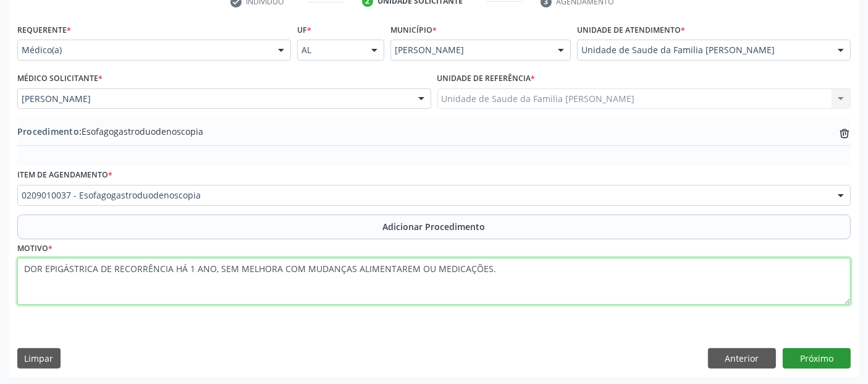
type textarea "DOR EPIGÁSTRICA DE RECORRÊNCIA HÁ 1 ANO, SEM MELHORA COM MUDANÇAS ALIMENTAREM O…"
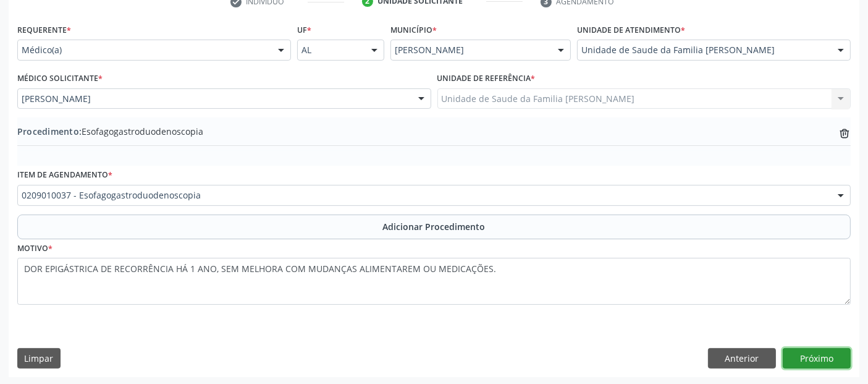
click at [834, 355] on button "Próximo" at bounding box center [817, 358] width 68 height 21
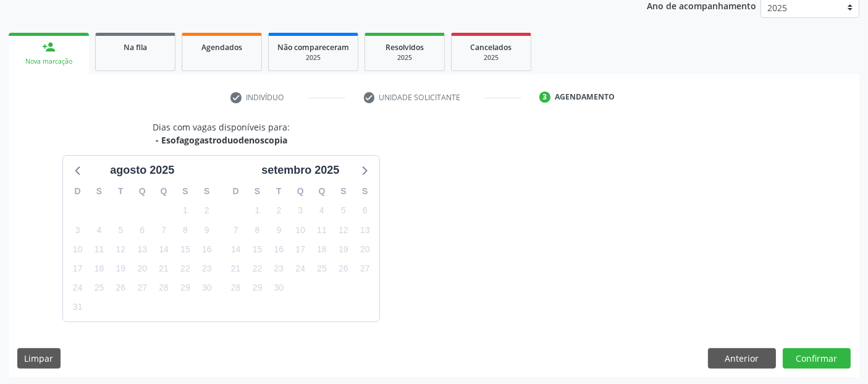
drag, startPoint x: 830, startPoint y: 355, endPoint x: 427, endPoint y: 192, distance: 434.9
click at [427, 192] on div "Dias com vagas disponíveis para: - Esofagogastroduodenoscopia ag[DATE] S T Q Q …" at bounding box center [222, 221] width 426 height 201
click at [817, 357] on button "Confirmar" at bounding box center [817, 358] width 68 height 21
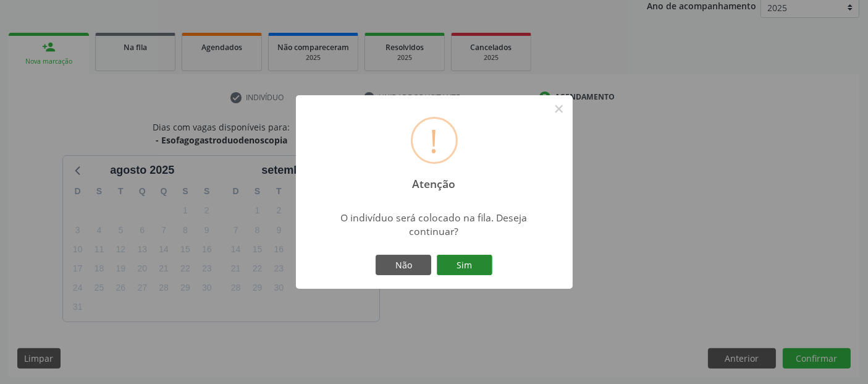
click at [487, 258] on button "Sim" at bounding box center [465, 265] width 56 height 21
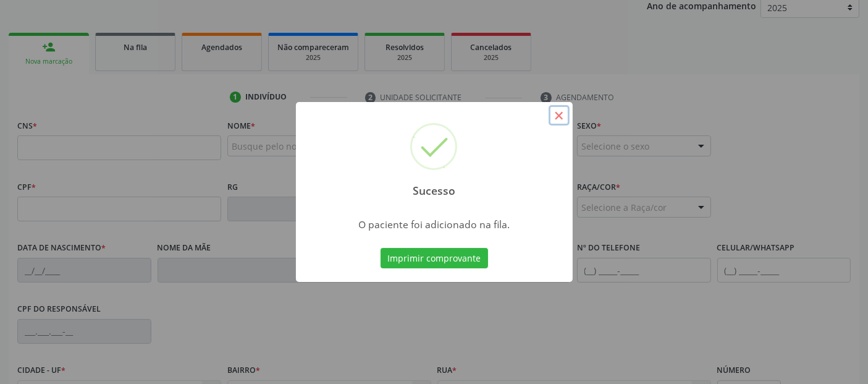
click at [557, 114] on button "×" at bounding box center [559, 115] width 21 height 21
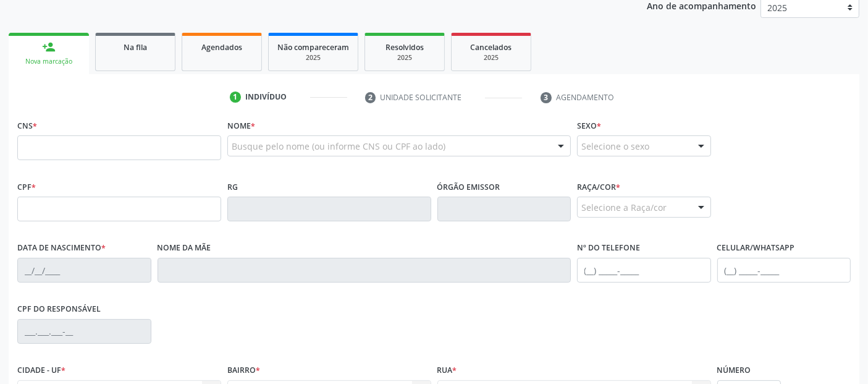
click at [557, 114] on div "1 Indivíduo 2 Unidade solicitante 3 Agendamento CNS * Nome * Busque pelo nome (…" at bounding box center [434, 298] width 851 height 422
click at [164, 147] on input "text" at bounding box center [119, 147] width 204 height 25
click at [300, 136] on div "Busque pelo nome (ou informe CNS ou CPF ao lado)" at bounding box center [399, 145] width 344 height 21
type input "J"
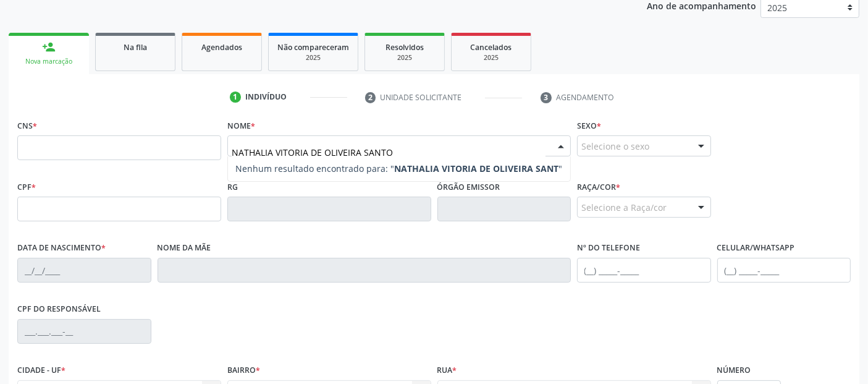
type input "[PERSON_NAME]"
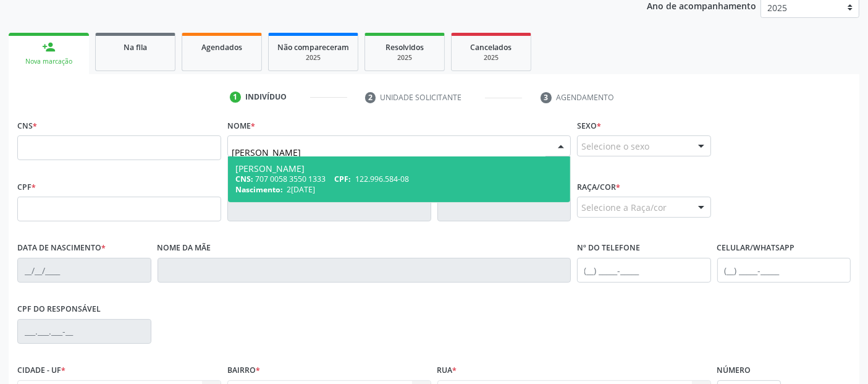
click at [324, 174] on div "CNS: 707 0058 3550 1333 CPF: 122.996.584-08" at bounding box center [399, 179] width 328 height 11
type input "707 0058 3550 1333"
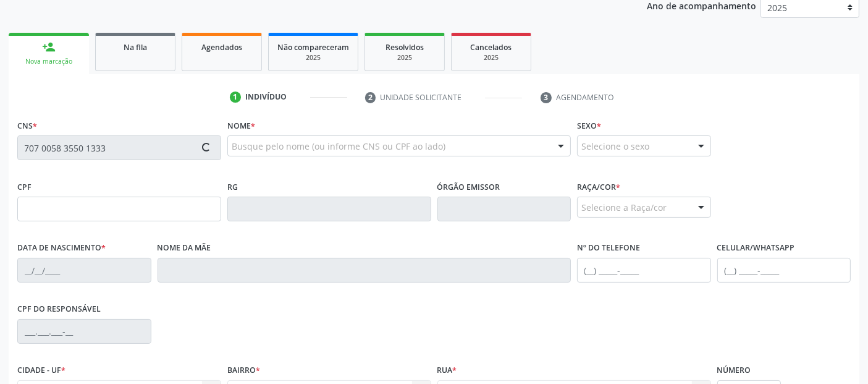
type input "122.996.584-08"
type input "2[DATE]"
type input "Judite [PERSON_NAME]"
type input "[PHONE_NUMBER]"
type input "76SMS"
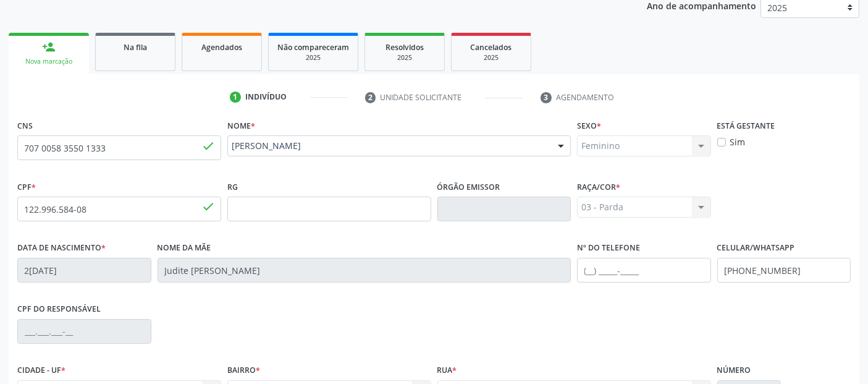
scroll to position [302, 0]
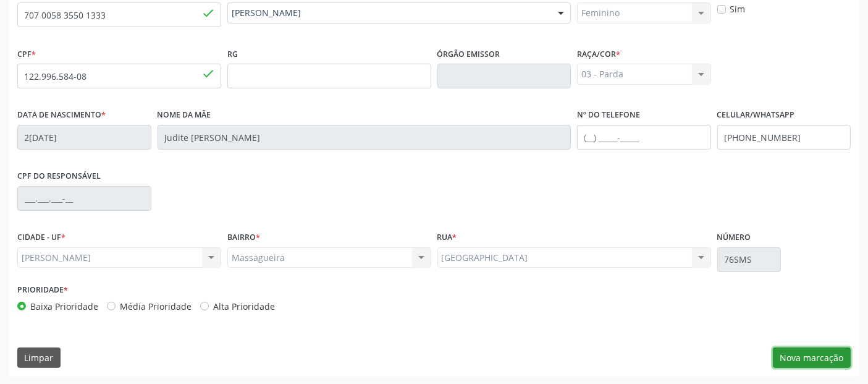
click at [789, 347] on button "Nova marcação" at bounding box center [812, 357] width 78 height 21
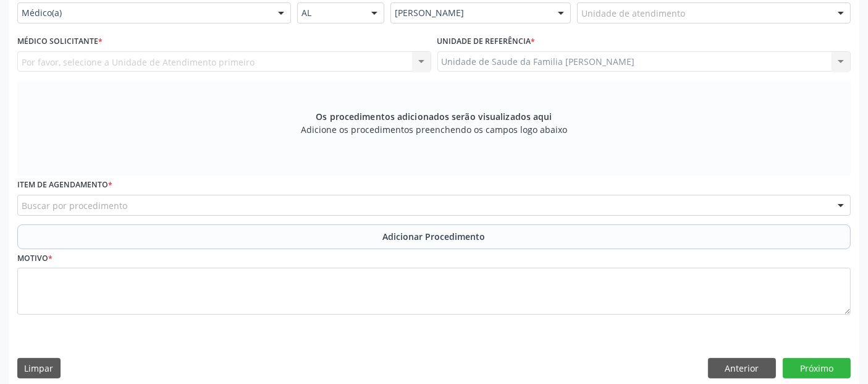
scroll to position [193, 0]
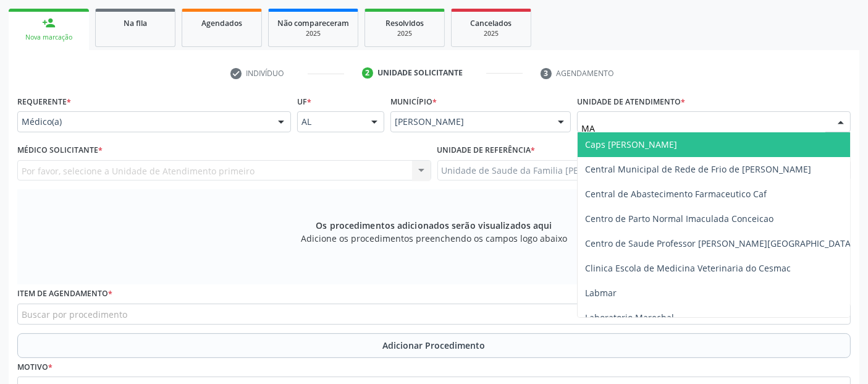
type input "MAS"
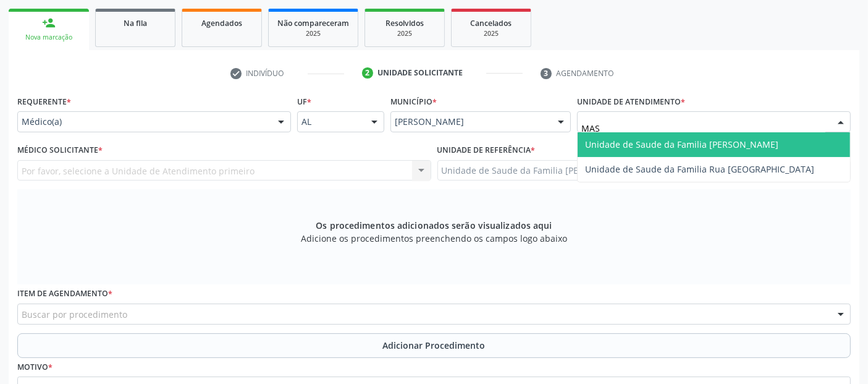
click at [671, 143] on span "Unidade de Saude da Familia [PERSON_NAME]" at bounding box center [681, 144] width 193 height 12
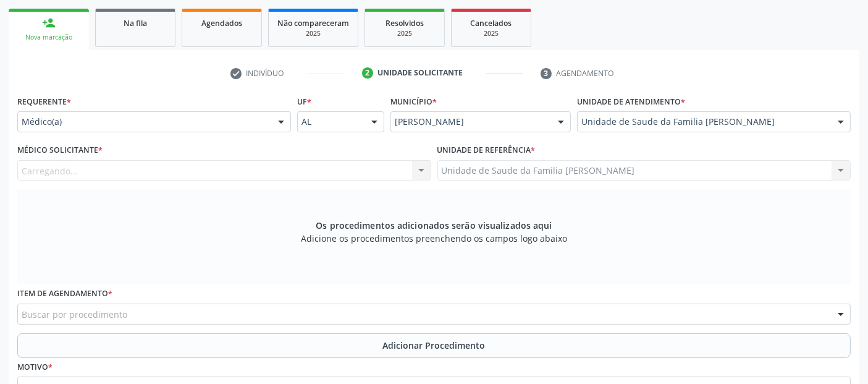
click at [227, 163] on div "Carregando..." at bounding box center [224, 170] width 414 height 21
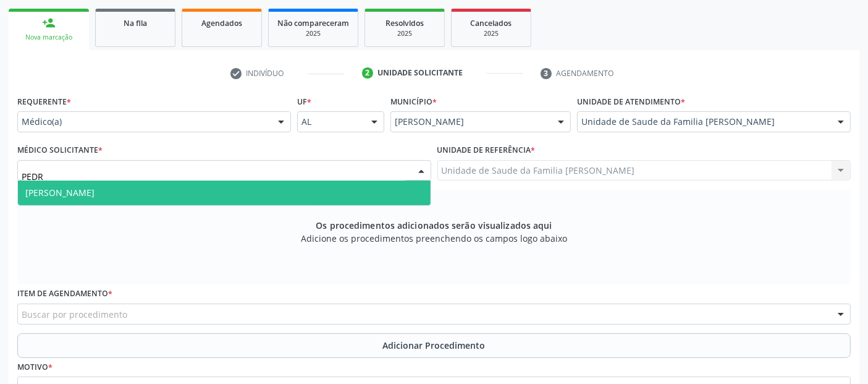
type input "[PERSON_NAME]"
click at [211, 192] on span "[PERSON_NAME]" at bounding box center [224, 192] width 413 height 25
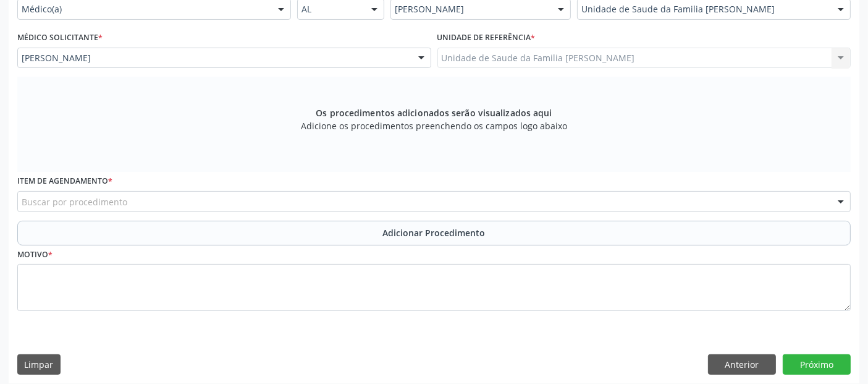
scroll to position [312, 0]
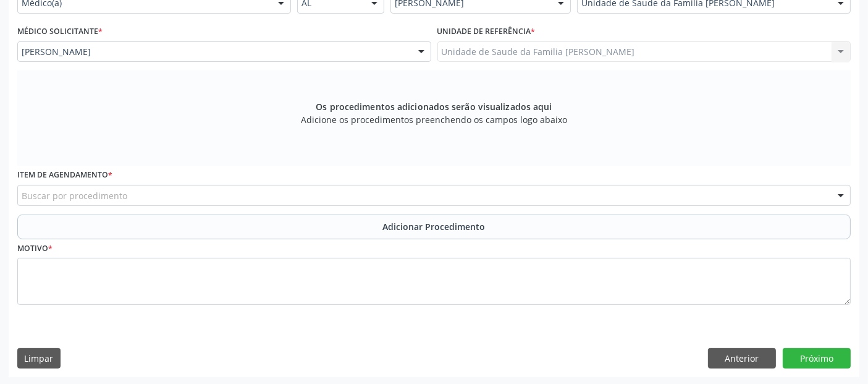
click at [273, 193] on div "Buscar por procedimento" at bounding box center [434, 195] width 834 height 21
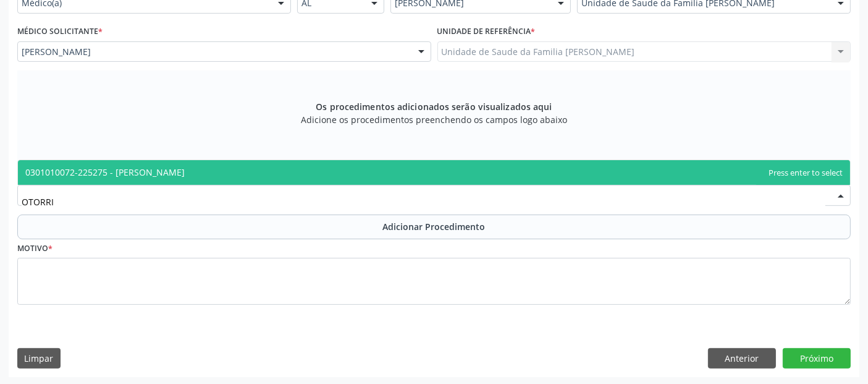
click at [254, 161] on span "0301010072-225275 - [PERSON_NAME]" at bounding box center [434, 172] width 832 height 25
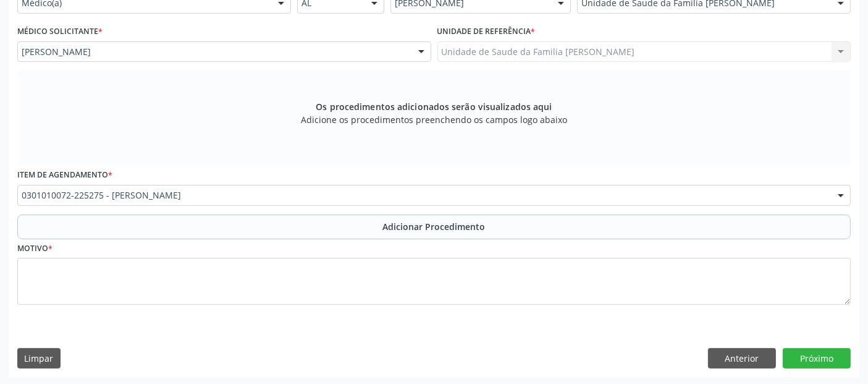
click at [250, 166] on span "0406010021 - Abertura de Estenose Aortica Valvar" at bounding box center [444, 162] width 852 height 25
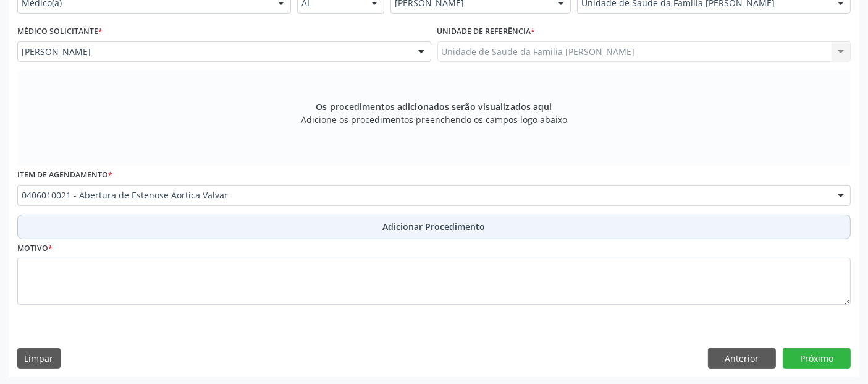
click at [226, 225] on button "Adicionar Procedimento" at bounding box center [434, 226] width 834 height 25
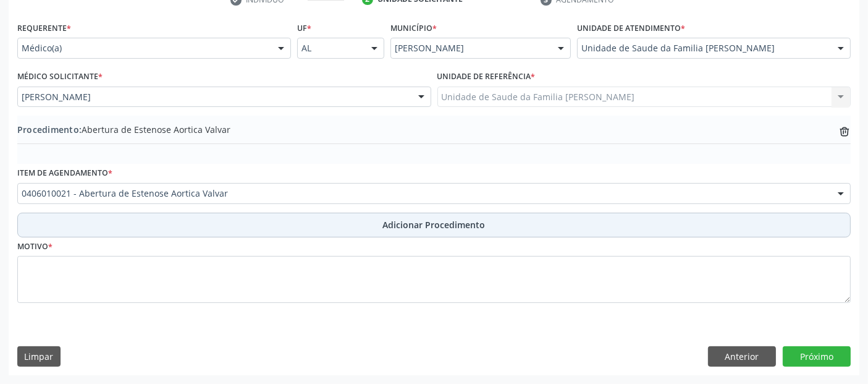
scroll to position [265, 0]
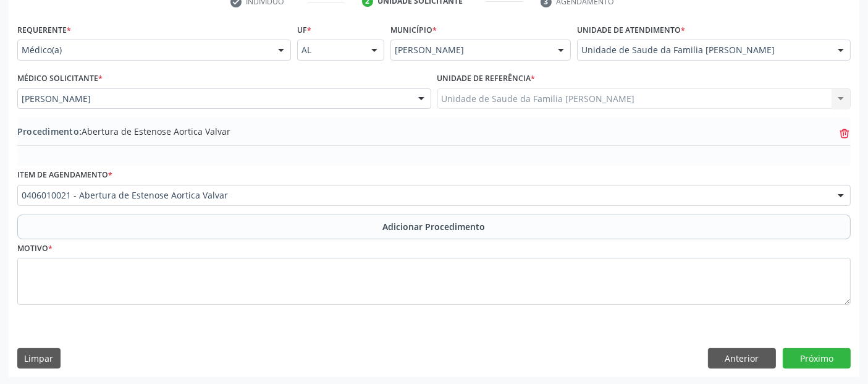
click at [844, 130] on icon at bounding box center [844, 133] width 9 height 6
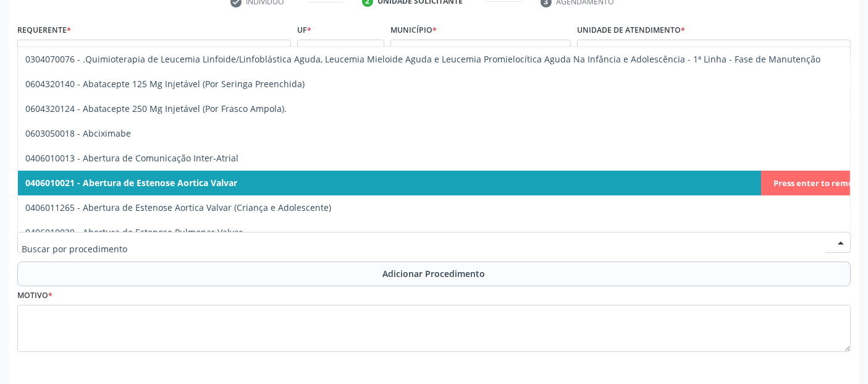
click at [379, 240] on input "text" at bounding box center [424, 248] width 804 height 25
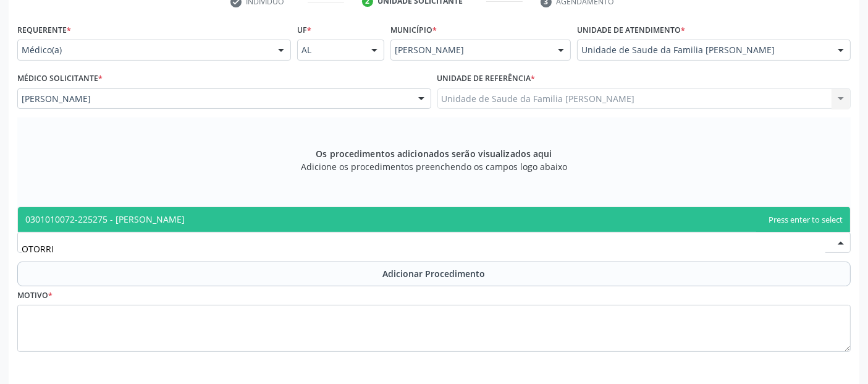
type input "OTORRIN"
click at [334, 226] on span "0301010072-225275 - [PERSON_NAME]" at bounding box center [434, 219] width 832 height 25
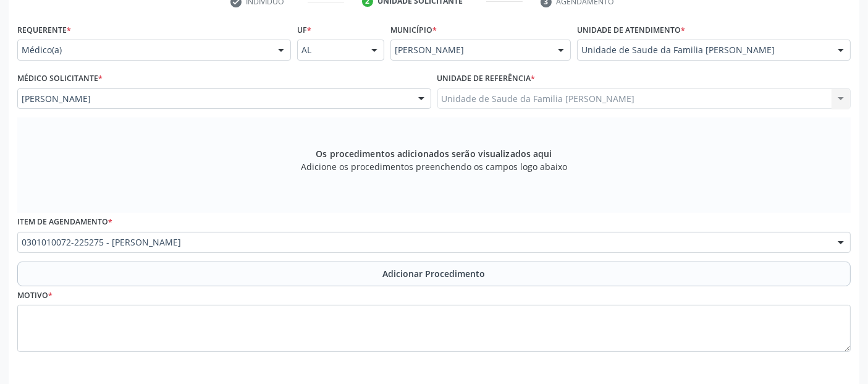
click at [280, 262] on button "Adicionar Procedimento" at bounding box center [434, 273] width 834 height 25
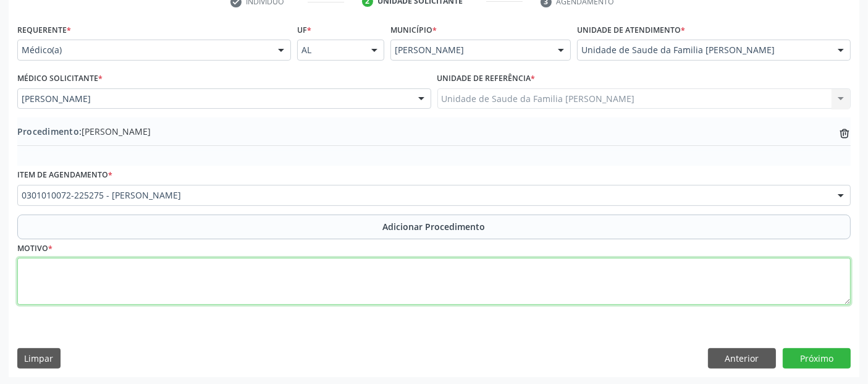
click at [272, 273] on textarea at bounding box center [434, 281] width 834 height 47
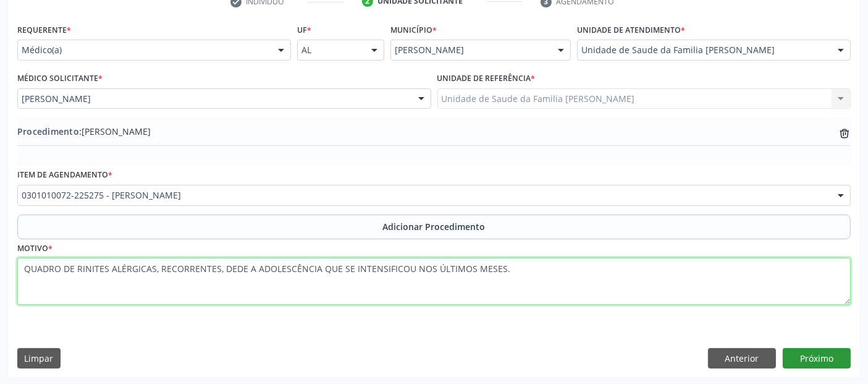
type textarea "QUADRO DE RINITES ALÉRGICAS, RECORRENTES, DEDE A ADOLESCÊNCIA QUE SE INTENSIFIC…"
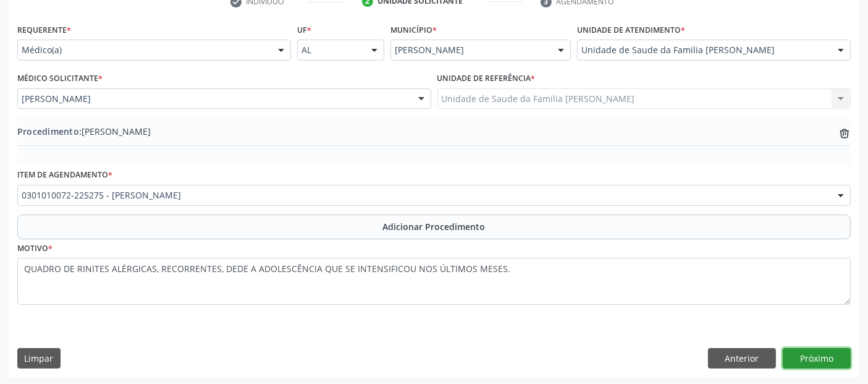
click at [824, 365] on button "Próximo" at bounding box center [817, 358] width 68 height 21
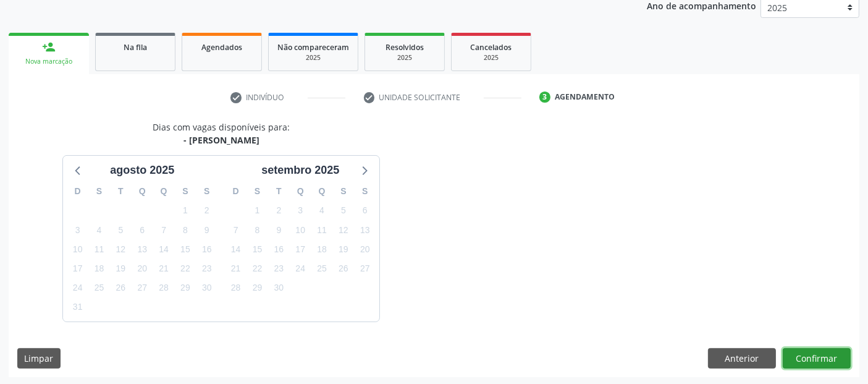
click at [824, 365] on button "Confirmar" at bounding box center [817, 358] width 68 height 21
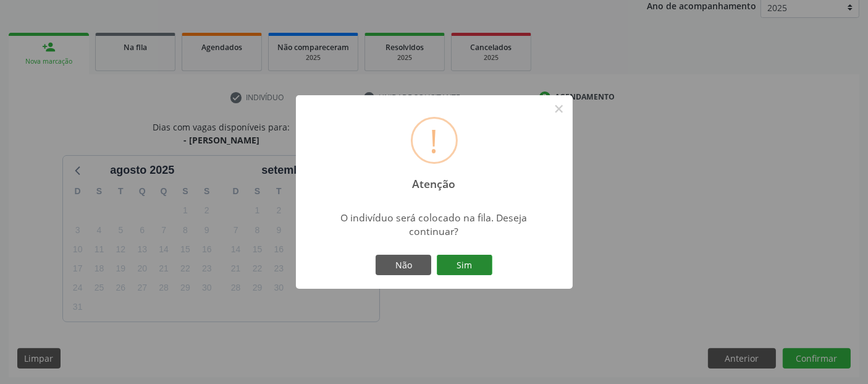
click at [483, 263] on button "Sim" at bounding box center [465, 265] width 56 height 21
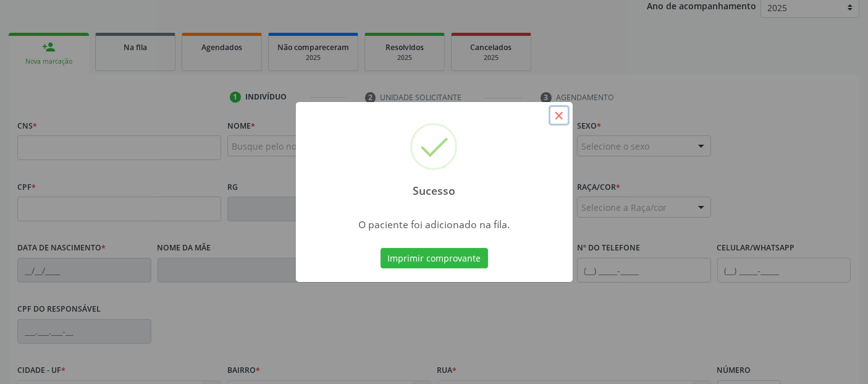
click at [559, 117] on button "×" at bounding box center [559, 115] width 21 height 21
